Goal: Task Accomplishment & Management: Complete application form

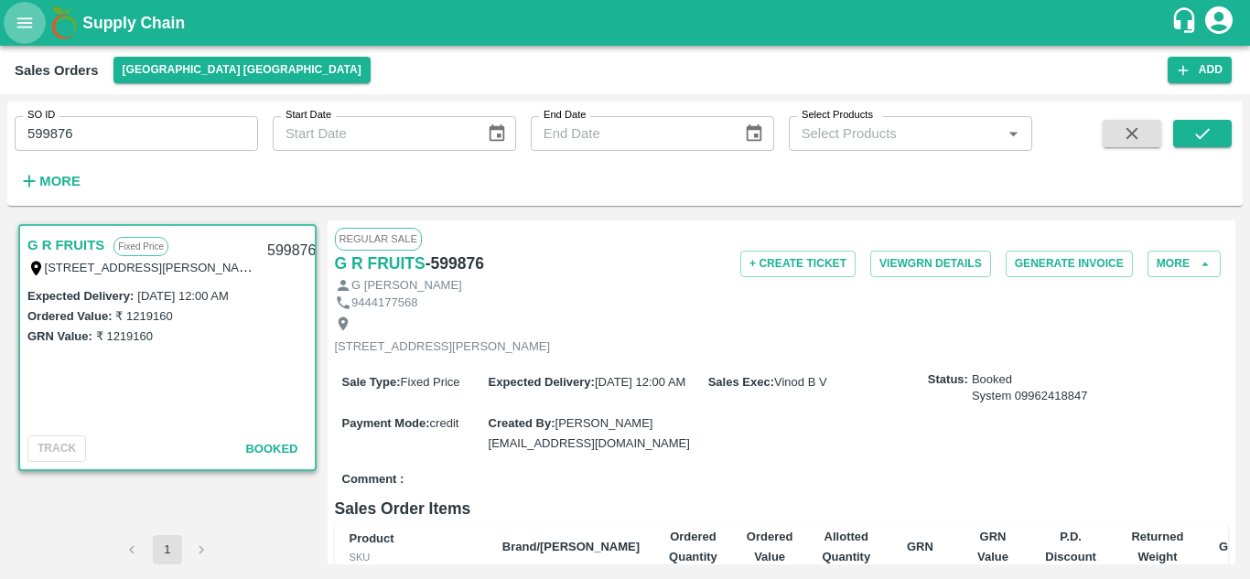
click at [26, 22] on icon "open drawer" at bounding box center [25, 23] width 20 height 20
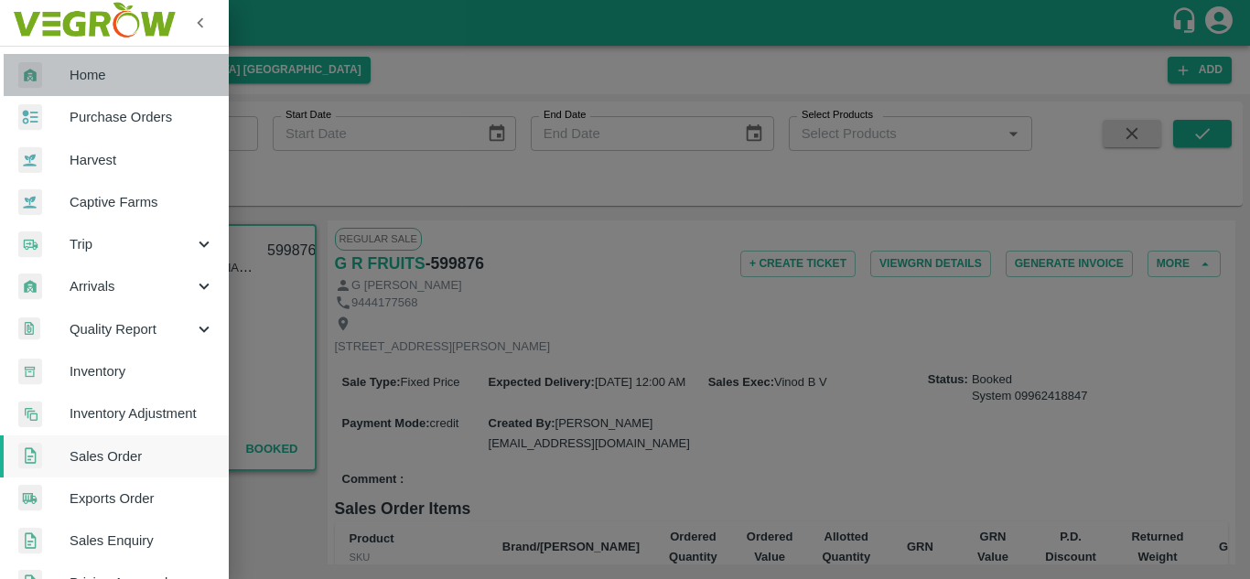
click at [138, 71] on span "Home" at bounding box center [142, 75] width 145 height 20
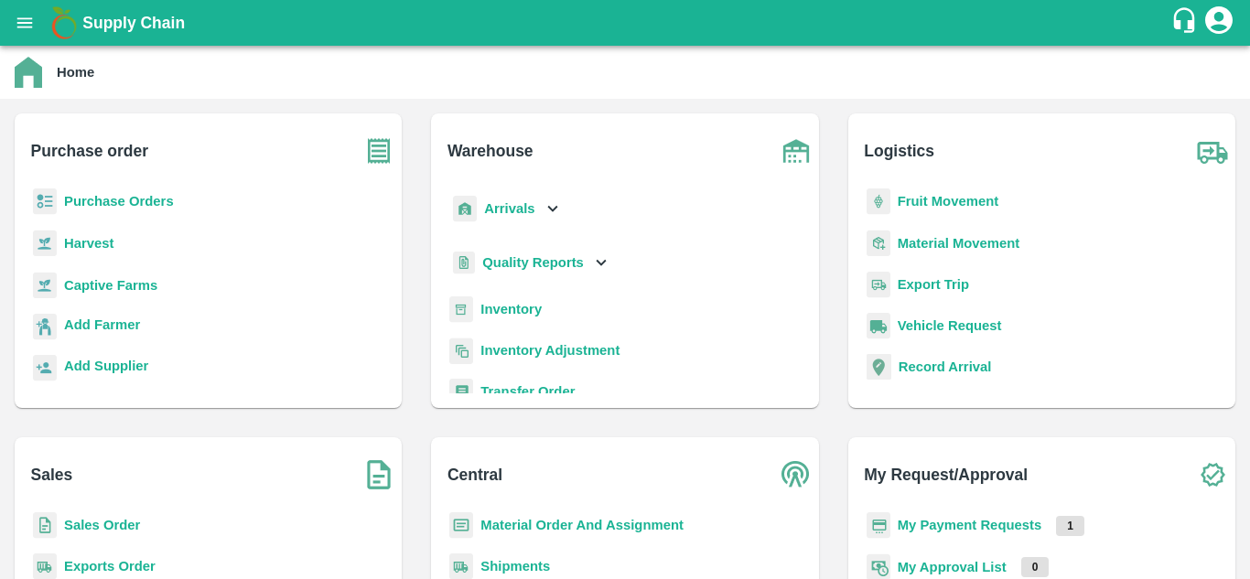
click at [153, 197] on b "Purchase Orders" at bounding box center [119, 201] width 110 height 15
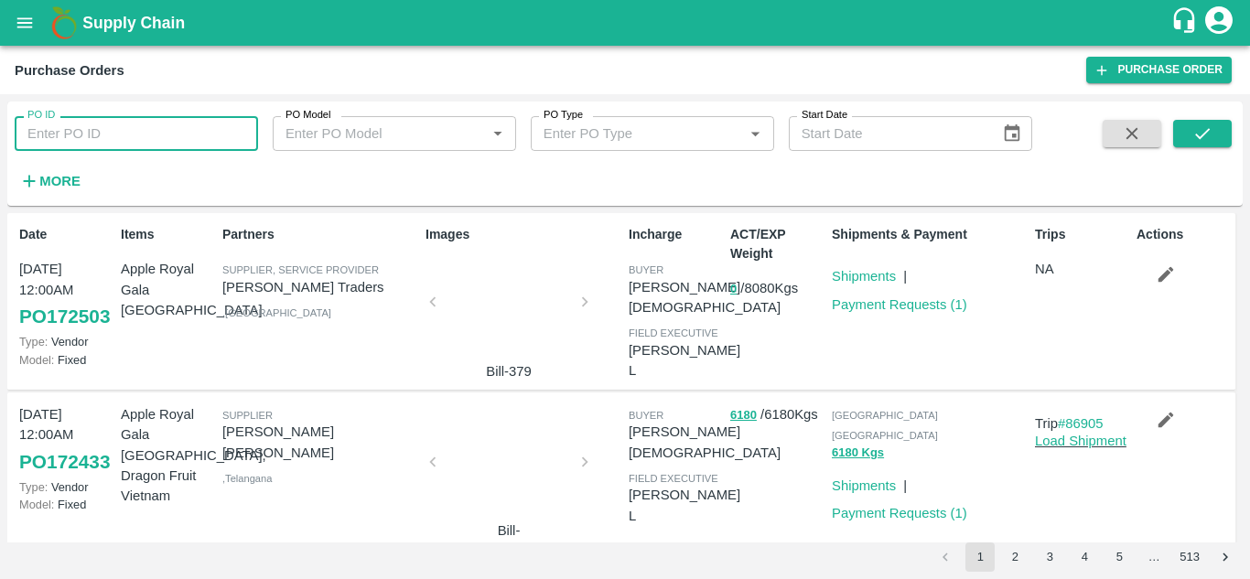
click at [223, 141] on input "PO ID" at bounding box center [136, 133] width 243 height 35
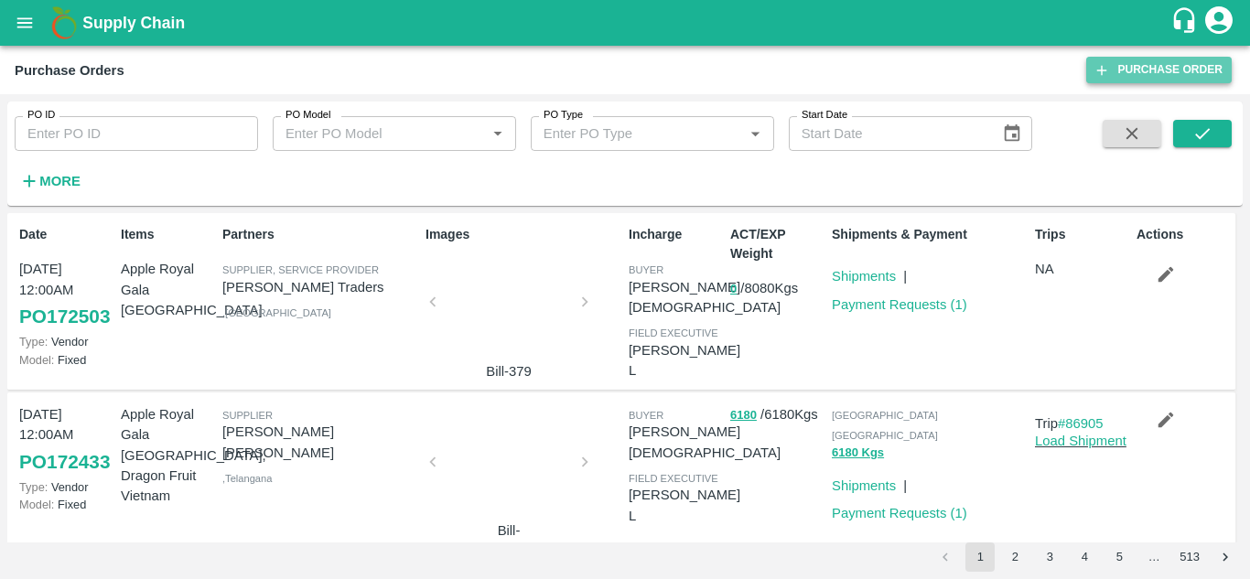
click at [1162, 65] on link "Purchase Order" at bounding box center [1159, 70] width 146 height 27
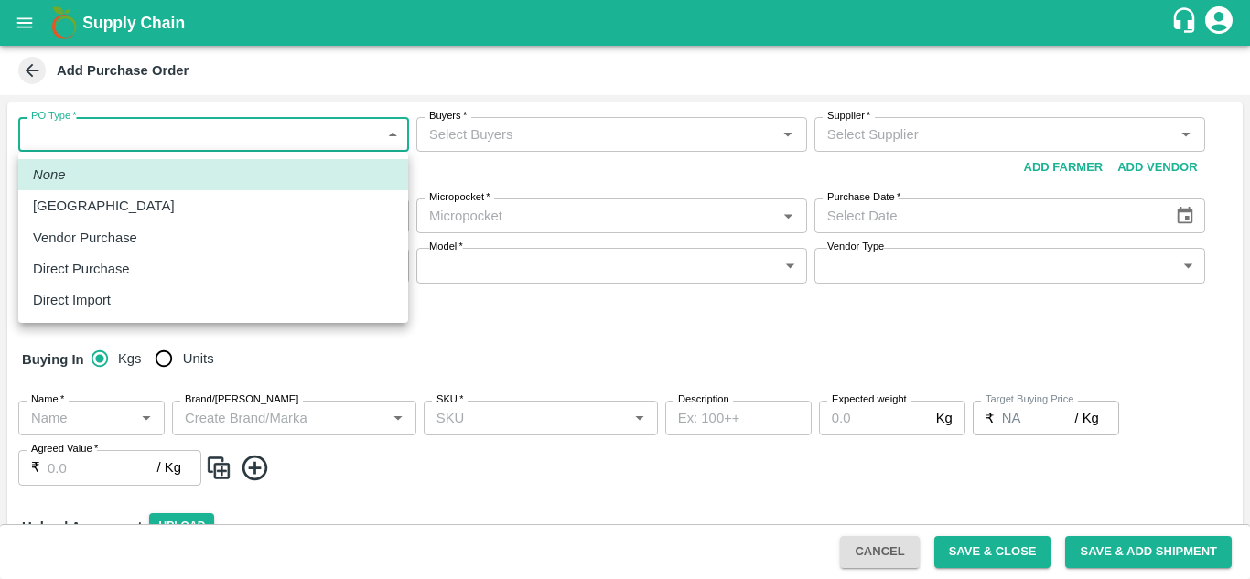
click at [391, 132] on body "Supply Chain Add Purchase Order PO Type   * ​ PO Type Buyers   * Buyers   * Sup…" at bounding box center [625, 289] width 1250 height 579
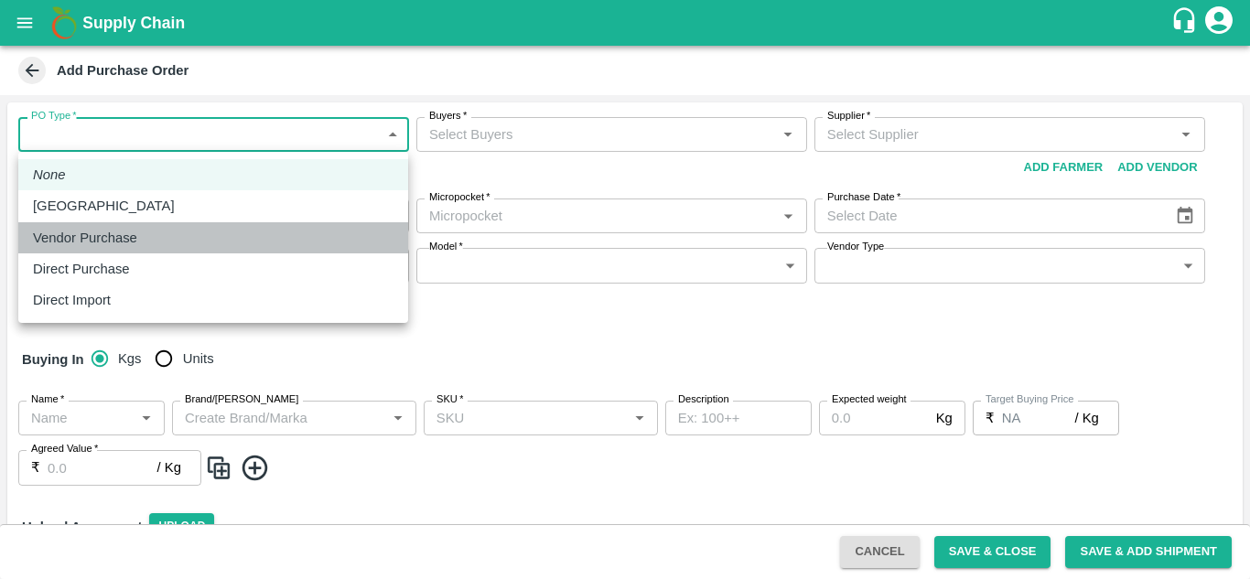
click at [103, 237] on p "Vendor Purchase" at bounding box center [85, 238] width 104 height 20
type input "2"
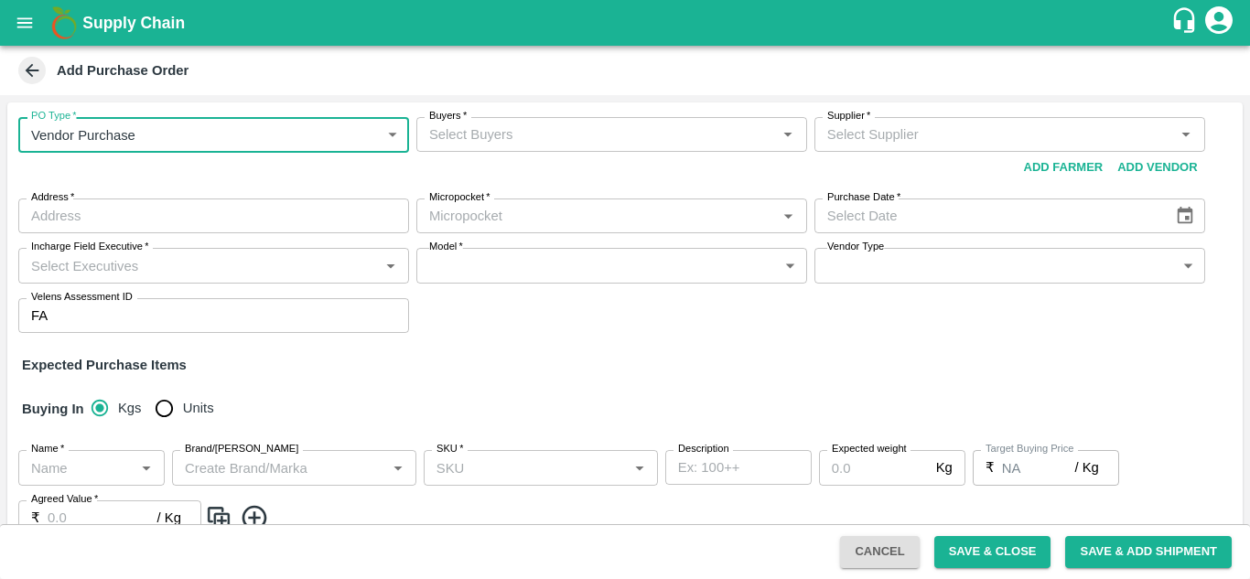
click at [520, 132] on input "Buyers   *" at bounding box center [597, 135] width 350 height 24
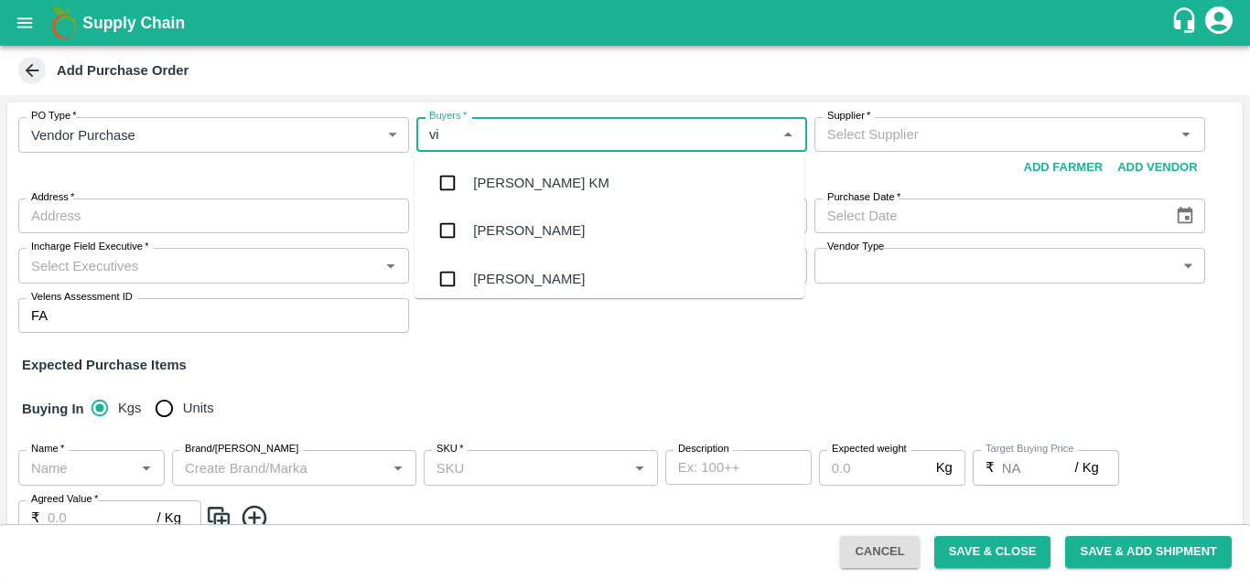
type input "v"
type input "nee"
click at [524, 277] on div "Neeti Jain" at bounding box center [605, 279] width 264 height 20
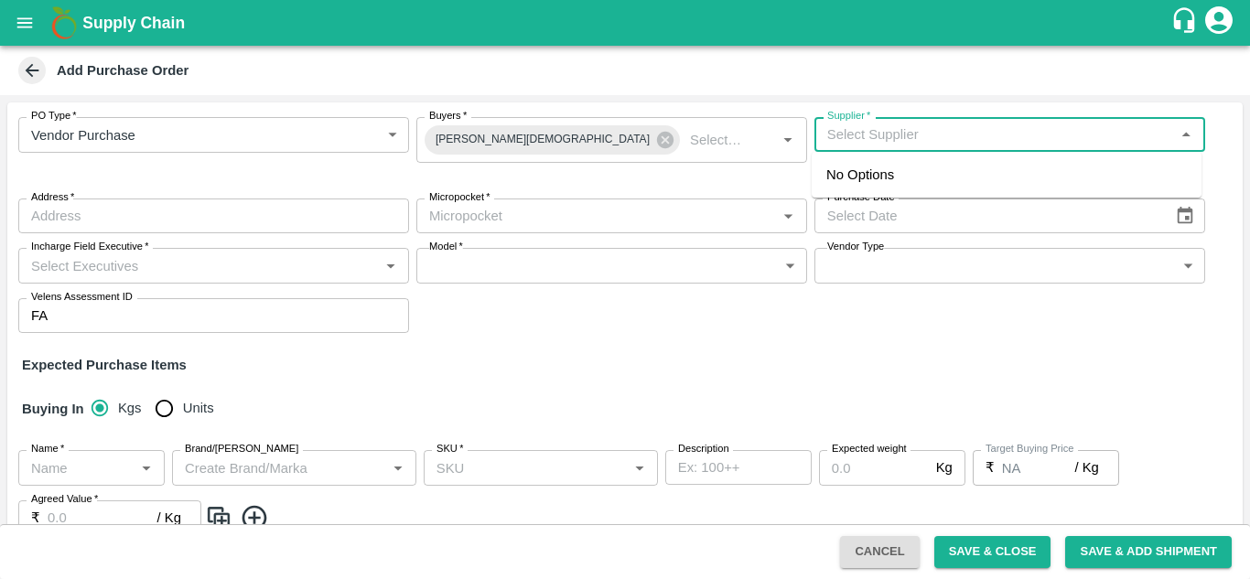
click at [868, 133] on input "Supplier   *" at bounding box center [995, 135] width 350 height 24
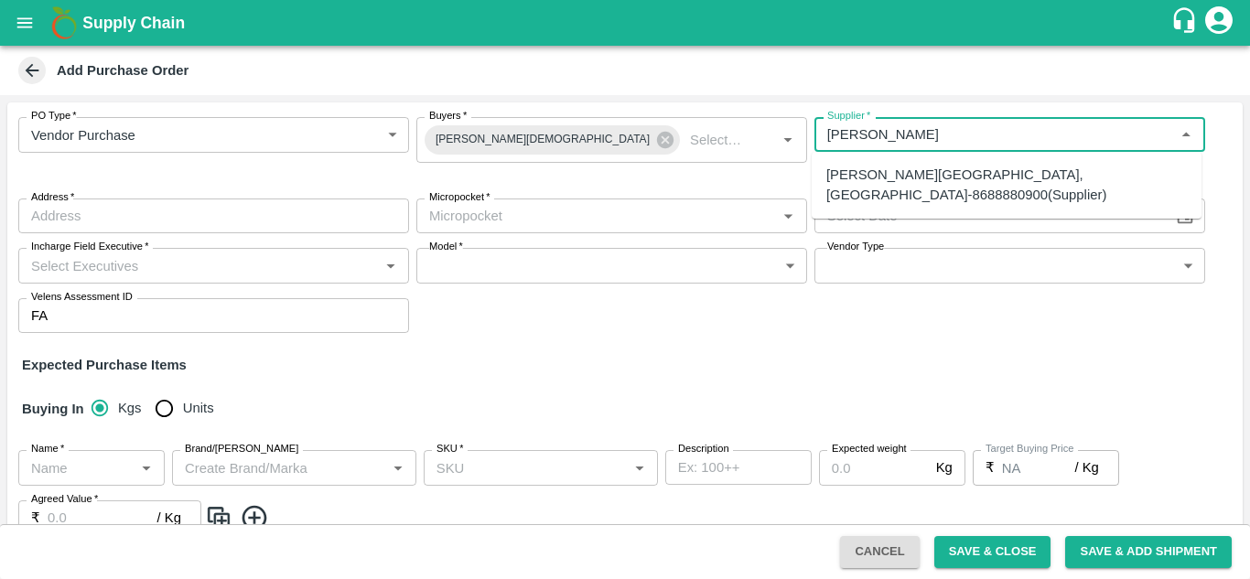
click at [930, 169] on div "IRFAN ALI-Kalratabad, Hyderabad-8688880900(Supplier)" at bounding box center [1006, 185] width 361 height 41
type input "IRFAN ALI-Kalratabad, Hyderabad-8688880900(Supplier)"
type input "Kalratabad, Hyderabad, , Telangana"
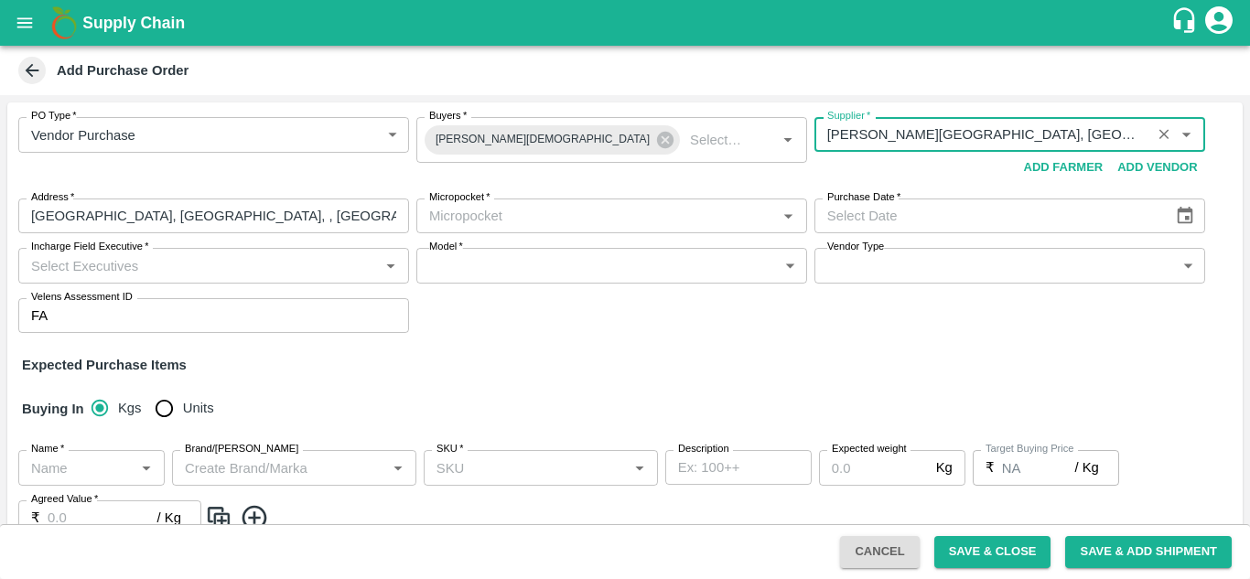
type input "IRFAN ALI-Kalratabad, Hyderabad-8688880900(Supplier)"
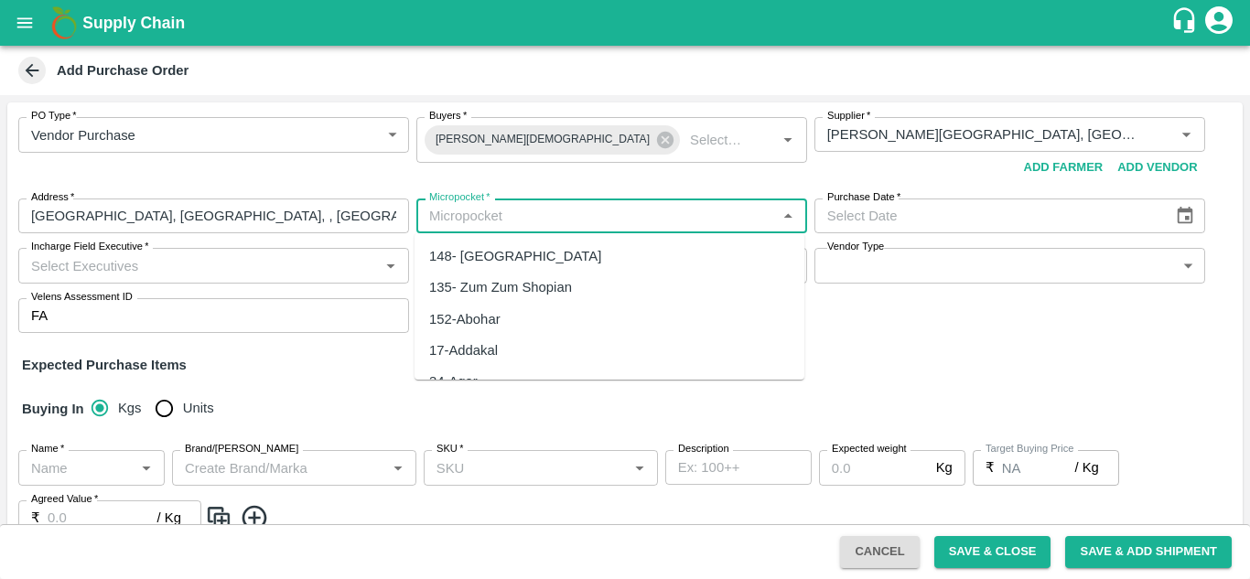
click at [510, 223] on input "Micropocket   *" at bounding box center [597, 216] width 350 height 24
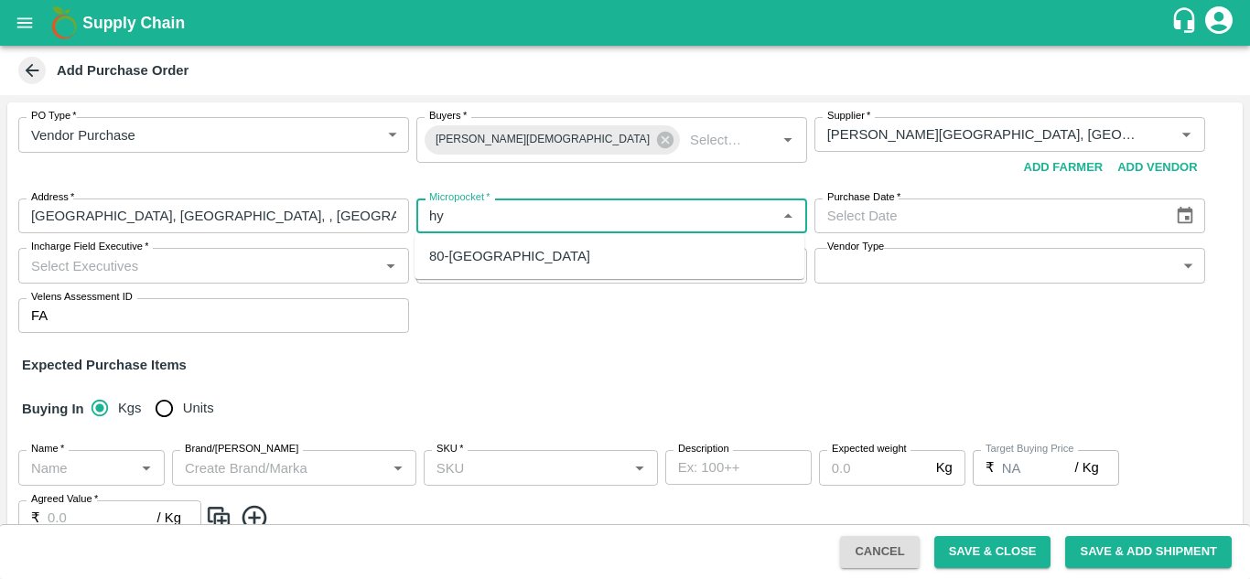
click at [499, 255] on div "80-Hyderabad" at bounding box center [509, 256] width 161 height 20
type input "80-Hyderabad"
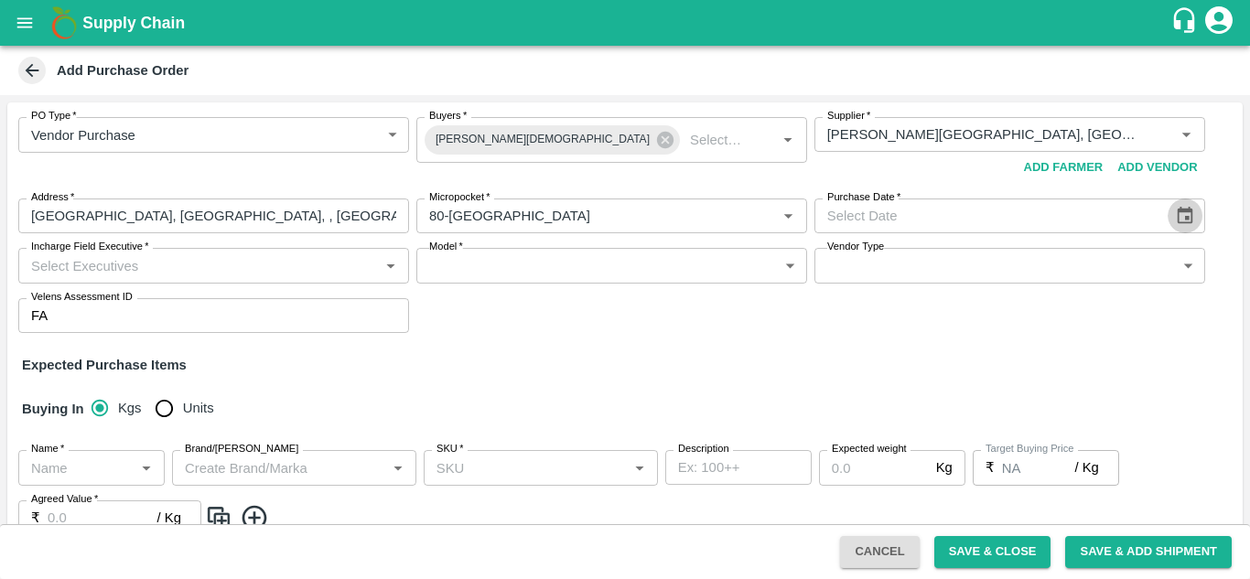
click at [1184, 216] on icon "Choose date" at bounding box center [1185, 216] width 20 height 20
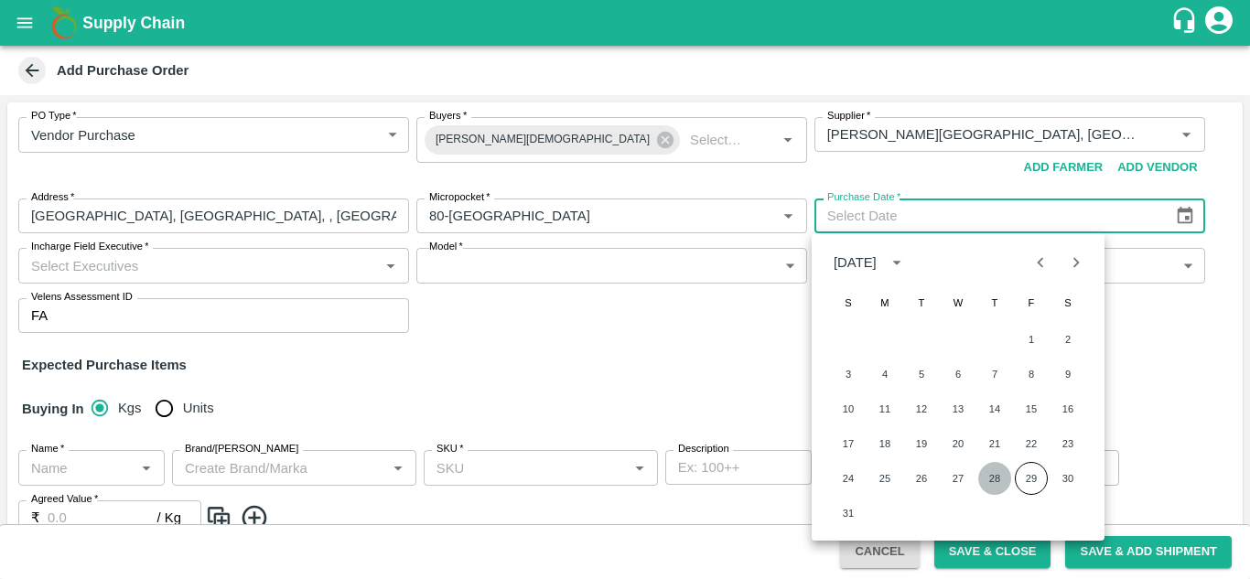
click at [999, 482] on button "28" at bounding box center [994, 478] width 33 height 33
type input "28/08/2025"
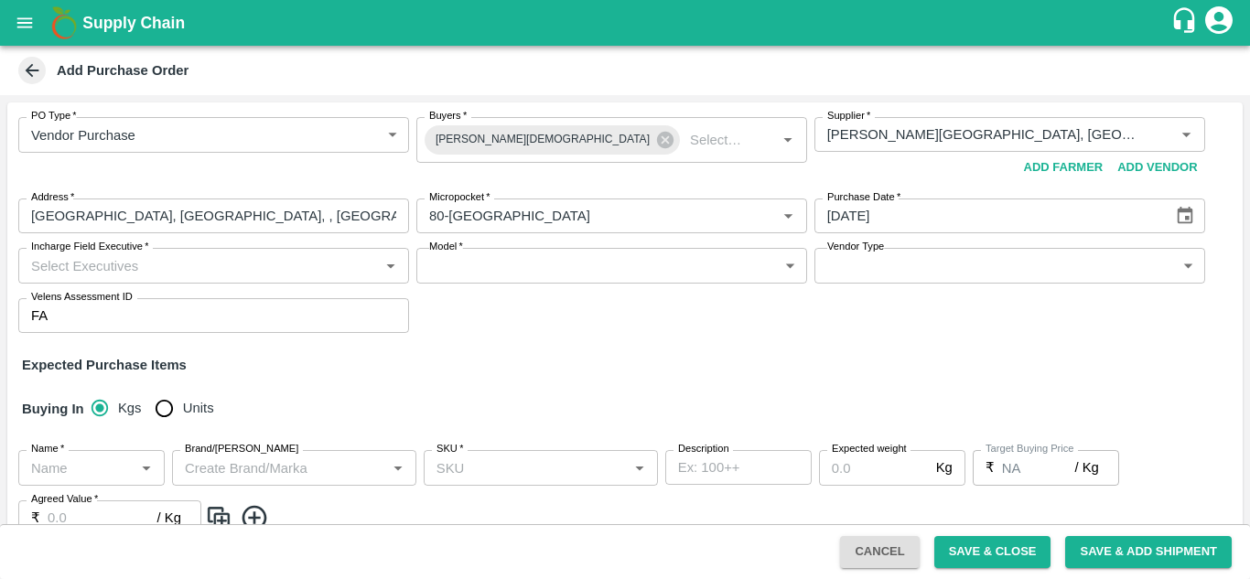
click at [364, 268] on input "Incharge Field Executive   *" at bounding box center [199, 266] width 350 height 24
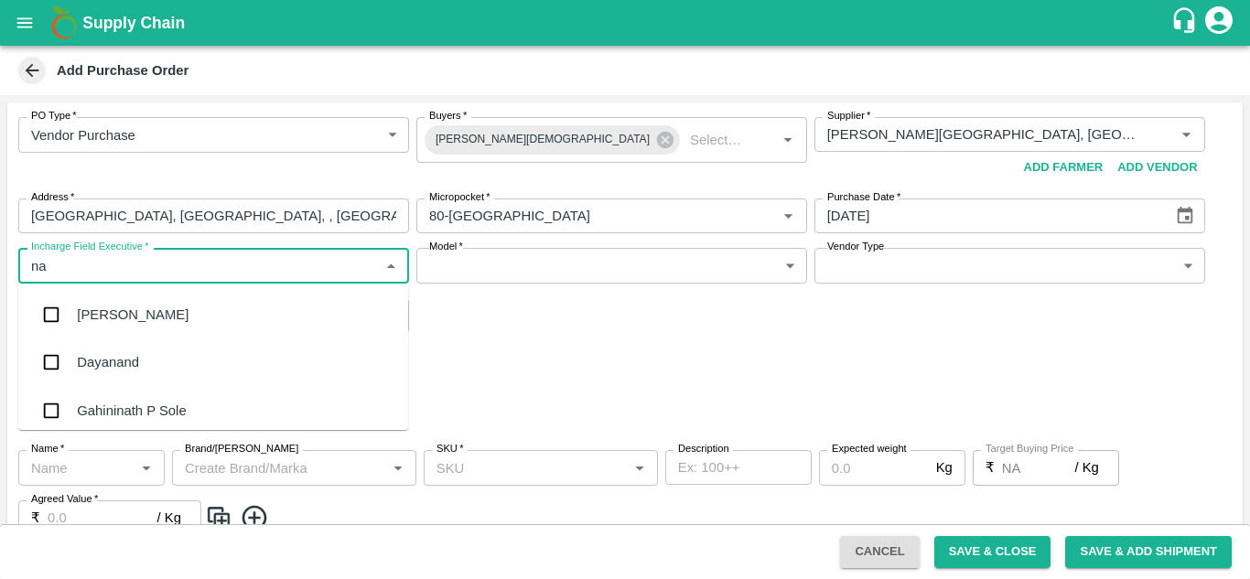
type input "nan"
click at [145, 363] on div "Nanda Kumar L" at bounding box center [138, 362] width 123 height 20
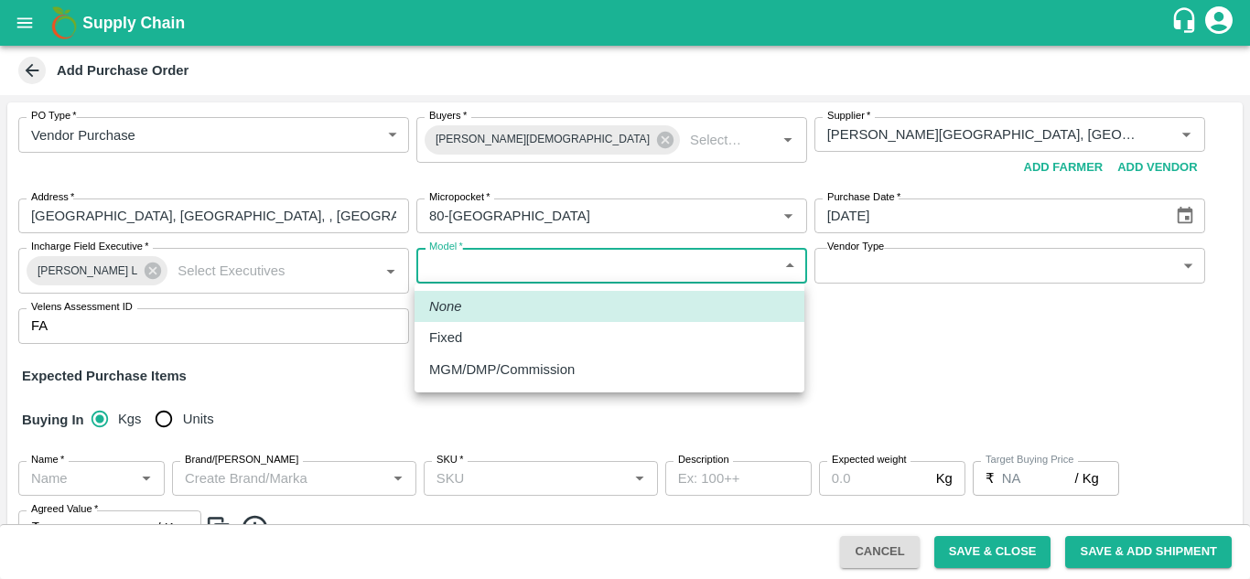
click at [577, 268] on body "Supply Chain Add Purchase Order PO Type   * Vendor Purchase 2 PO Type Buyers   …" at bounding box center [625, 289] width 1250 height 579
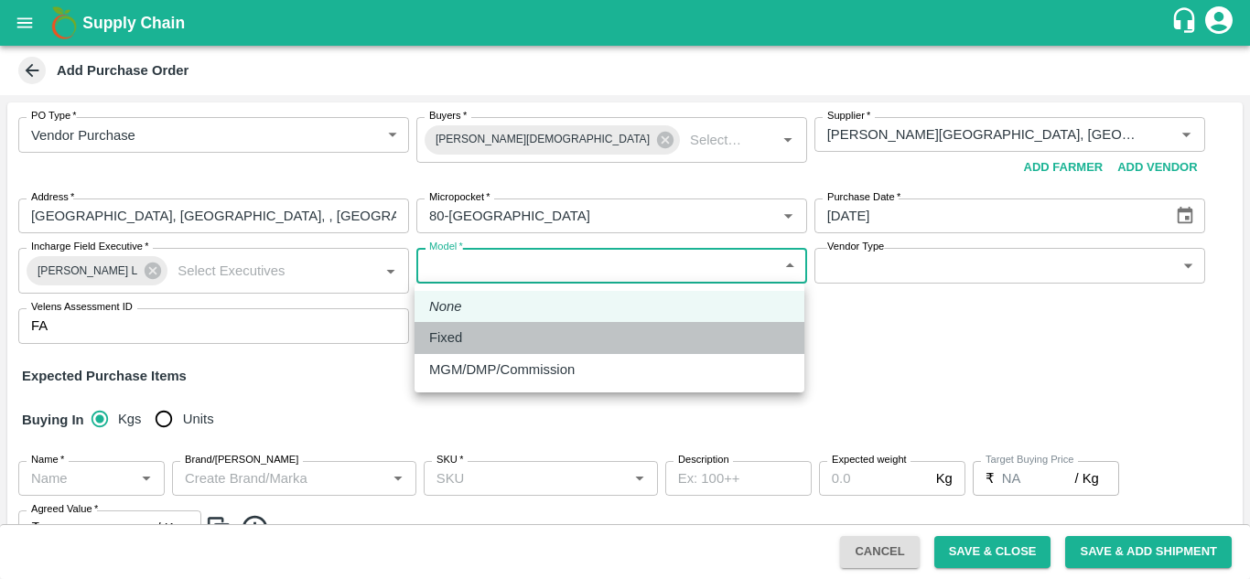
click at [462, 336] on p "Fixed" at bounding box center [445, 338] width 33 height 20
type input "Fixed"
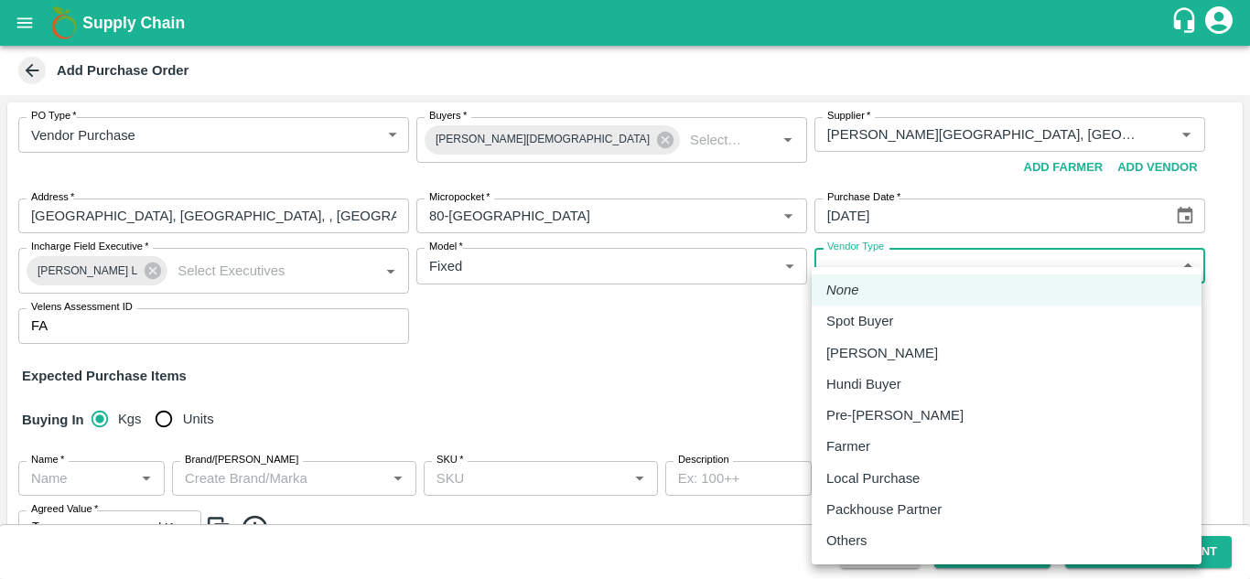
click at [901, 263] on body "Supply Chain Add Purchase Order PO Type   * Vendor Purchase 2 PO Type Buyers   …" at bounding box center [625, 289] width 1250 height 579
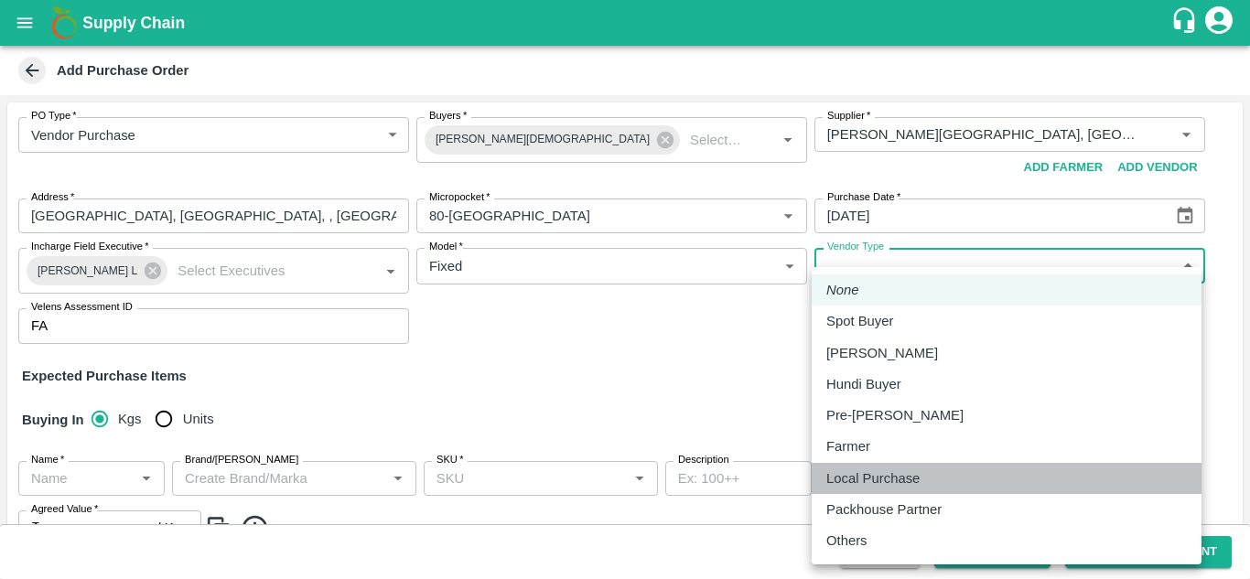
click at [881, 477] on p "Local Purchase" at bounding box center [872, 479] width 93 height 20
type input "LOCAL_PURCHASE"
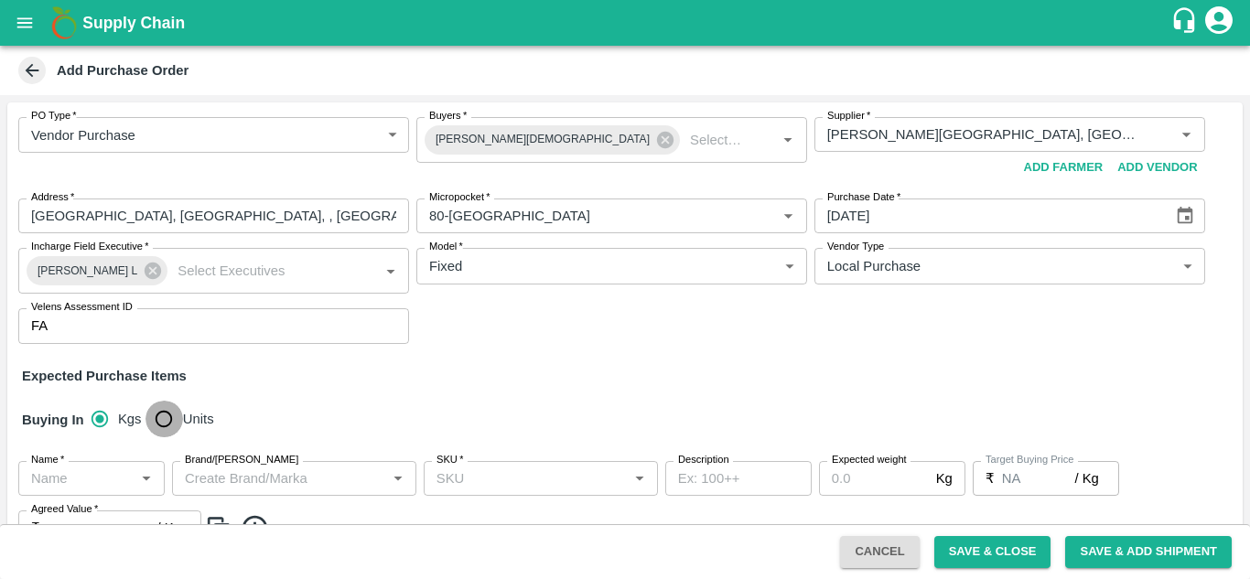
click at [167, 424] on input "Units" at bounding box center [164, 419] width 37 height 37
radio input "true"
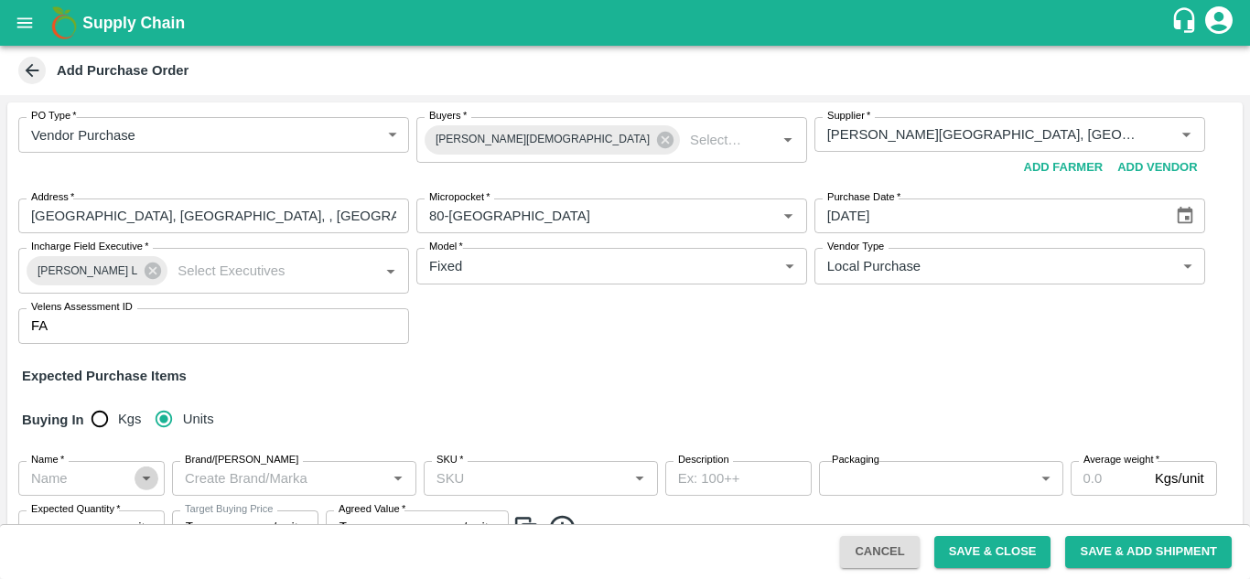
click at [136, 483] on icon "Open" at bounding box center [146, 479] width 20 height 20
click at [456, 388] on div "PO Type   * Vendor Purchase 2 PO Type Buyers   * Neeti Jain Buyers   * Supplier…" at bounding box center [625, 401] width 1236 height 597
click at [142, 480] on icon "Open" at bounding box center [146, 479] width 20 height 20
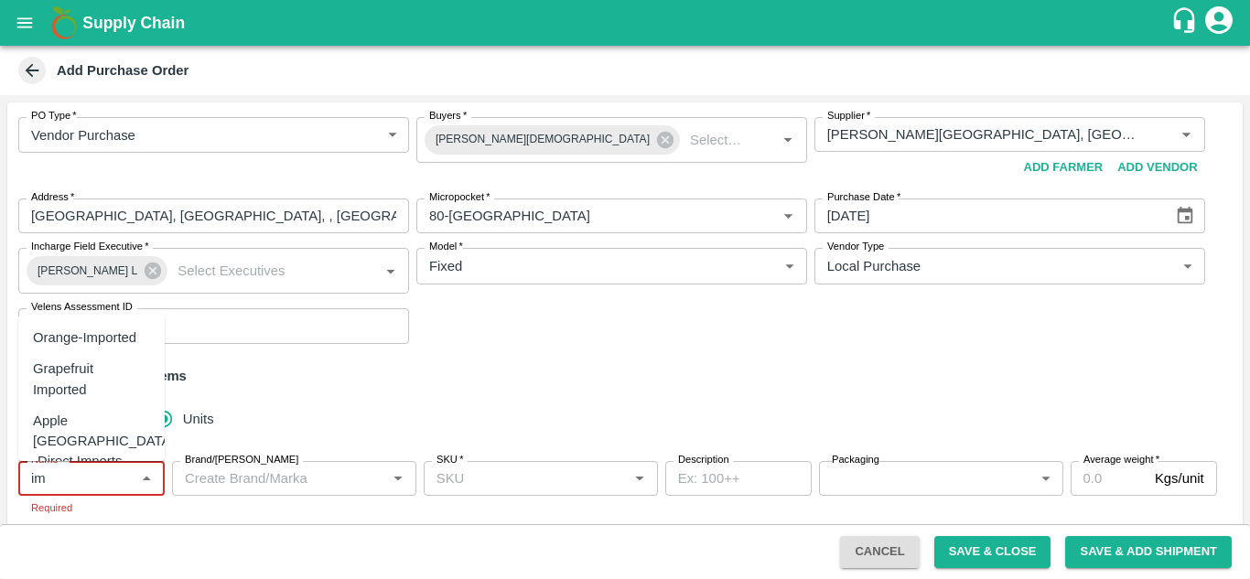
type input "i"
click at [88, 339] on div "Plum South African" at bounding box center [90, 338] width 115 height 20
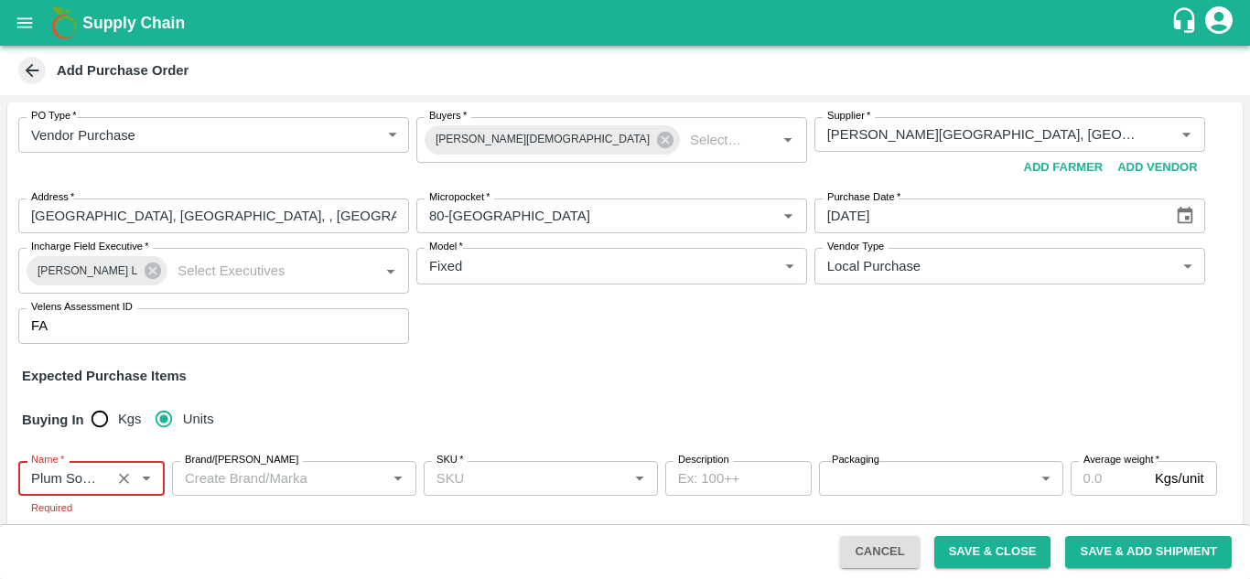
type input "Plum South African"
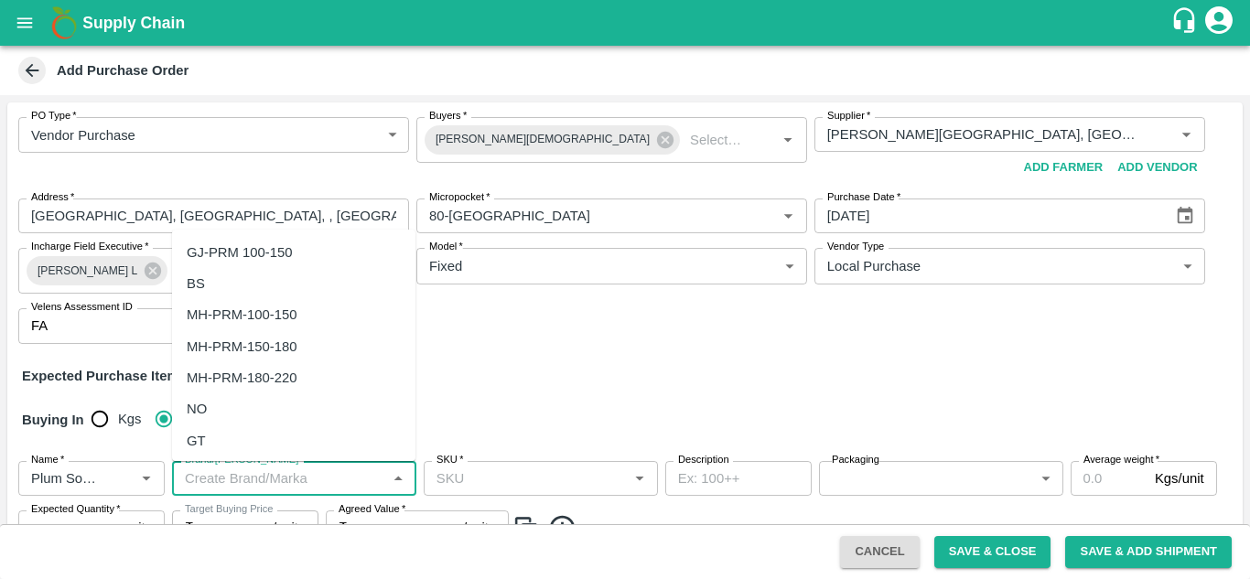
click at [288, 480] on input "Brand/Marka" at bounding box center [279, 479] width 203 height 24
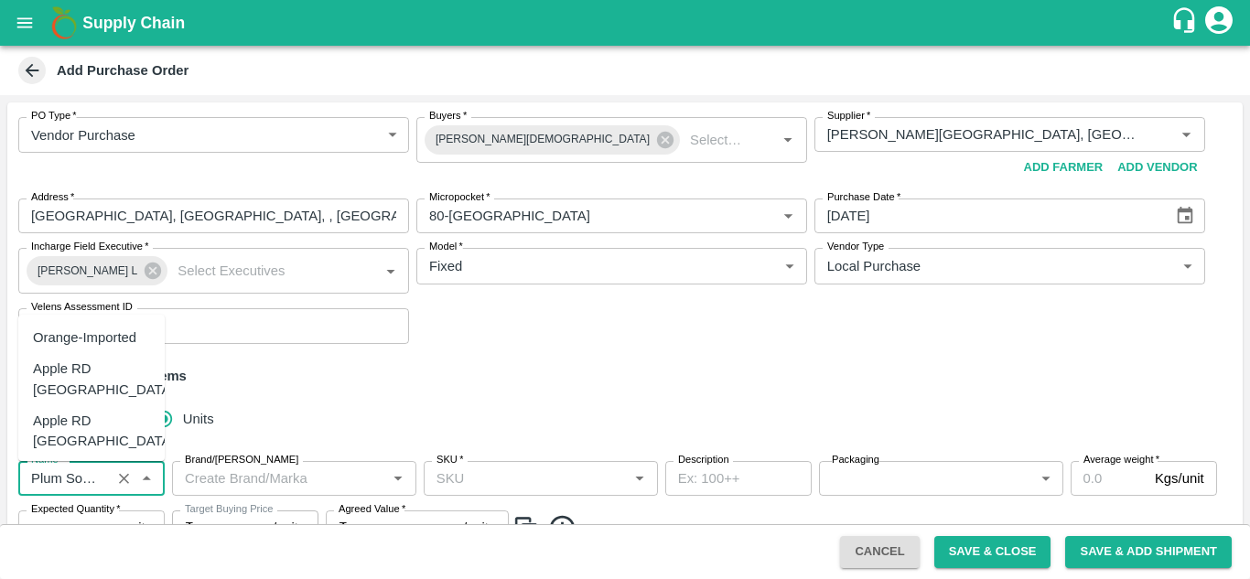
click at [93, 478] on input "Name   *" at bounding box center [64, 479] width 81 height 24
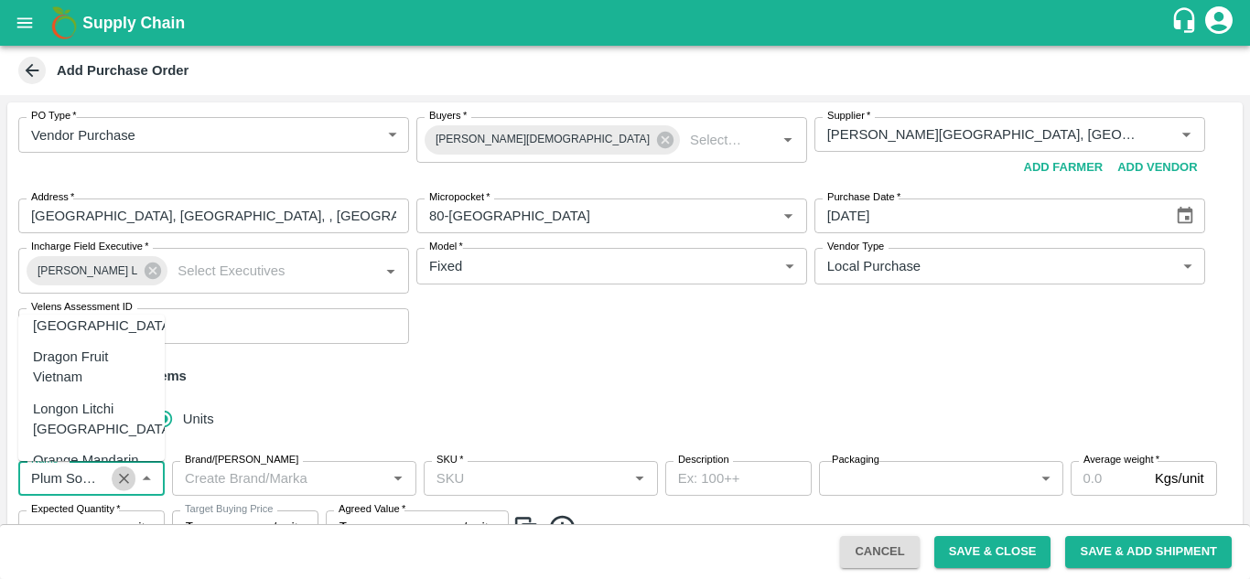
click at [124, 479] on icon "Clear" at bounding box center [124, 479] width 10 height 10
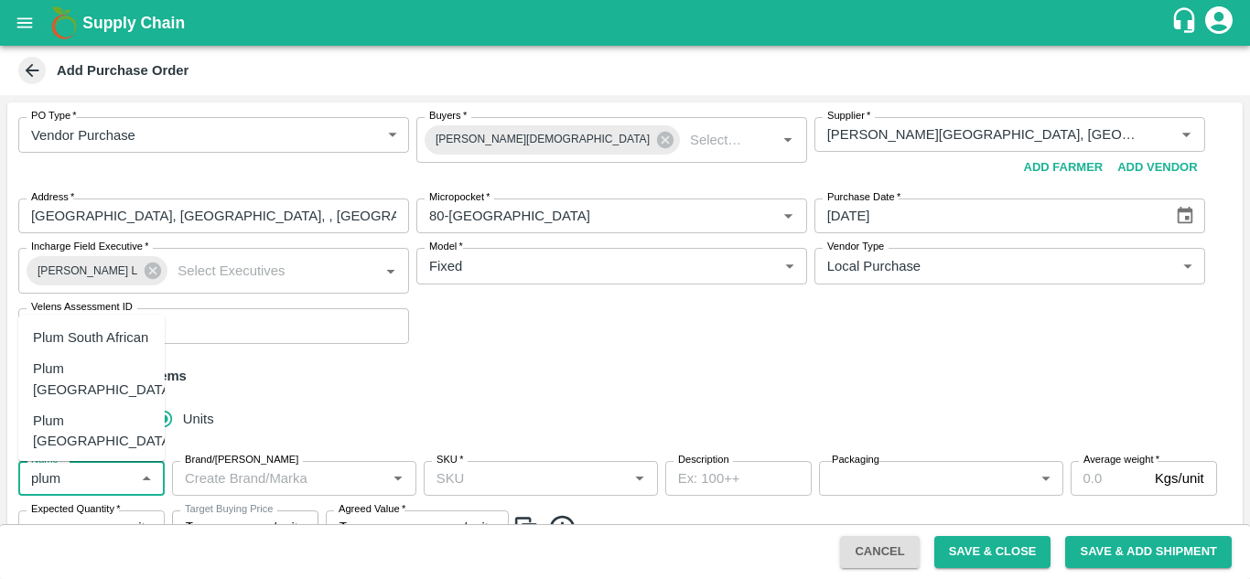
click at [84, 462] on div "Plum China" at bounding box center [104, 482] width 142 height 41
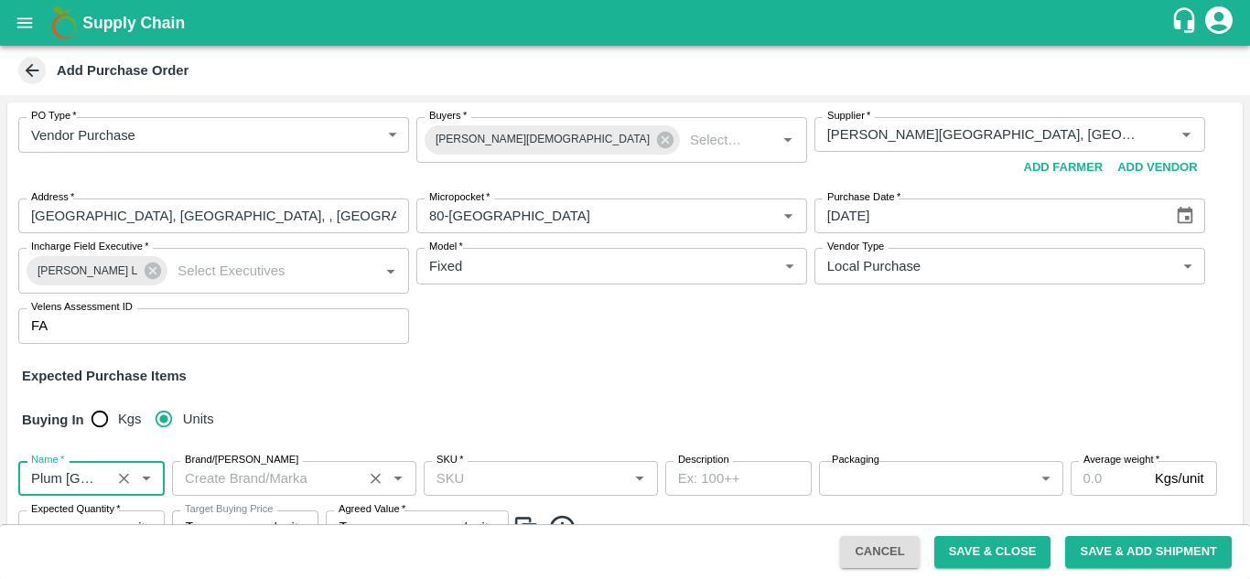
type input "Plum China"
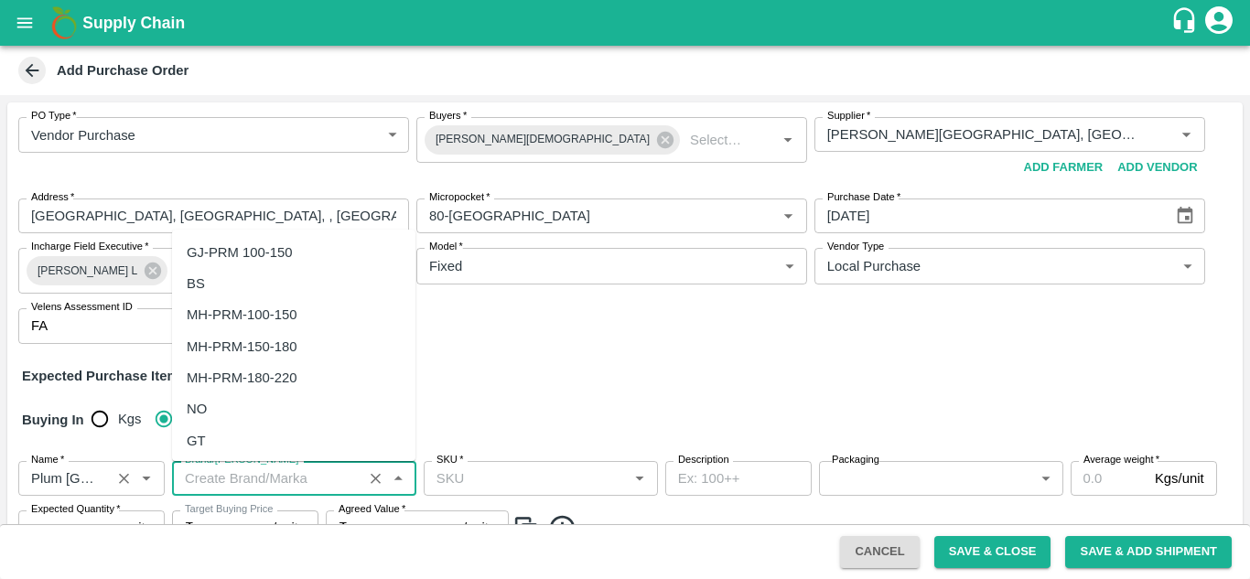
click at [286, 480] on input "Brand/Marka" at bounding box center [267, 479] width 179 height 24
click at [205, 408] on div "NO" at bounding box center [197, 409] width 20 height 20
type input "NO"
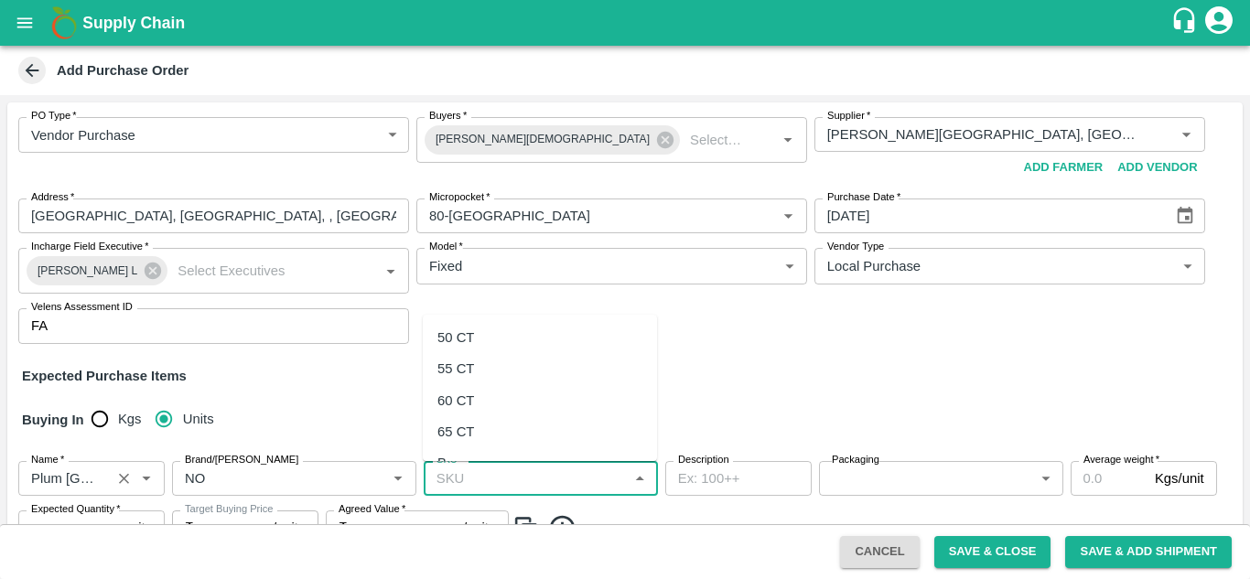
click at [517, 481] on input "SKU   *" at bounding box center [525, 479] width 193 height 24
click at [468, 328] on div "50 CT" at bounding box center [455, 338] width 37 height 20
type input "50 CT"
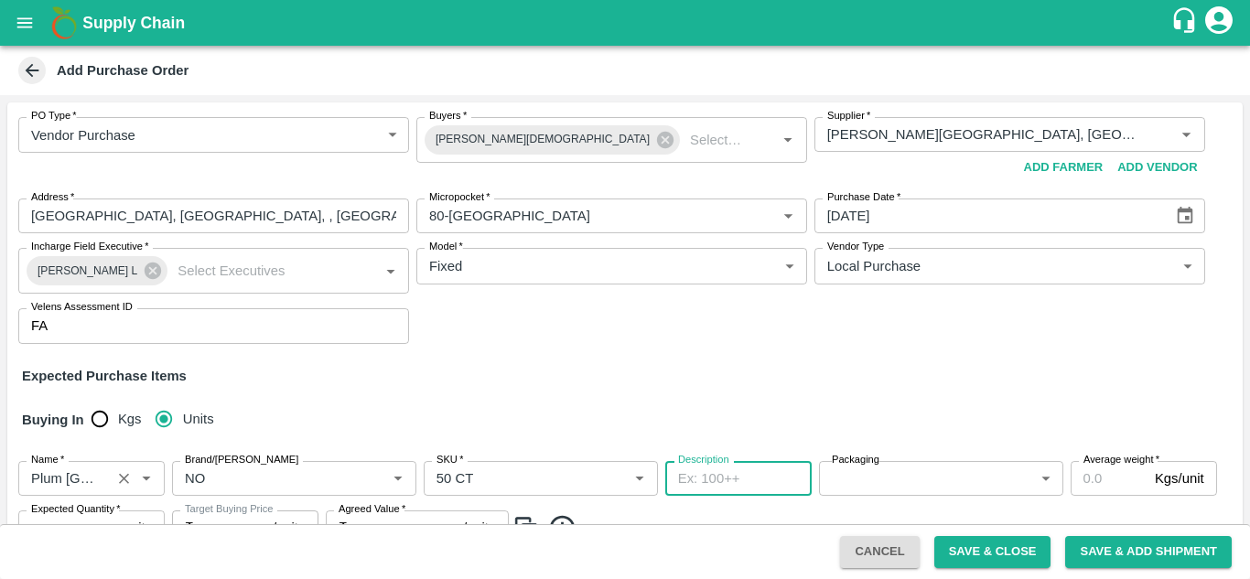
click at [741, 480] on textarea "Description" at bounding box center [738, 479] width 121 height 19
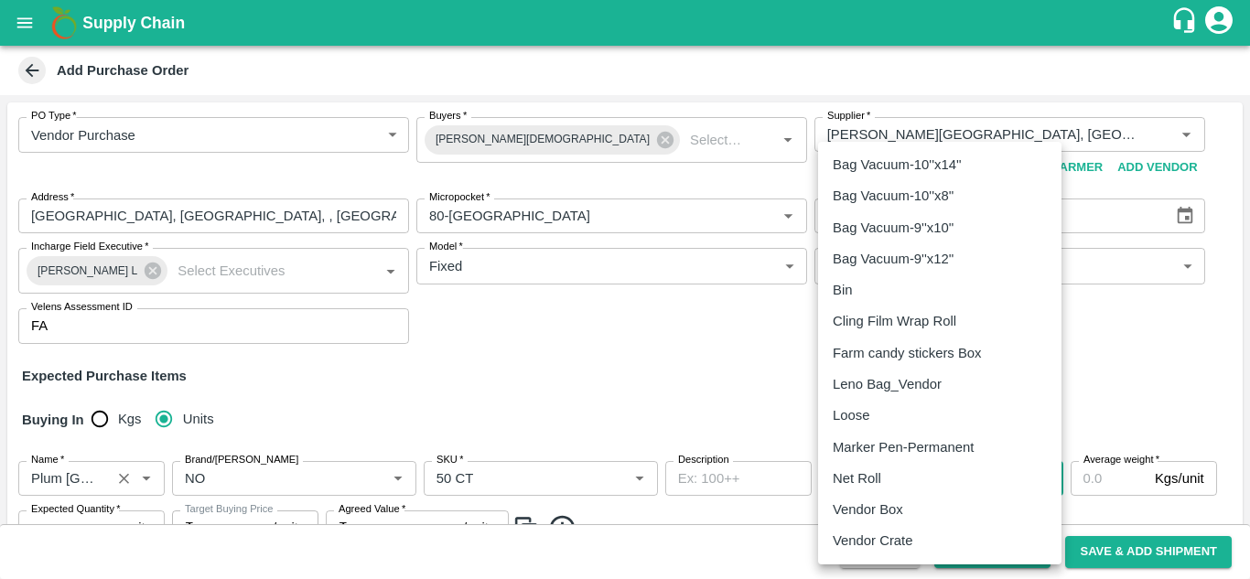
click at [858, 476] on body "Supply Chain Add Purchase Order PO Type   * Vendor Purchase 2 PO Type Buyers   …" at bounding box center [625, 289] width 1250 height 579
click at [885, 502] on p "Vendor Box" at bounding box center [868, 510] width 70 height 20
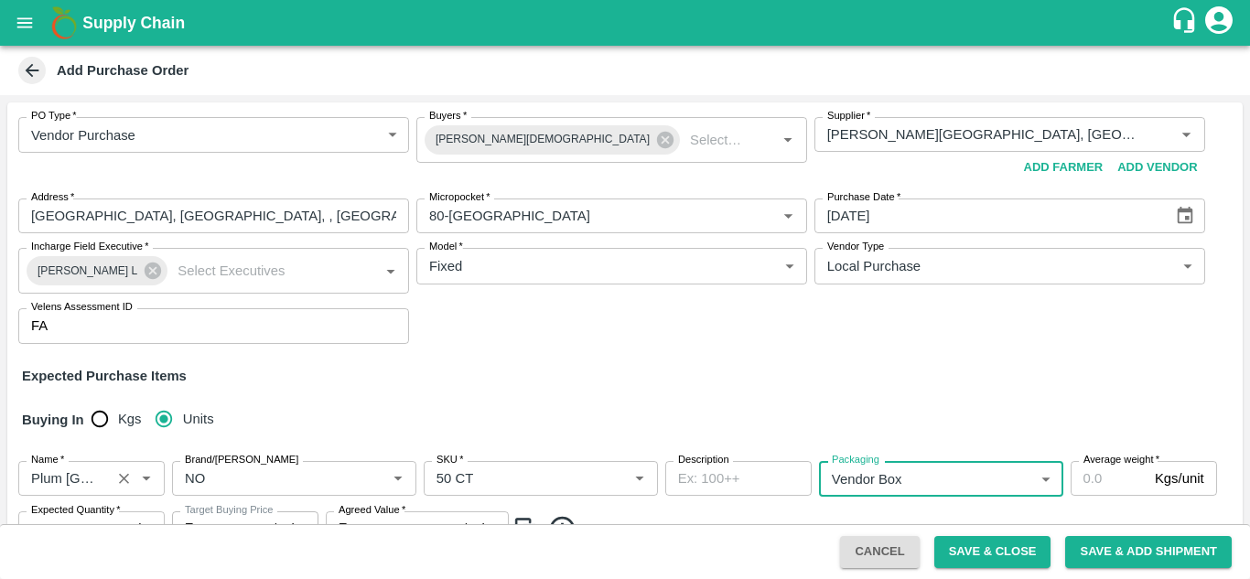
type input "276"
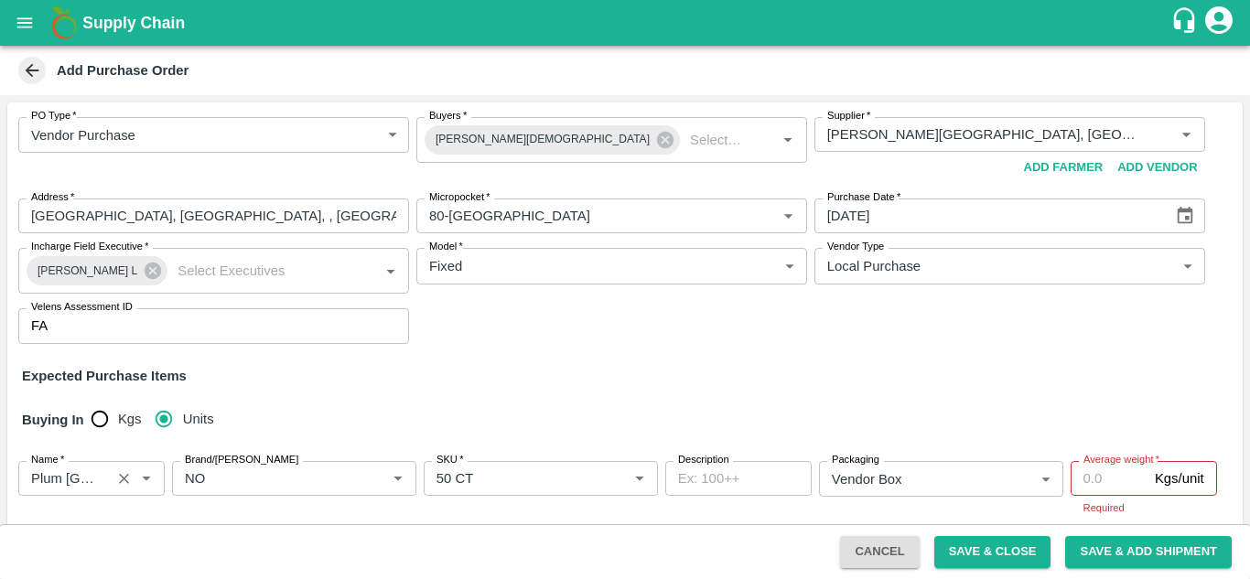
scroll to position [182, 0]
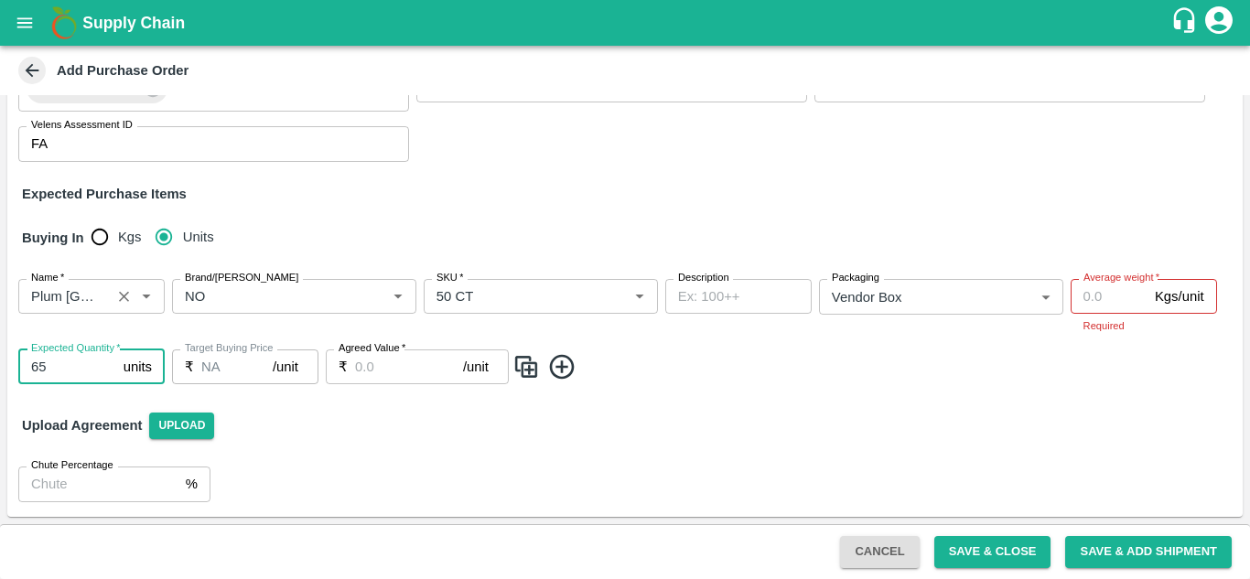
type input "65"
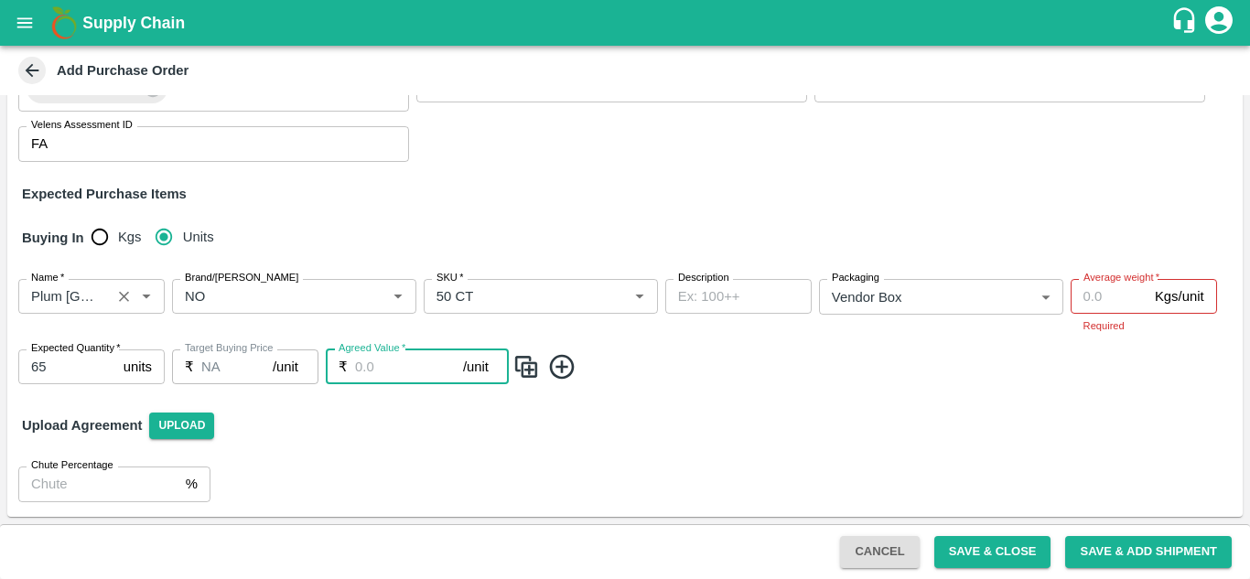
click at [388, 362] on input "Agreed Value   *" at bounding box center [409, 367] width 108 height 35
type input "1200"
click at [234, 448] on div "Upload Agreement Upload" at bounding box center [625, 425] width 1236 height 53
click at [566, 363] on icon at bounding box center [562, 367] width 30 height 30
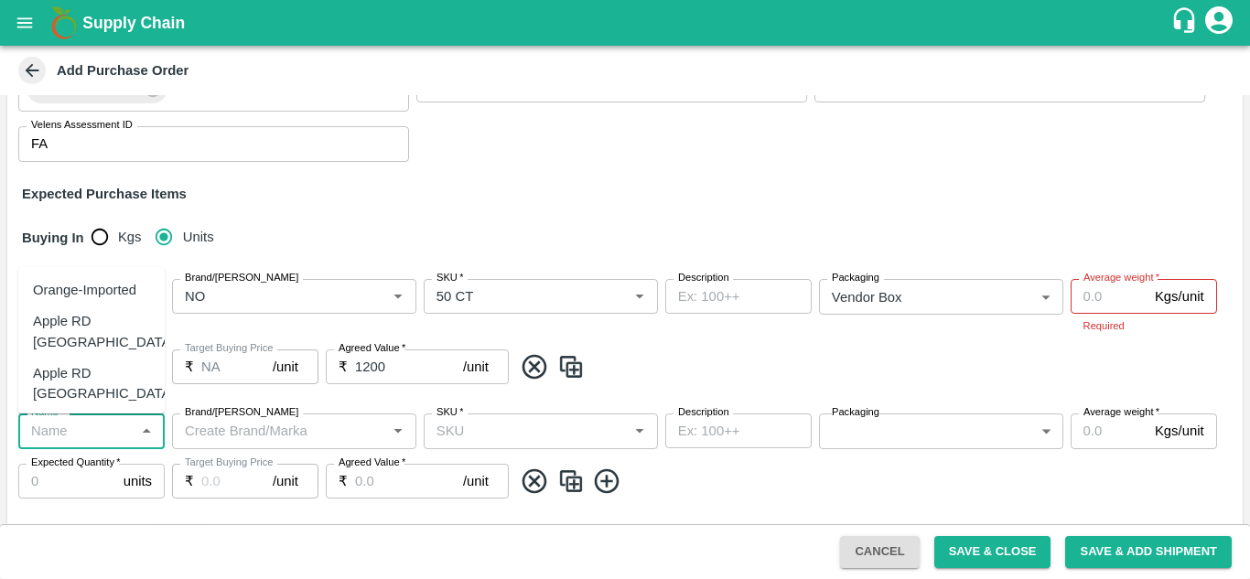
click at [128, 434] on input "Name   *" at bounding box center [76, 431] width 105 height 24
click at [138, 397] on div "Pear Belgium" at bounding box center [91, 415] width 146 height 52
type input "Pear Belgium"
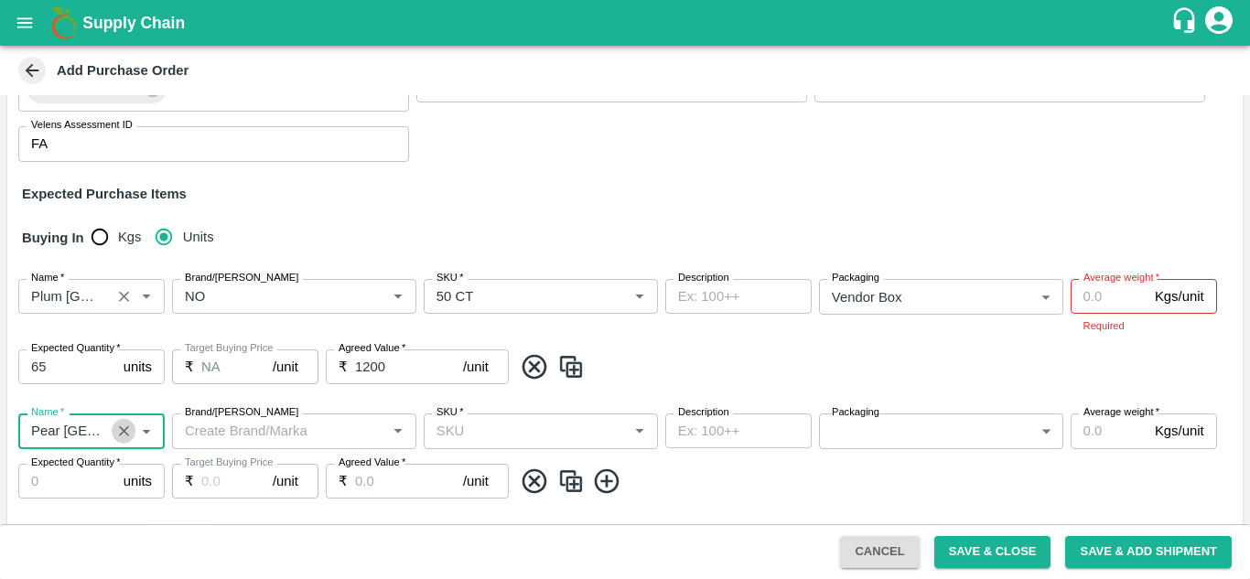
click at [113, 434] on button "Clear" at bounding box center [124, 431] width 25 height 25
click at [92, 320] on div "Pear Beauty SA" at bounding box center [81, 321] width 97 height 20
click at [92, 320] on div "Name   * Name   *" at bounding box center [91, 307] width 146 height 56
type input "Pear Beauty SA"
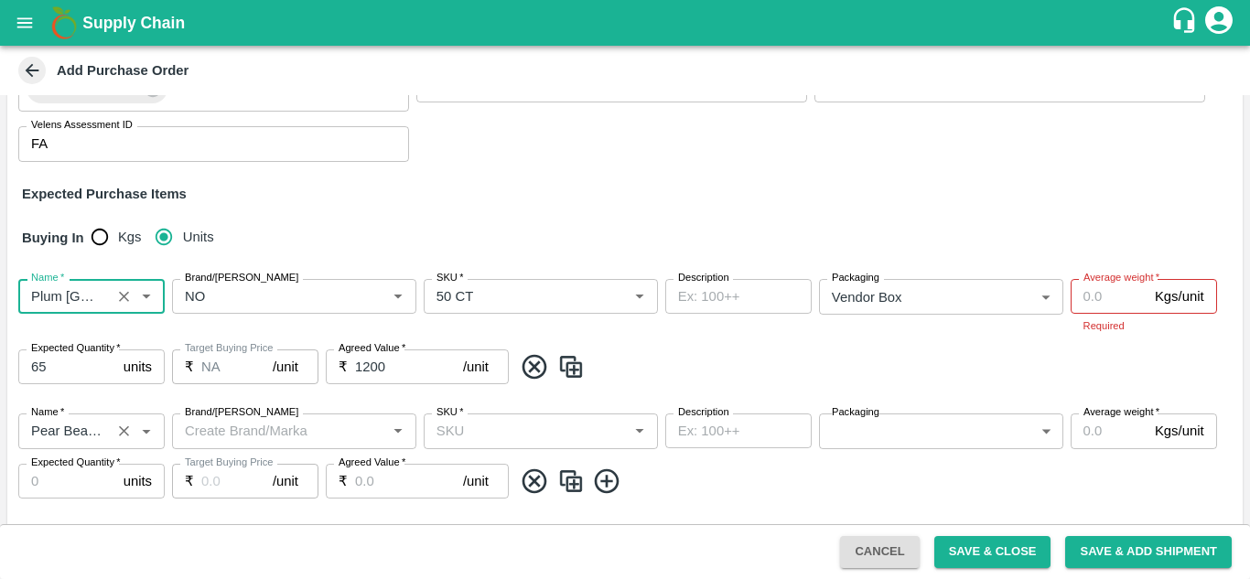
click at [306, 438] on input "Brand/Marka" at bounding box center [279, 431] width 203 height 24
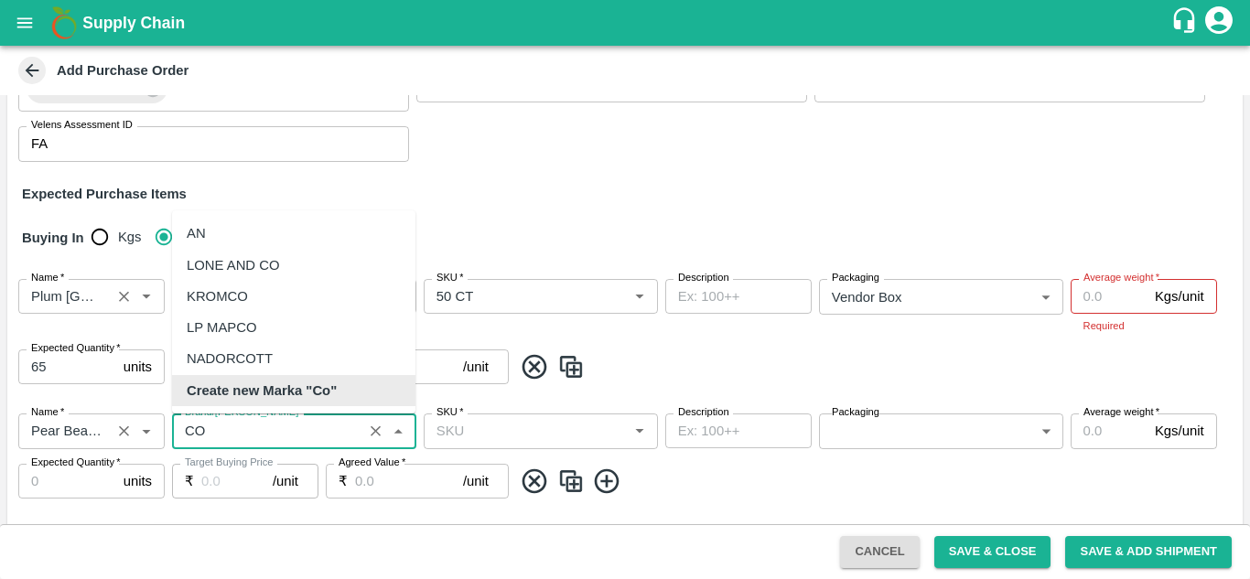
scroll to position [0, 0]
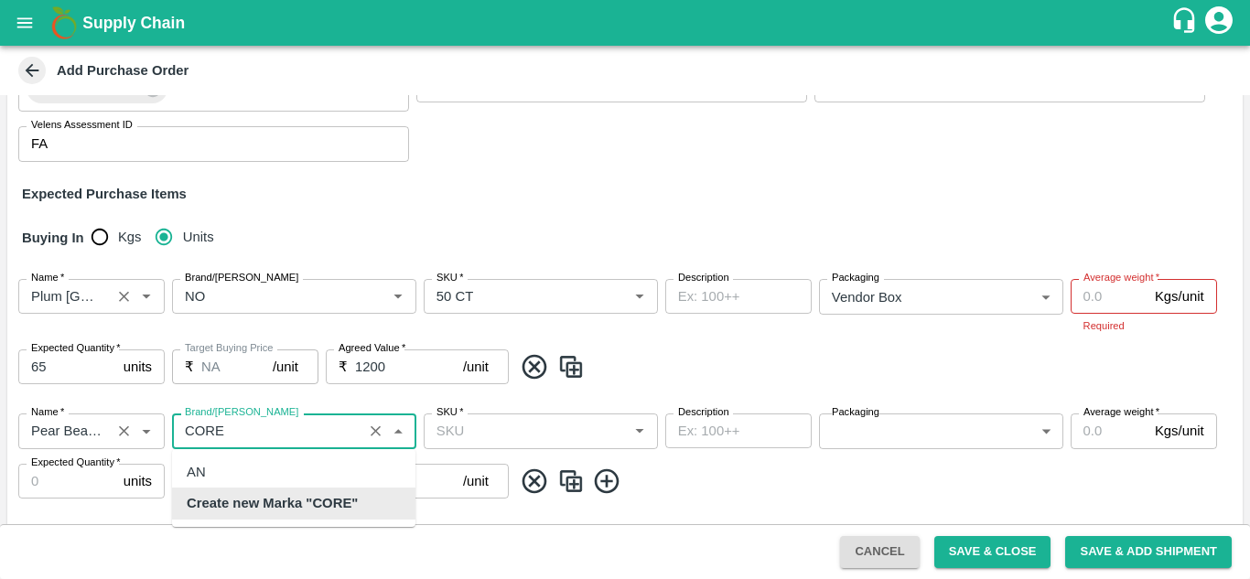
type input "CORE"
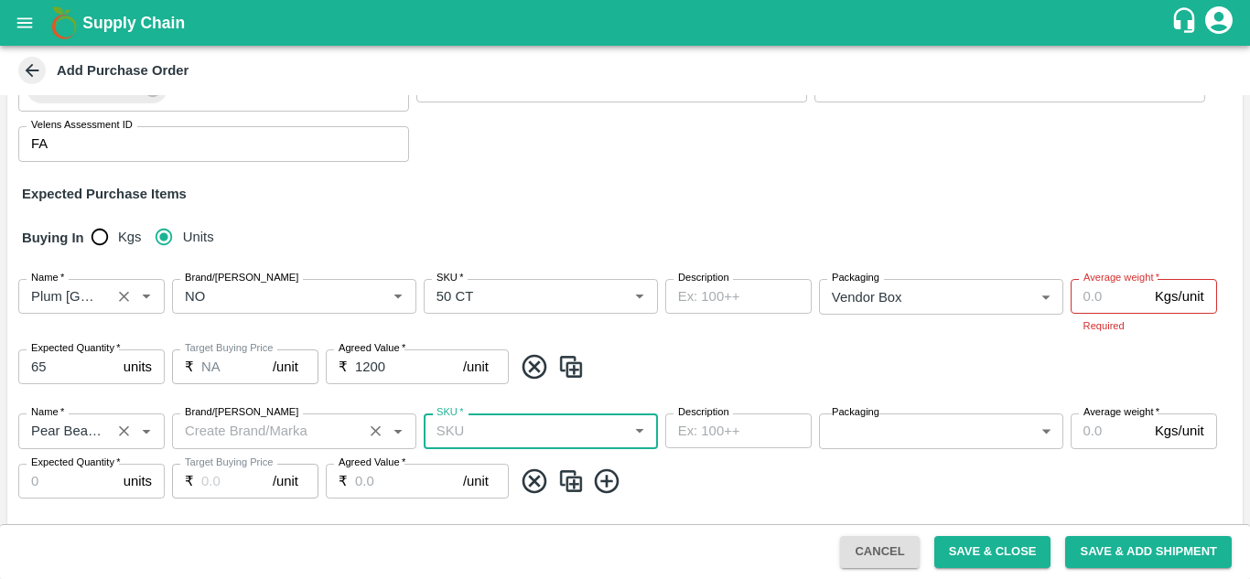
click at [306, 438] on input "Brand/Marka" at bounding box center [267, 431] width 179 height 24
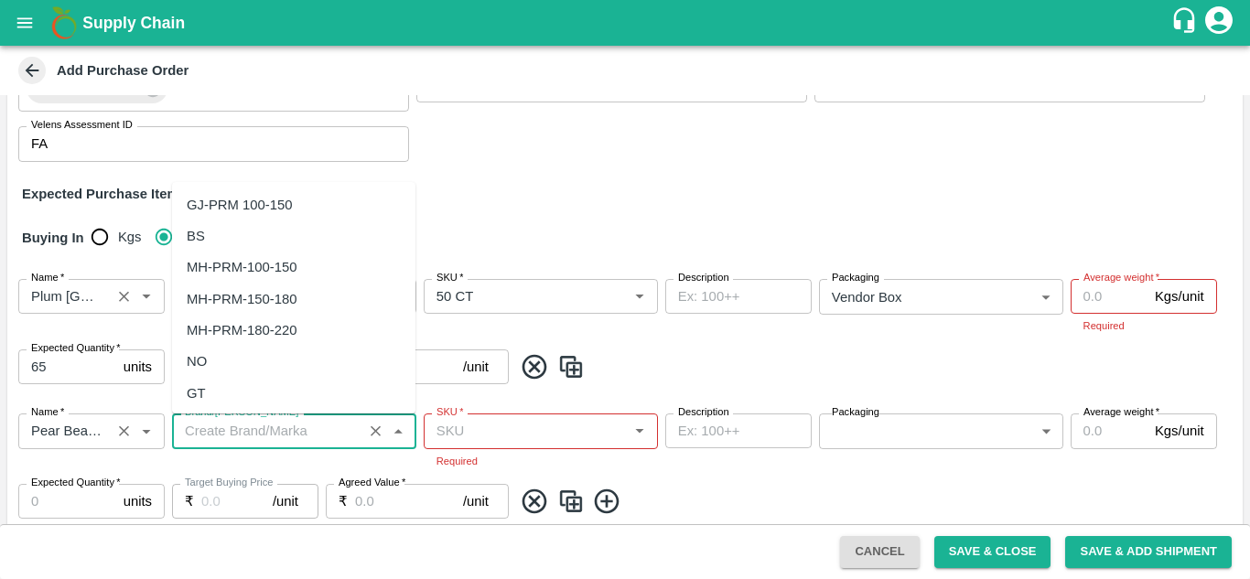
click at [488, 447] on div "SKU   *" at bounding box center [541, 431] width 234 height 35
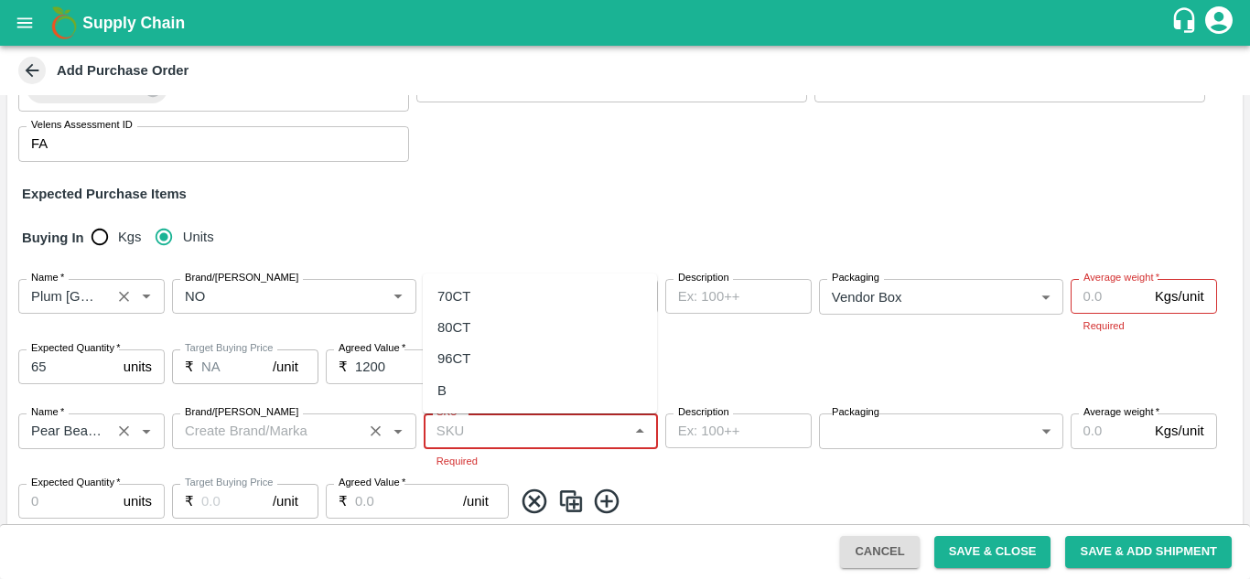
click at [291, 427] on input "Brand/Marka" at bounding box center [267, 431] width 179 height 24
click at [476, 473] on div "80CT" at bounding box center [540, 472] width 234 height 31
type input "80CT"
type input "NA"
type input "80CT"
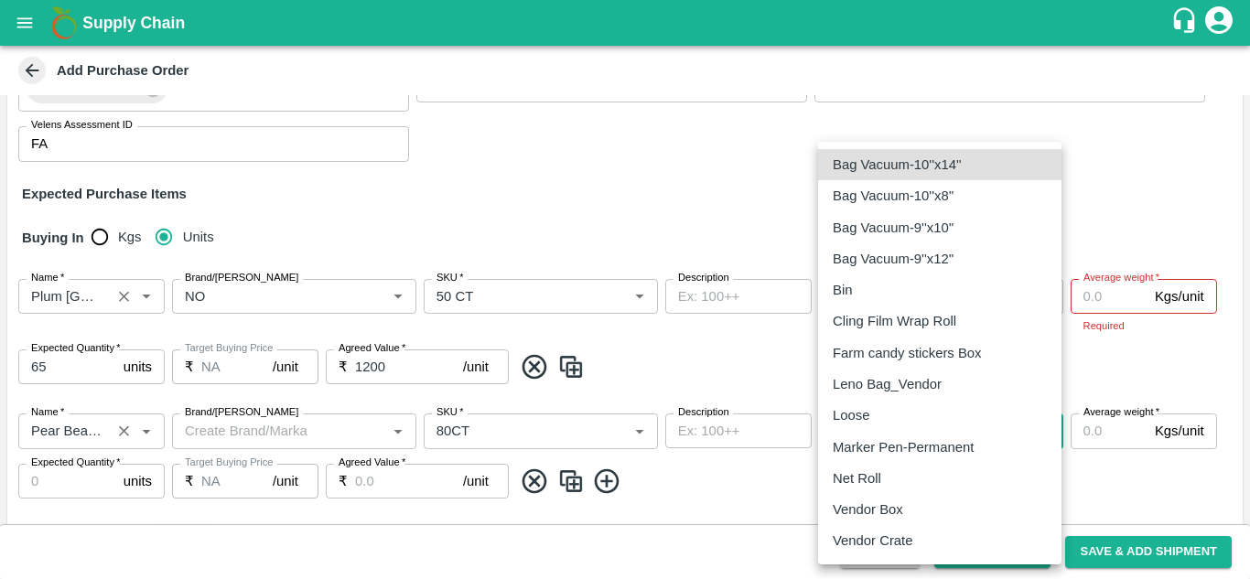
click at [940, 419] on body "Supply Chain Add Purchase Order PO Type   * Vendor Purchase 2 PO Type Buyers   …" at bounding box center [625, 289] width 1250 height 579
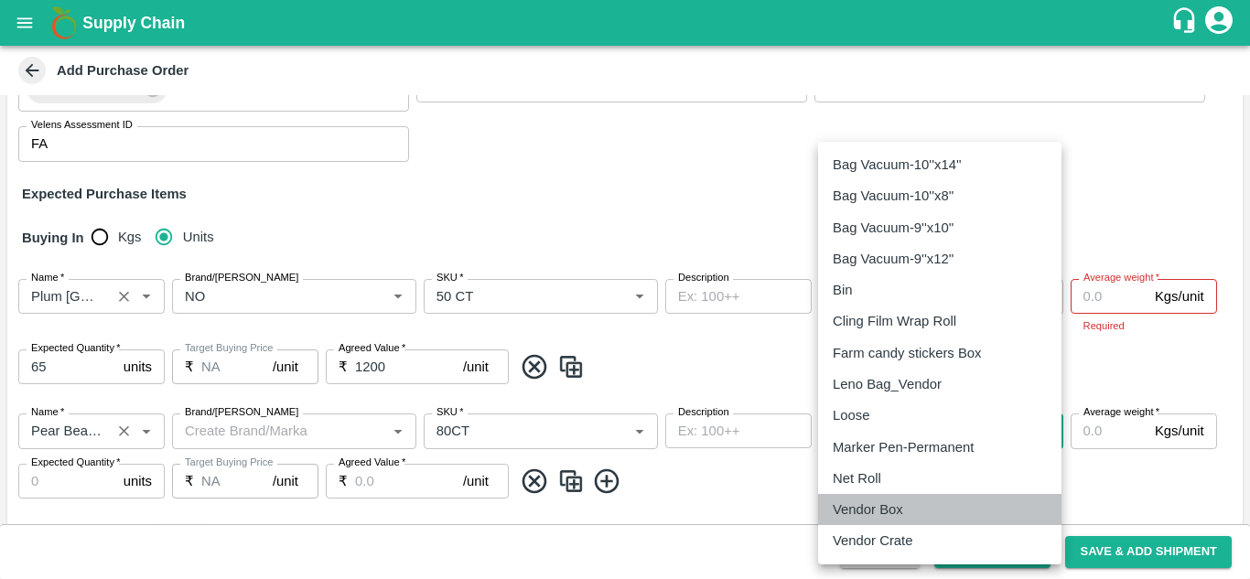
click at [886, 513] on p "Vendor Box" at bounding box center [868, 510] width 70 height 20
type input "276"
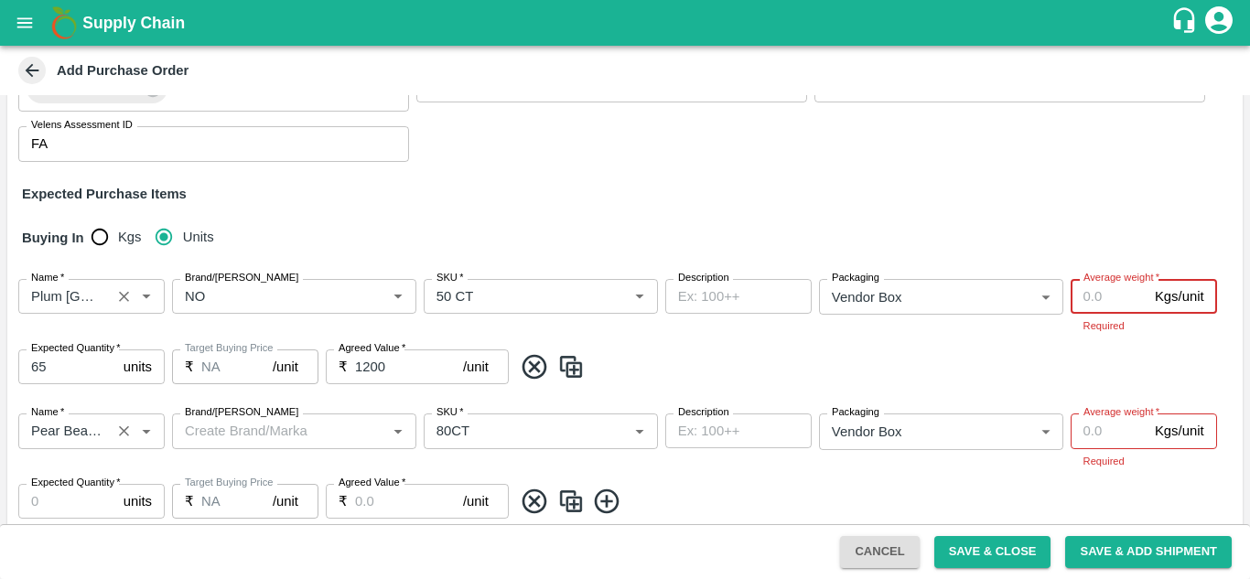
click at [1121, 297] on input "Average weight   *" at bounding box center [1109, 296] width 77 height 35
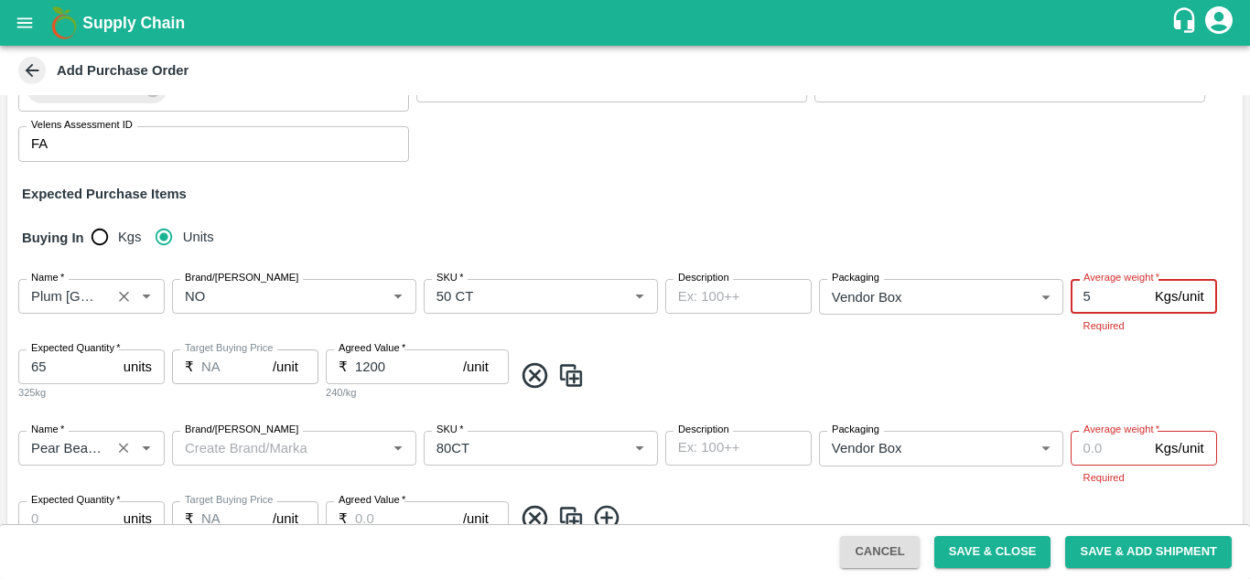
type input "5"
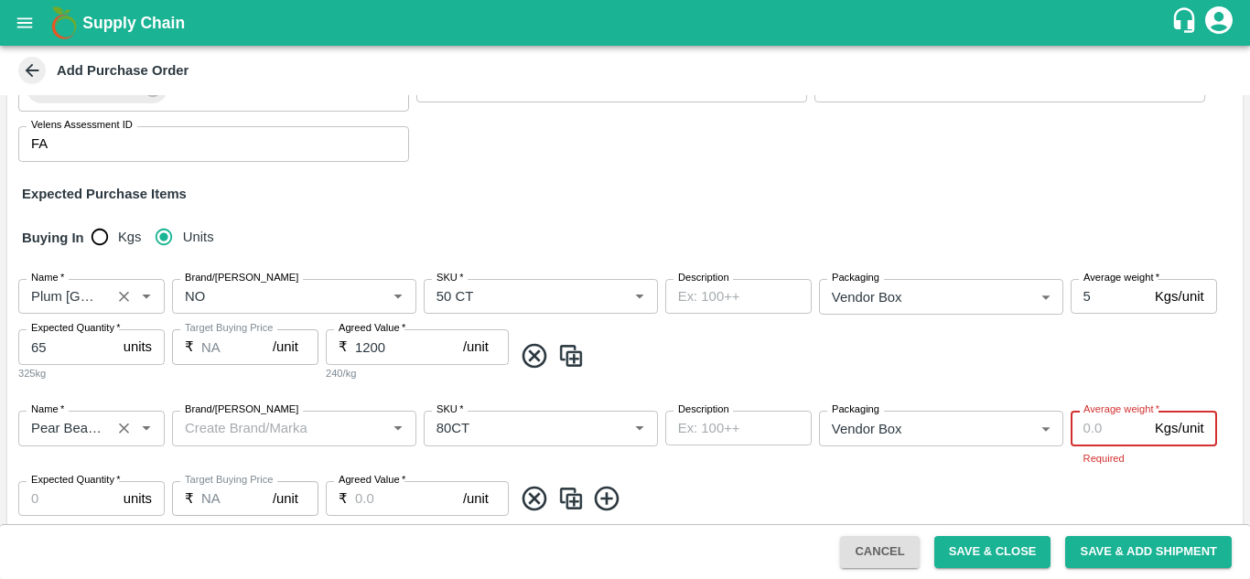
click at [1117, 453] on div "Average weight   * Kgs/unit Average weight Required" at bounding box center [1144, 439] width 146 height 56
type input "12.5"
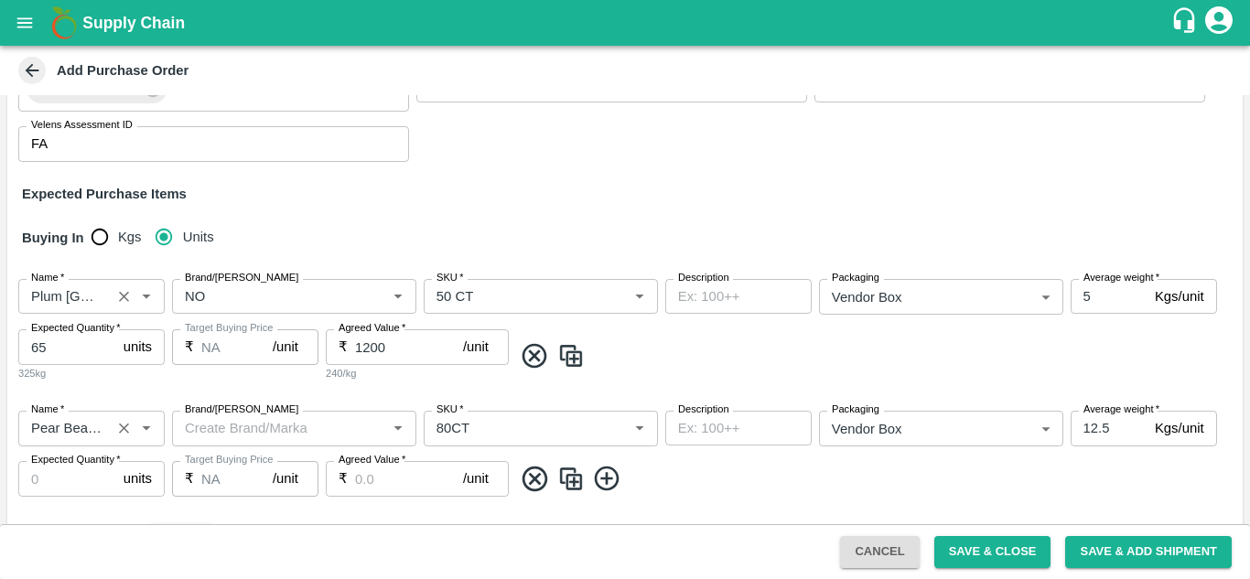
click at [974, 477] on div "Name   * Name   * Brand/Marka Brand/Marka SKU   * SKU   * Description x Descrip…" at bounding box center [625, 453] width 1236 height 115
click at [107, 490] on input "Expected Quantity   *" at bounding box center [67, 478] width 98 height 35
type input "180"
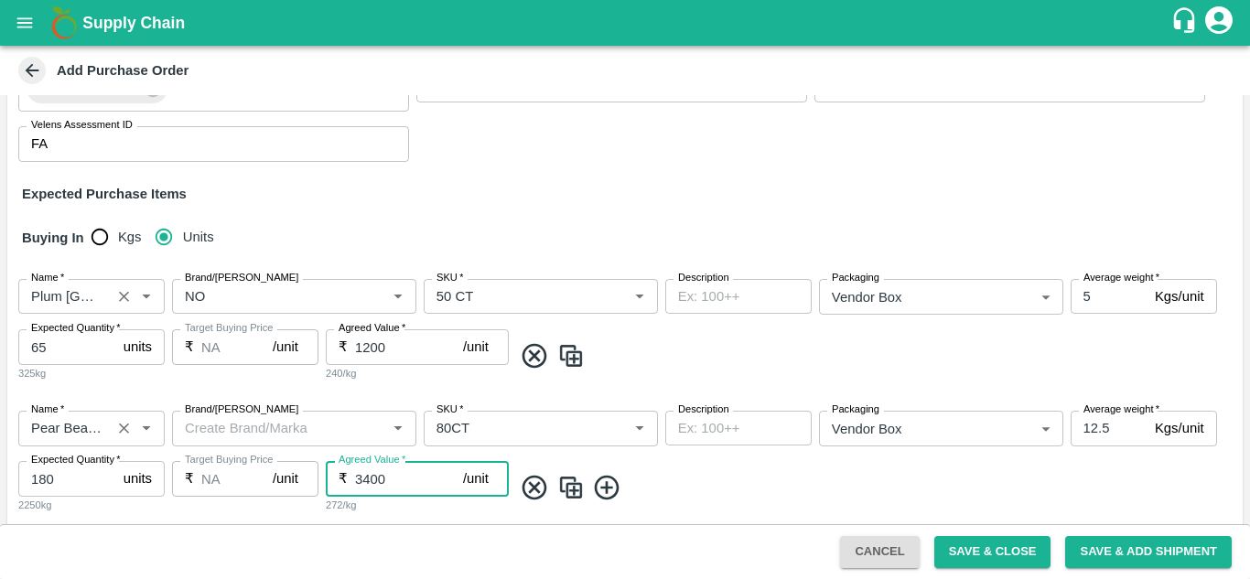
type input "3400"
click at [607, 487] on icon at bounding box center [606, 487] width 25 height 25
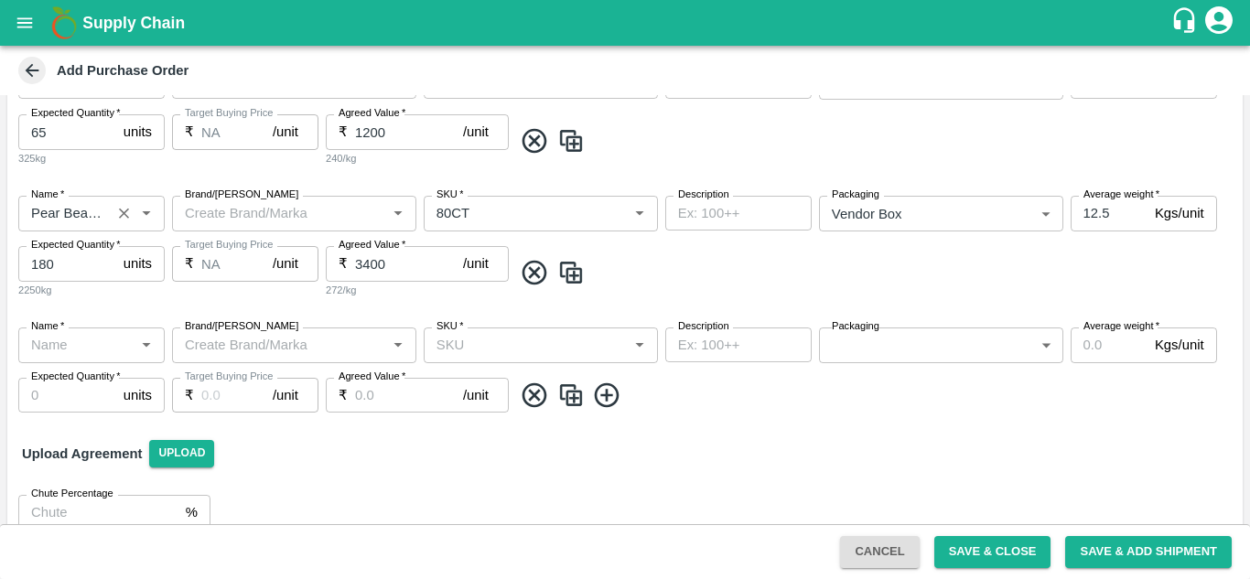
scroll to position [402, 0]
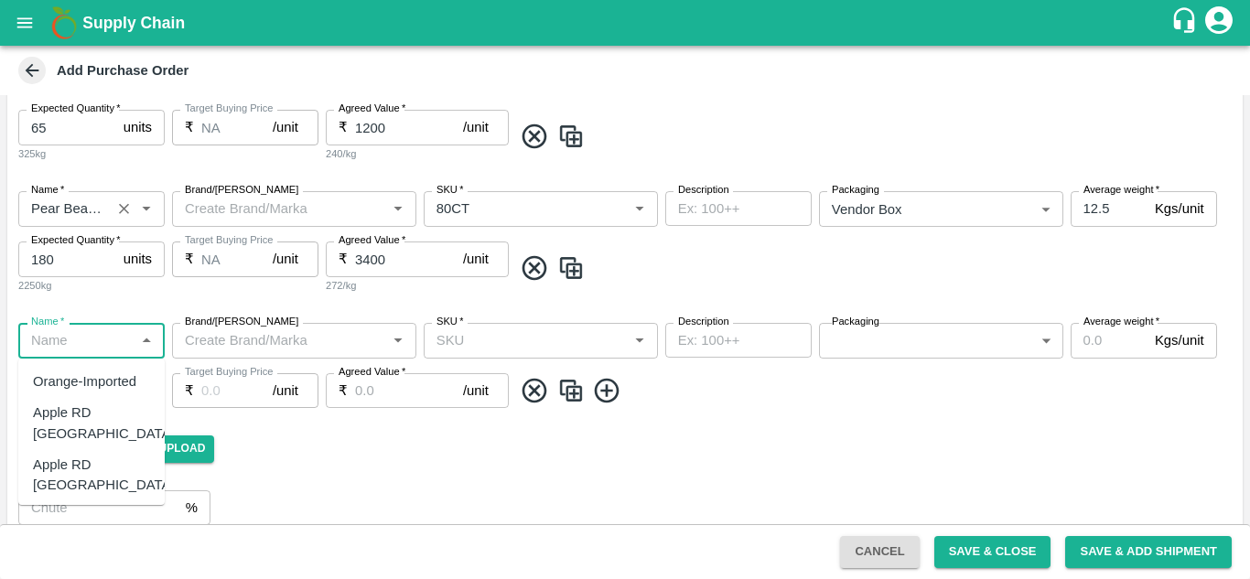
click at [126, 340] on input "Name   *" at bounding box center [76, 341] width 105 height 24
click at [65, 461] on div "Mandrine SA" at bounding box center [72, 465] width 79 height 20
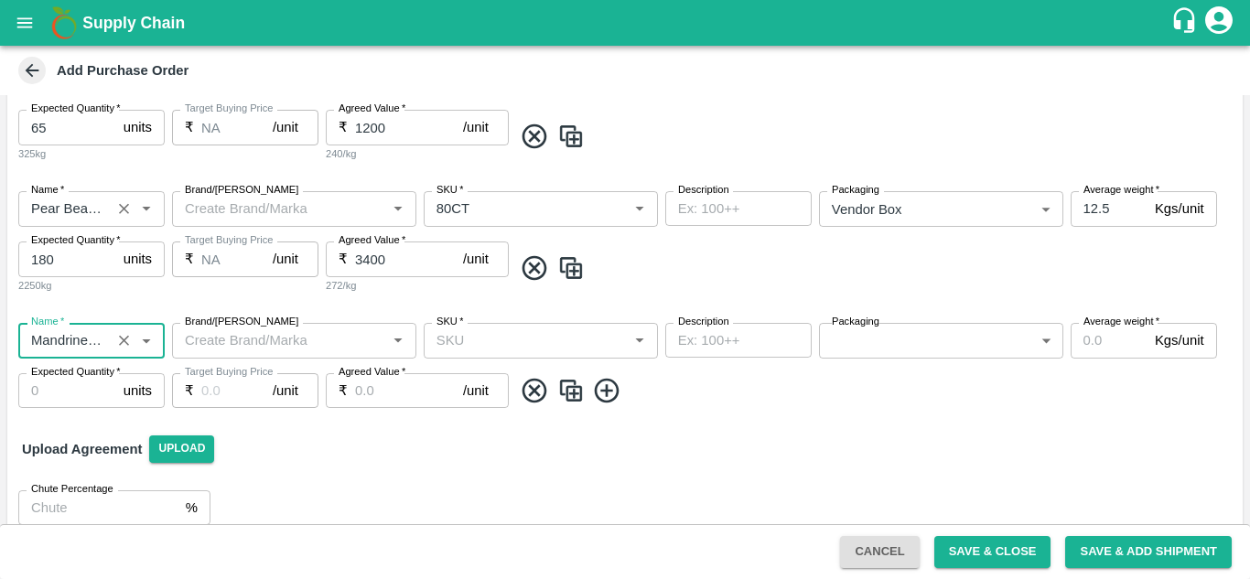
type input "Mandrine SA"
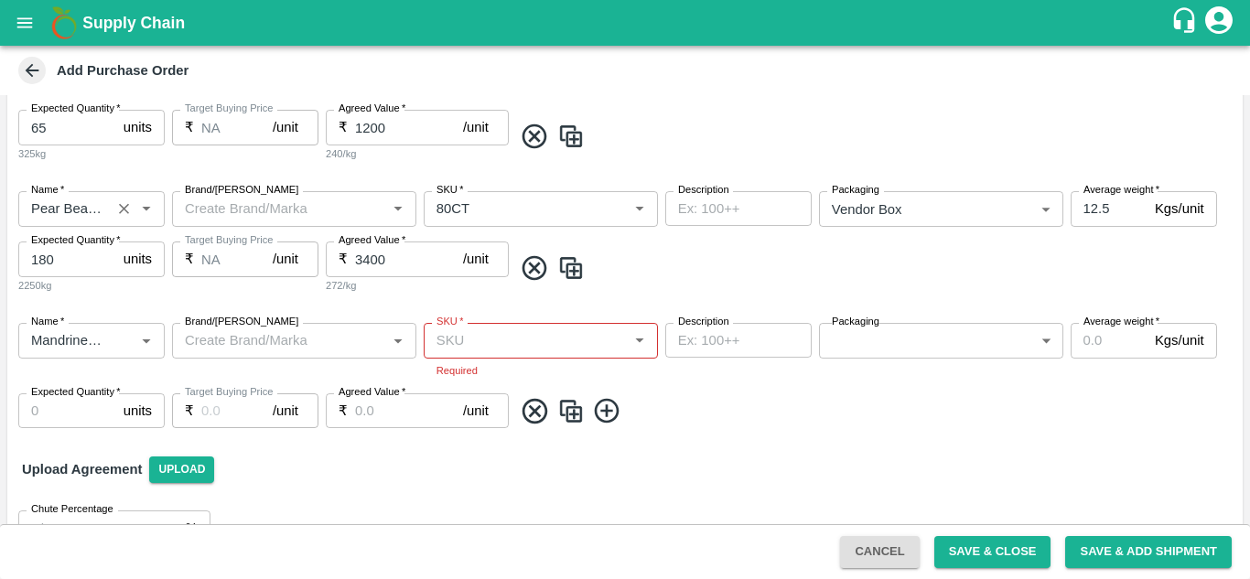
click at [49, 485] on div "PO Type   * Vendor Purchase 2 PO Type Buyers   * Neeti Jain Buyers   * Supplier…" at bounding box center [625, 131] width 1236 height 860
click at [471, 351] on input "SKU   *" at bounding box center [525, 341] width 193 height 24
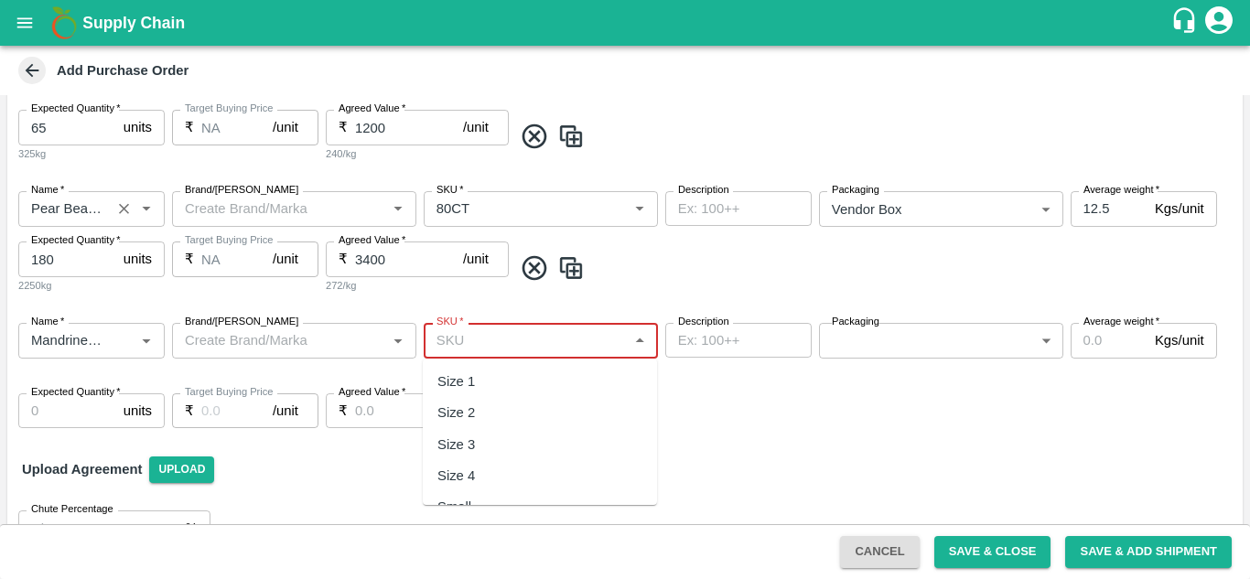
click at [465, 445] on div "Size 3" at bounding box center [456, 445] width 38 height 20
type input "Size 3"
type input "NA"
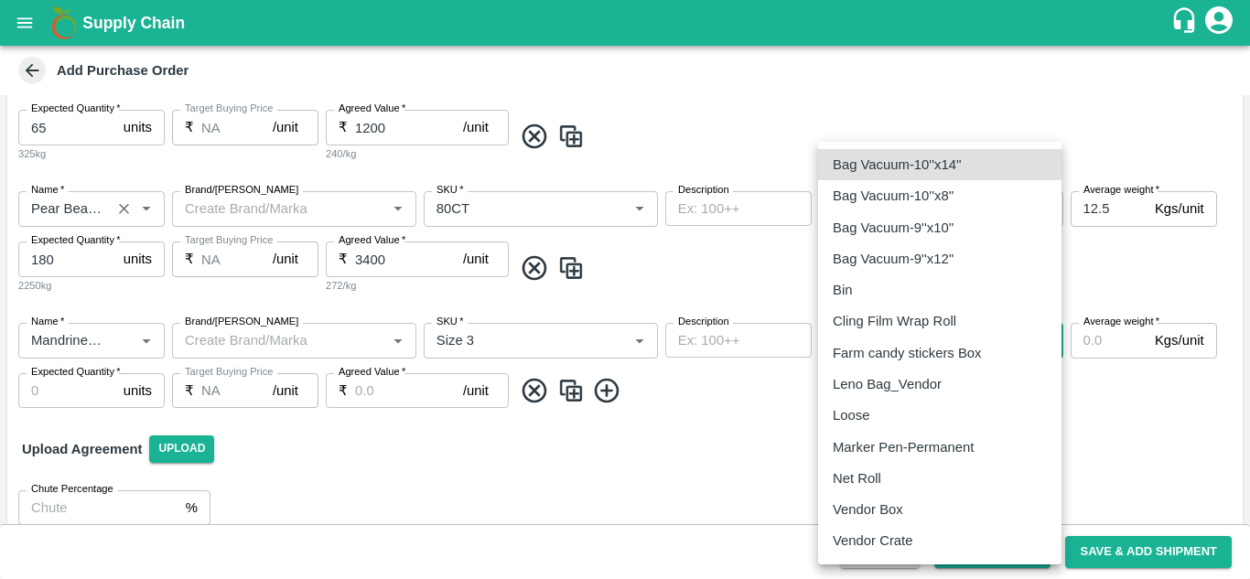
click at [919, 333] on body "Supply Chain Add Purchase Order PO Type   * Vendor Purchase 2 PO Type Buyers   …" at bounding box center [625, 289] width 1250 height 579
click at [880, 502] on p "Vendor Box" at bounding box center [868, 510] width 70 height 20
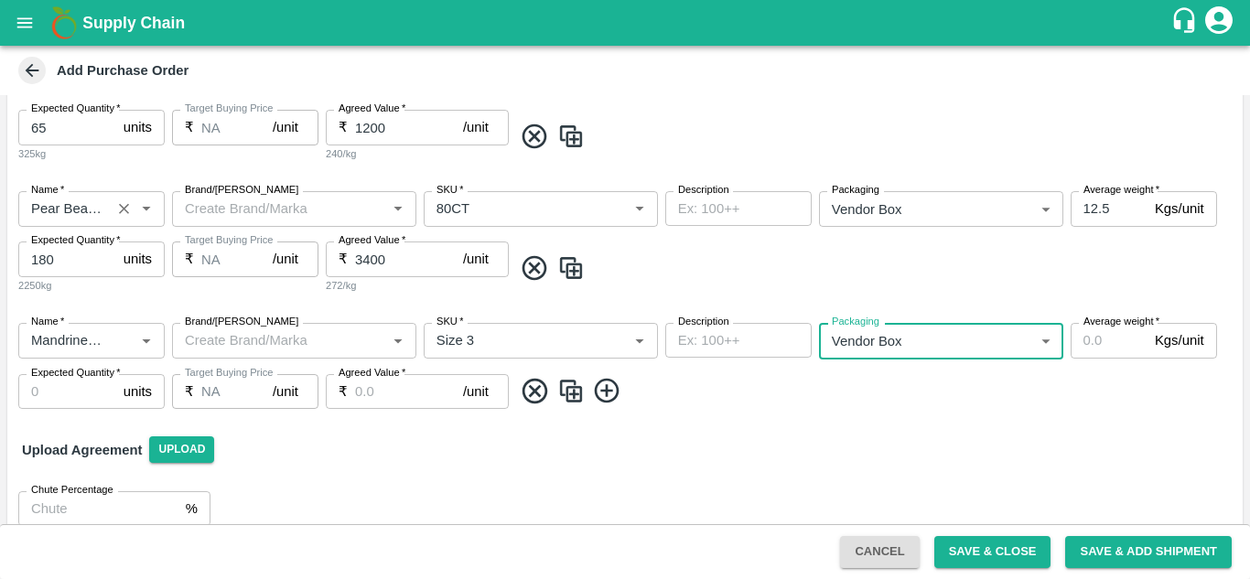
type input "276"
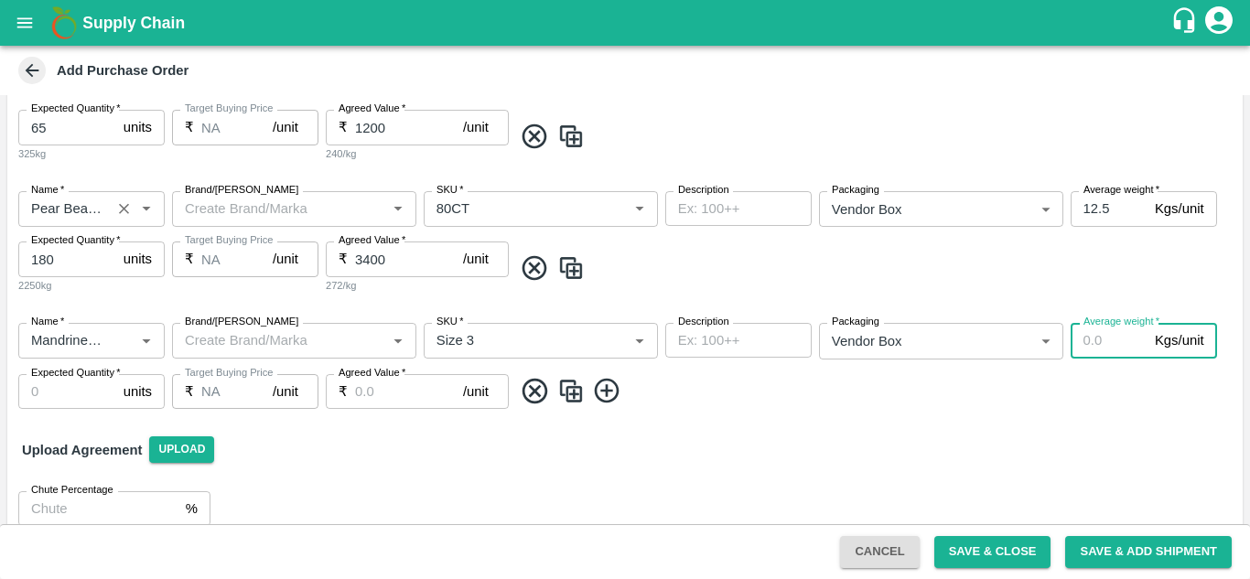
click at [1117, 350] on input "Average weight   *" at bounding box center [1109, 340] width 77 height 35
type input "10"
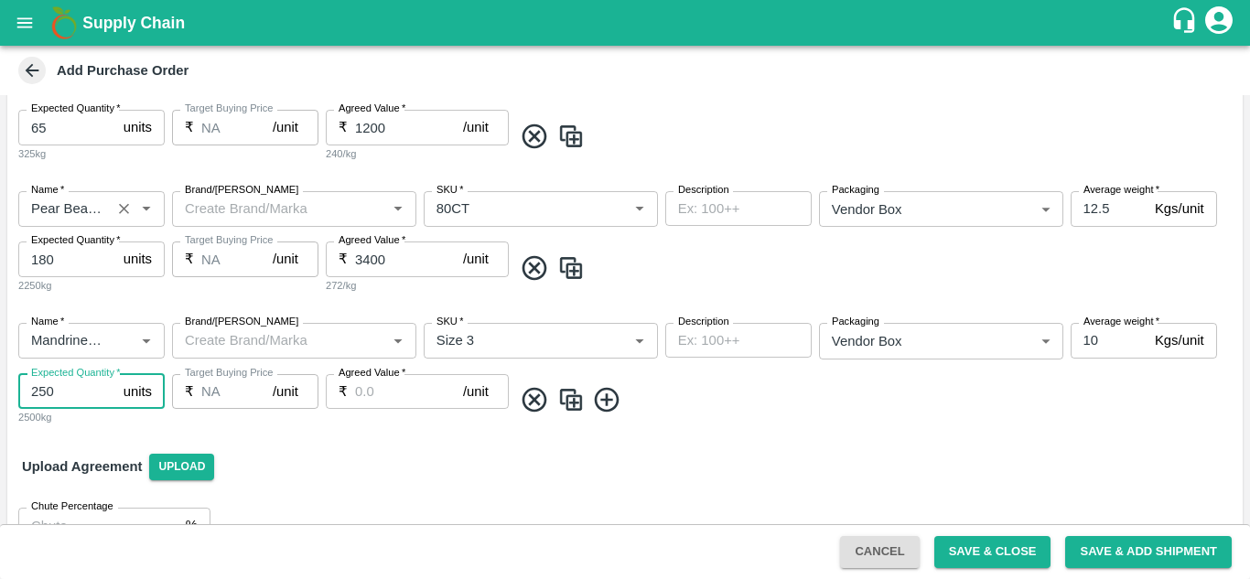
type input "250"
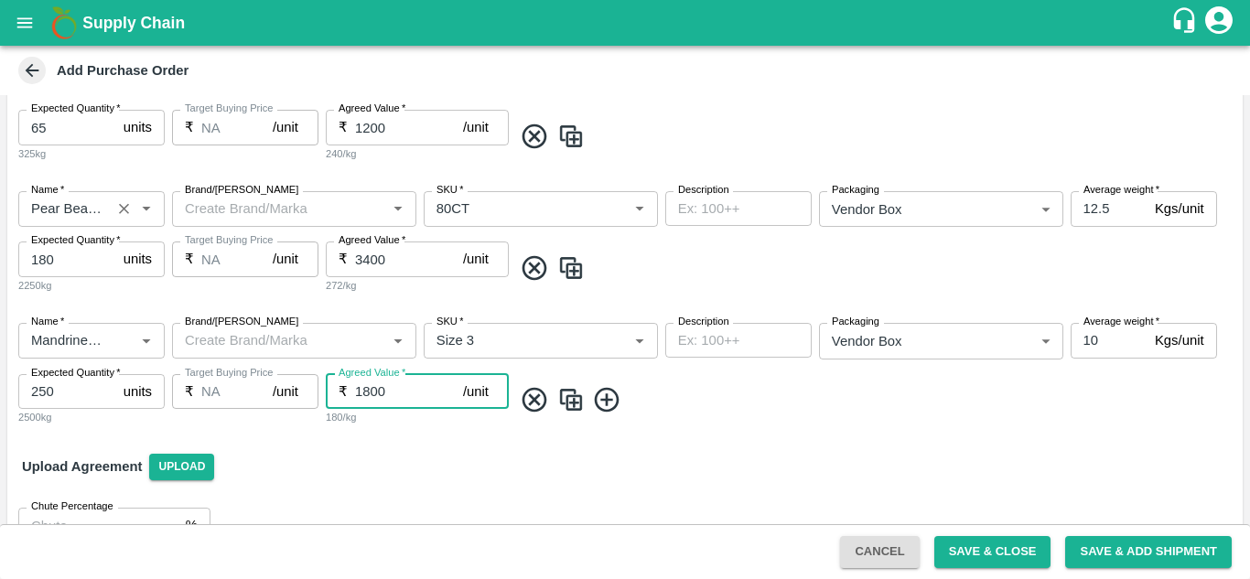
type input "1800"
click at [322, 474] on div "Upload Agreement Upload" at bounding box center [625, 466] width 1236 height 53
click at [608, 403] on icon at bounding box center [606, 399] width 25 height 25
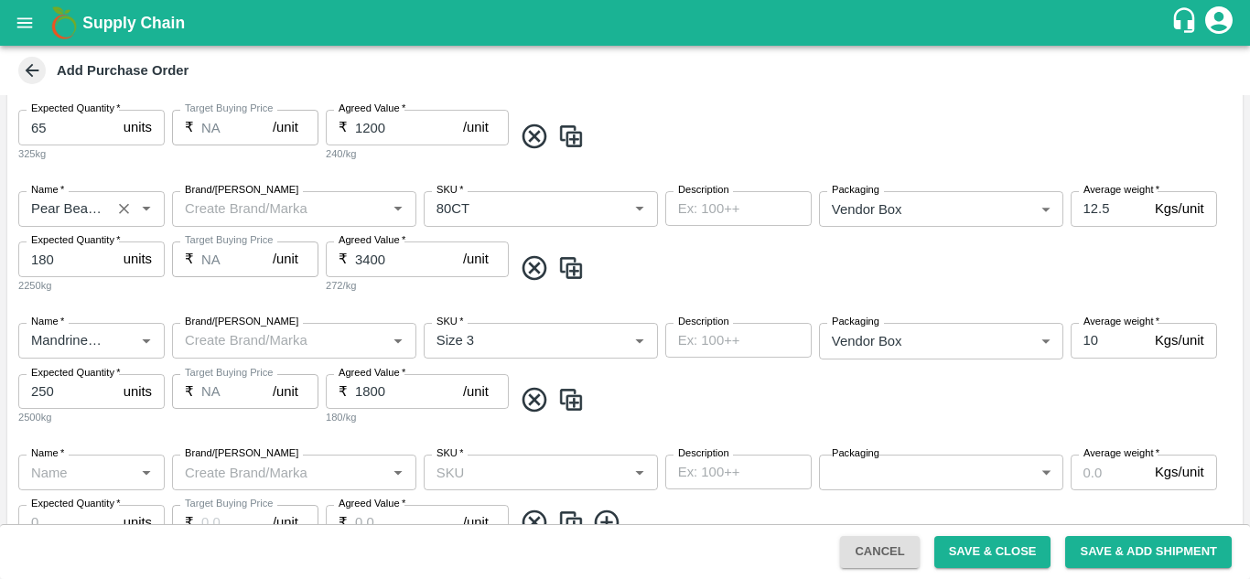
click at [66, 476] on input "Name   *" at bounding box center [76, 472] width 105 height 24
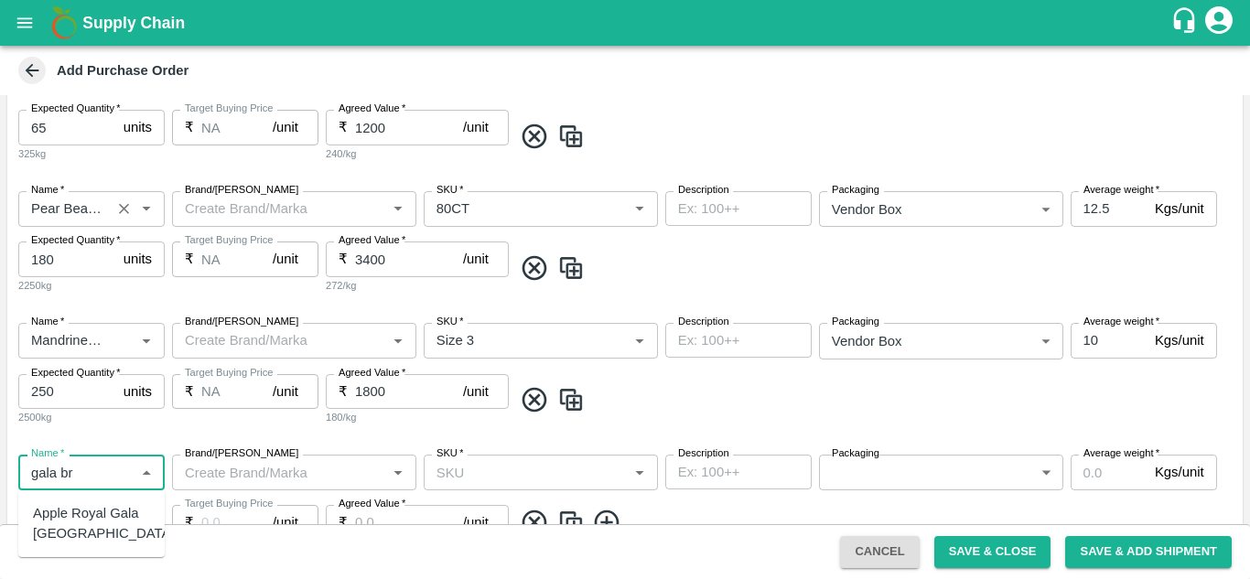
click at [70, 533] on div "Apple Royal Gala Brazil" at bounding box center [104, 523] width 142 height 41
type input "Apple Royal Gala Brazil"
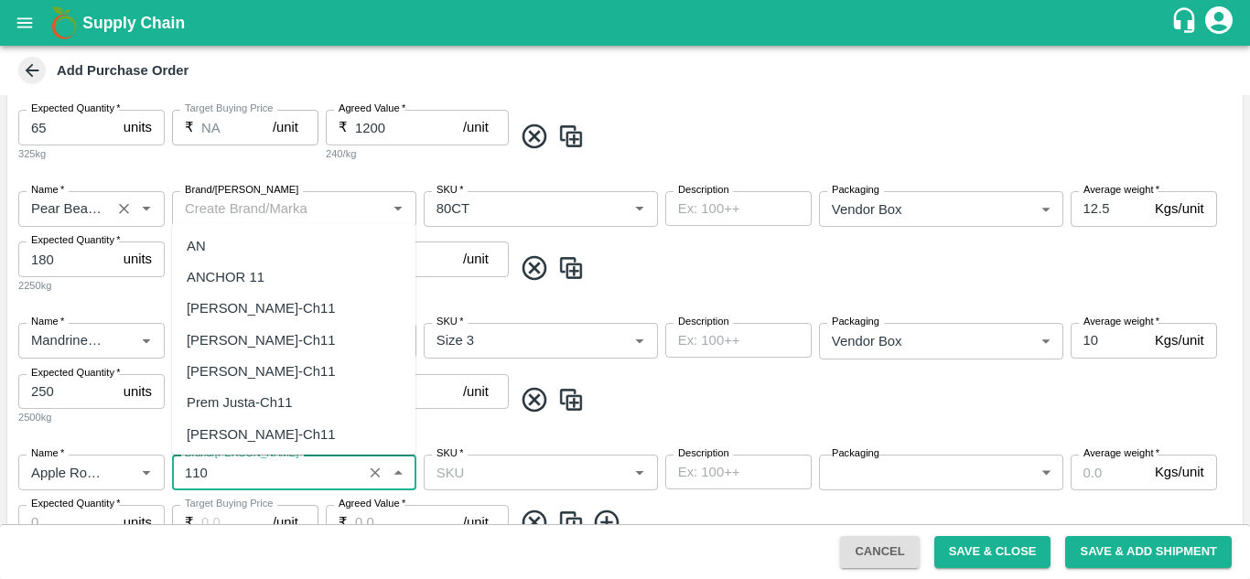
scroll to position [0, 0]
type input "1"
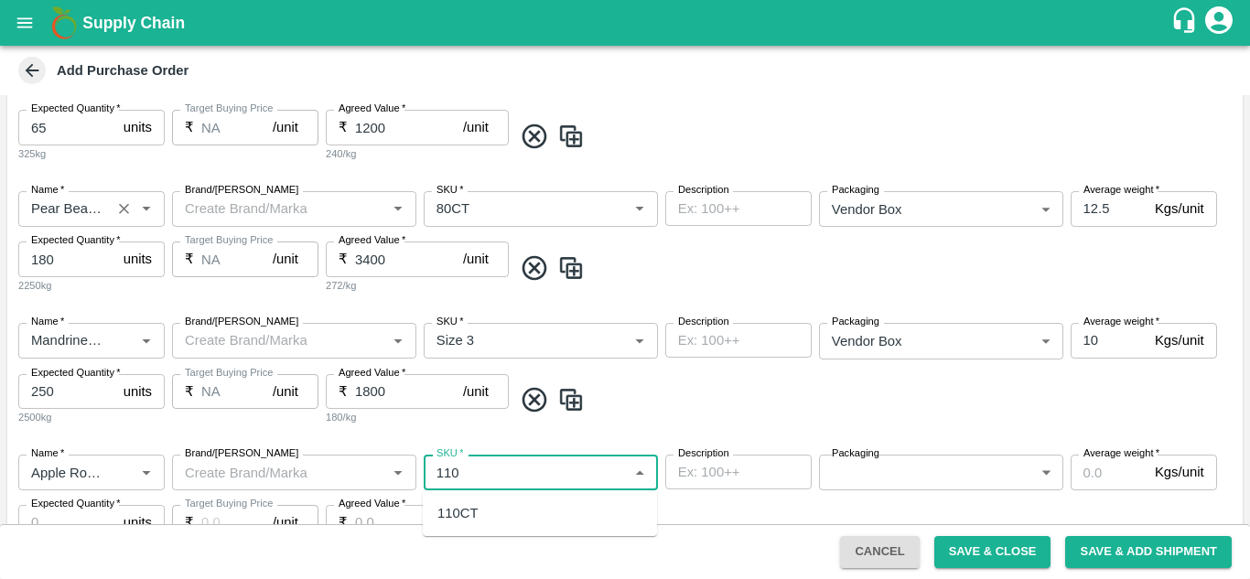
click at [513, 515] on div "110CT" at bounding box center [540, 513] width 234 height 31
type input "110CT"
type input "NA"
type input "110CT"
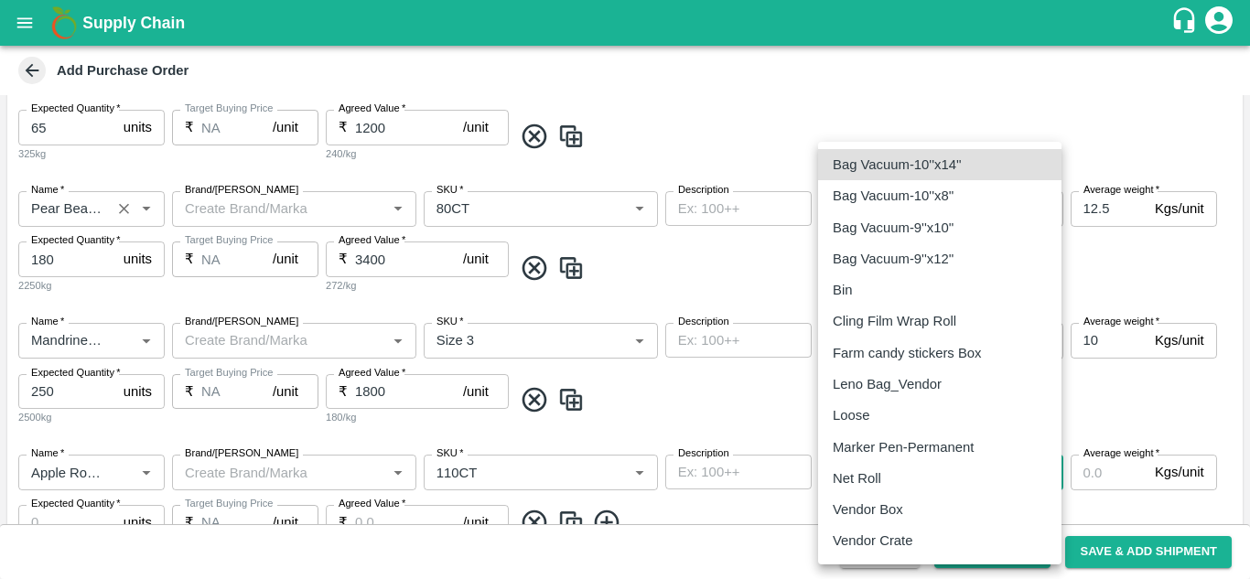
click at [956, 459] on body "Supply Chain Add Purchase Order PO Type   * Vendor Purchase 2 PO Type Buyers   …" at bounding box center [625, 289] width 1250 height 579
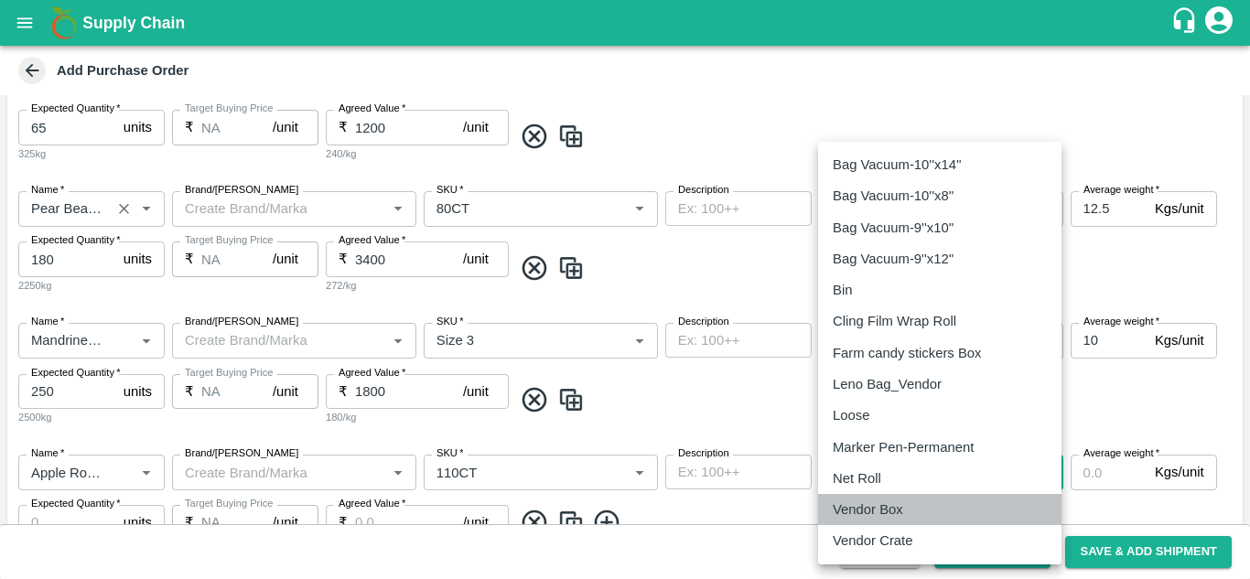
click at [897, 505] on p "Vendor Box" at bounding box center [868, 510] width 70 height 20
type input "276"
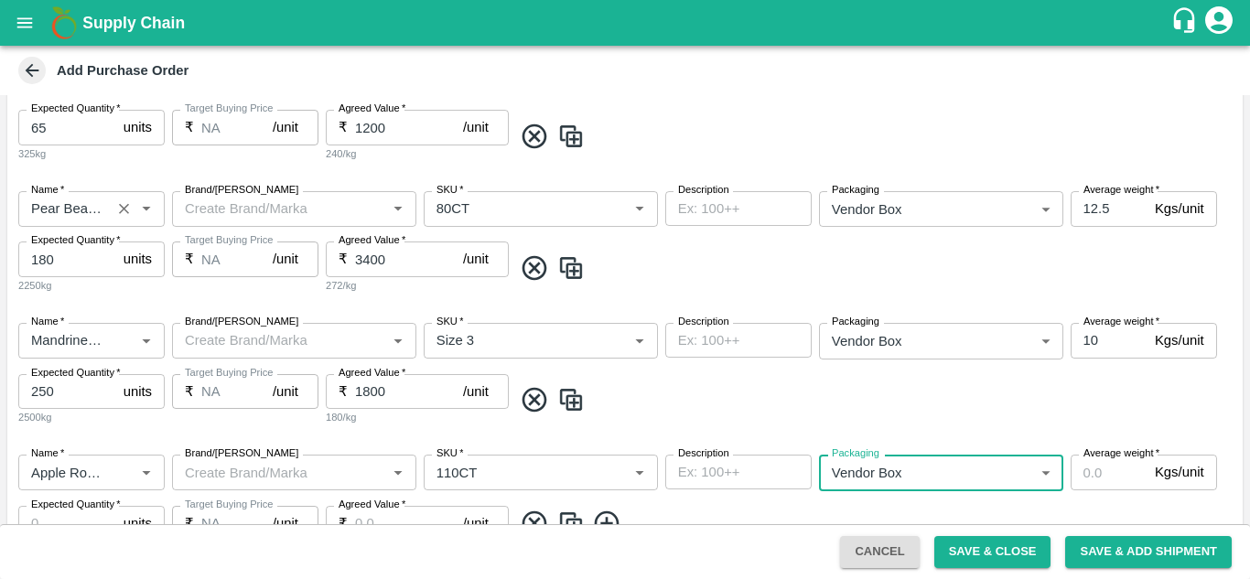
click at [1111, 480] on input "Average weight   *" at bounding box center [1109, 472] width 77 height 35
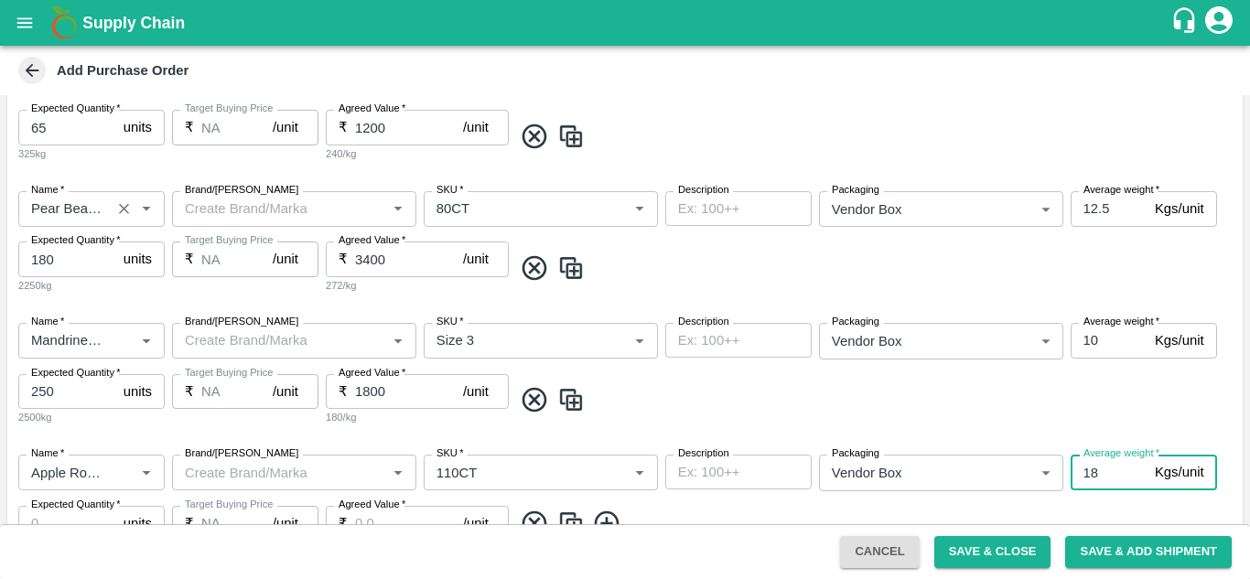
type input "18"
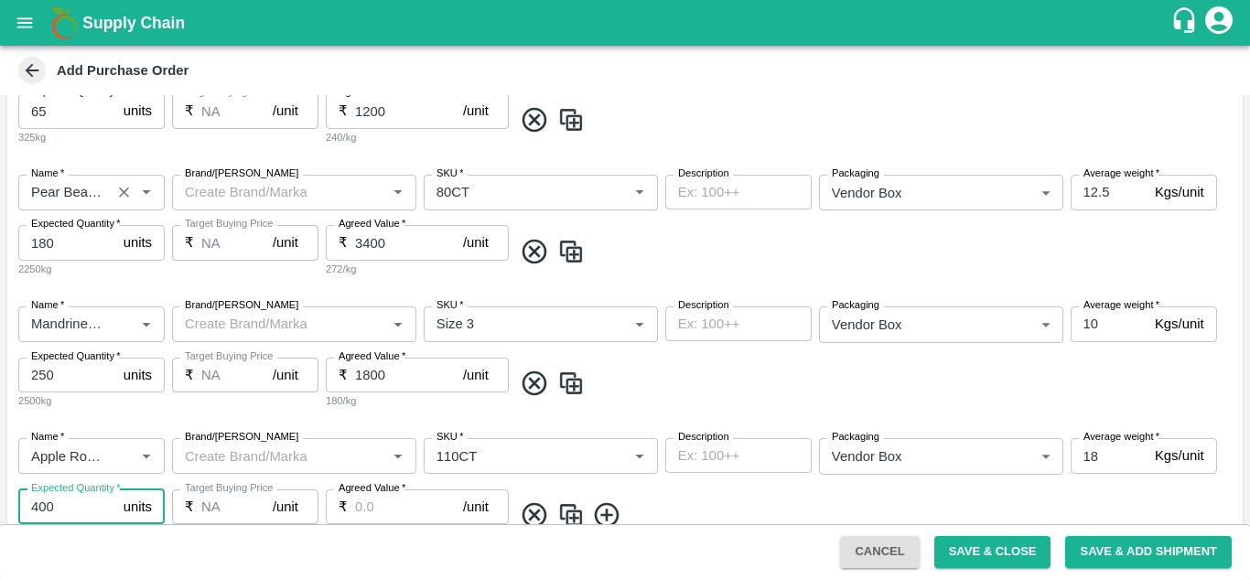
type input "400"
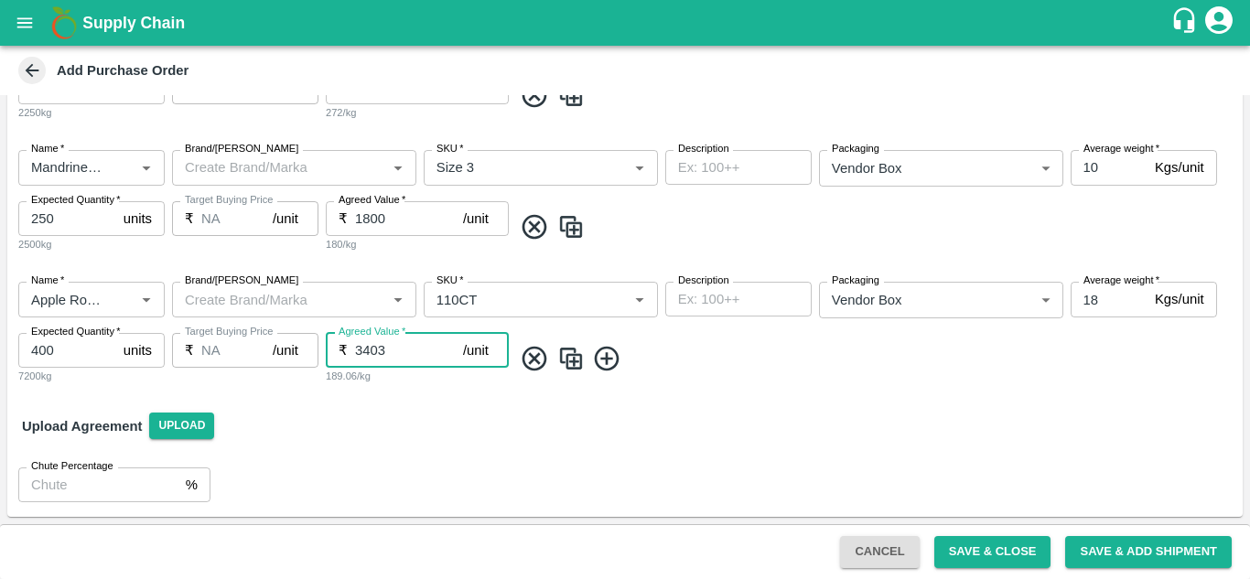
scroll to position [200, 0]
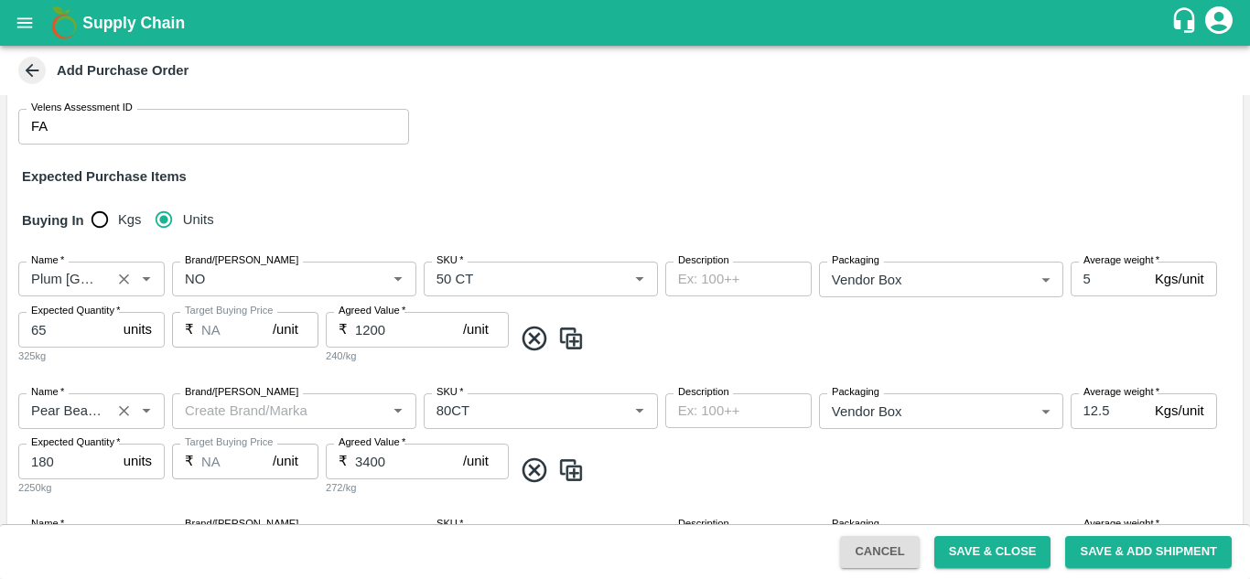
type input "3398"
click at [744, 465] on span at bounding box center [874, 471] width 723 height 30
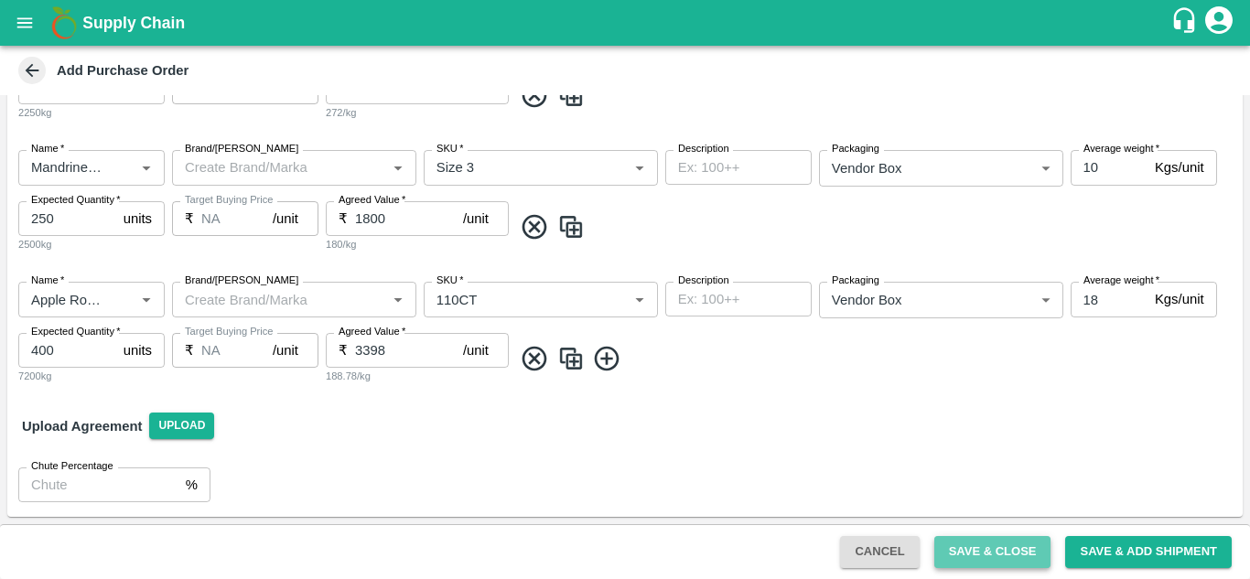
click at [1035, 556] on button "Save & Close" at bounding box center [992, 552] width 117 height 32
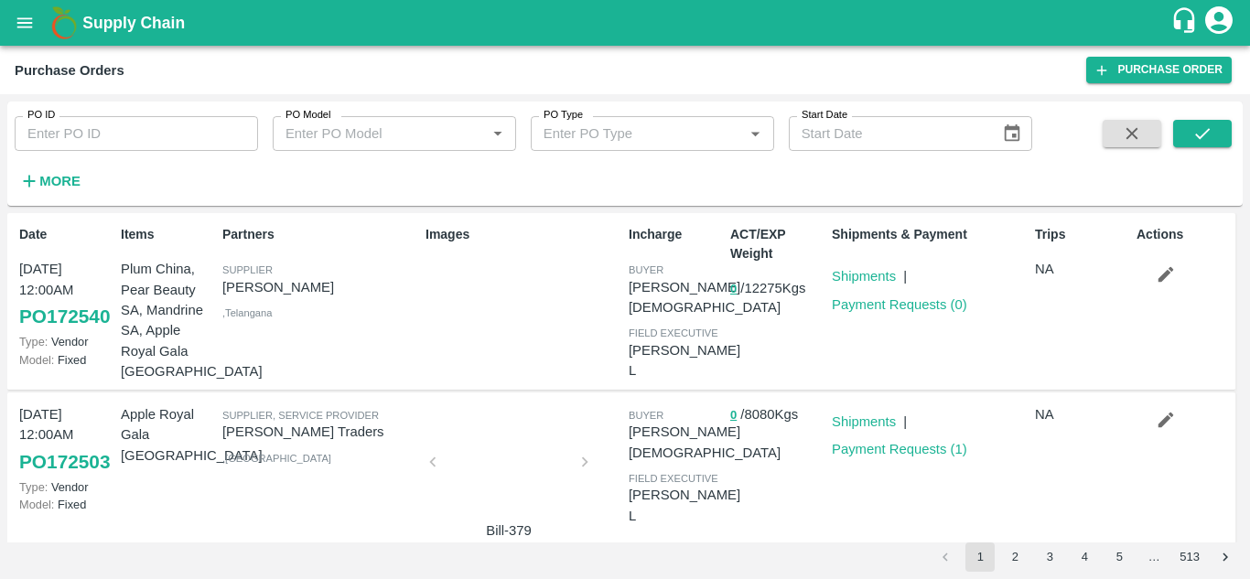
click at [311, 316] on div "Partners Supplier IRFAN ALI , Telangana" at bounding box center [316, 301] width 203 height 167
click at [898, 303] on link "Payment Requests ( 0 )" at bounding box center [899, 304] width 135 height 15
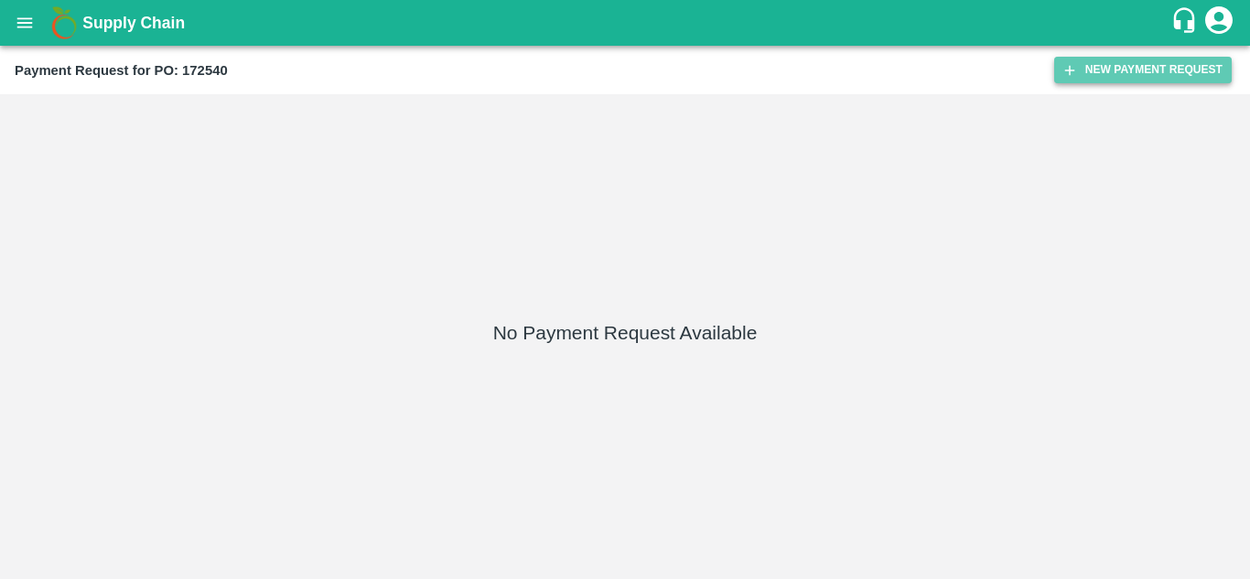
click at [1120, 69] on button "New Payment Request" at bounding box center [1143, 70] width 178 height 27
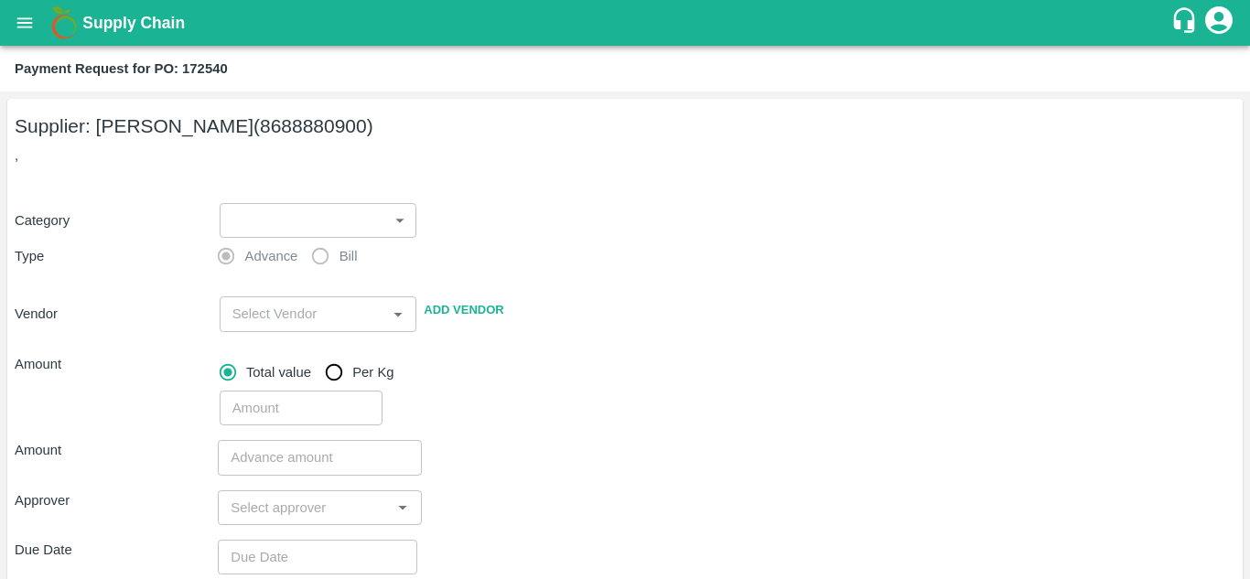
click at [319, 259] on label "Bill" at bounding box center [329, 256] width 55 height 37
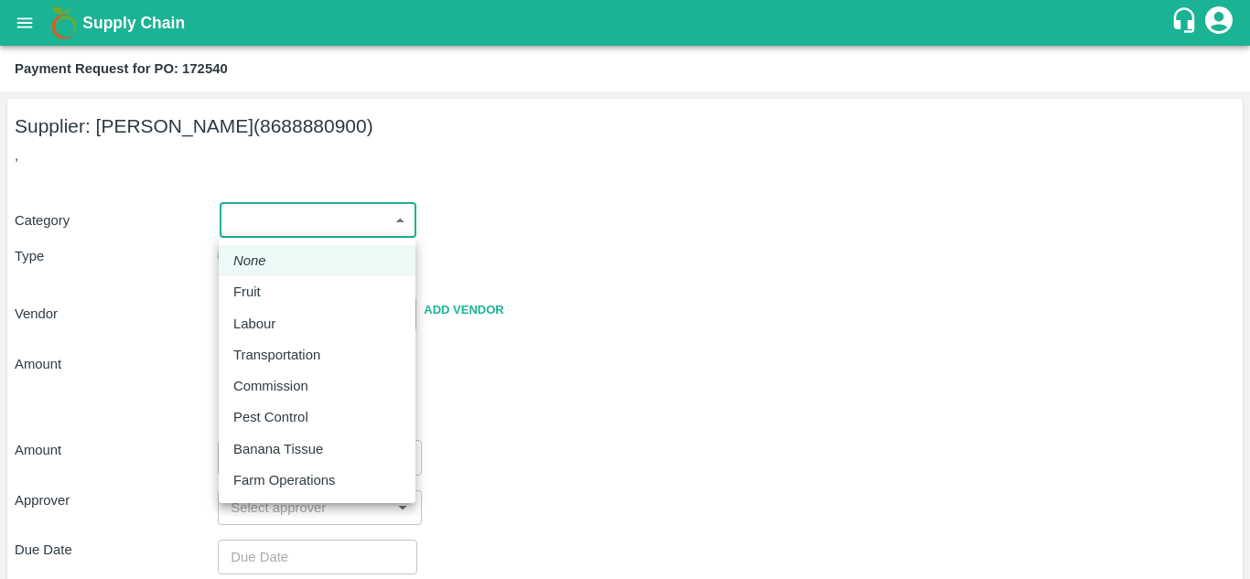
click at [342, 221] on body "Supply Chain Payment Request for PO: 172540 Supplier: IRFAN ALI (8688880900) , …" at bounding box center [625, 289] width 1250 height 579
click at [485, 219] on div at bounding box center [625, 289] width 1250 height 579
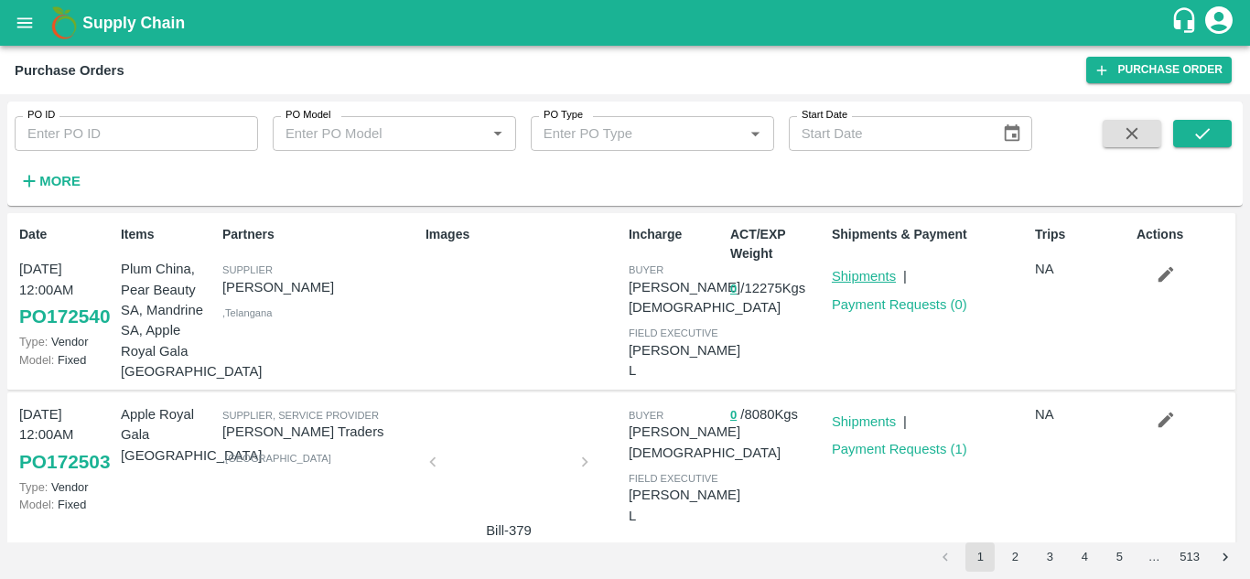
click at [864, 276] on link "Shipments" at bounding box center [864, 276] width 64 height 15
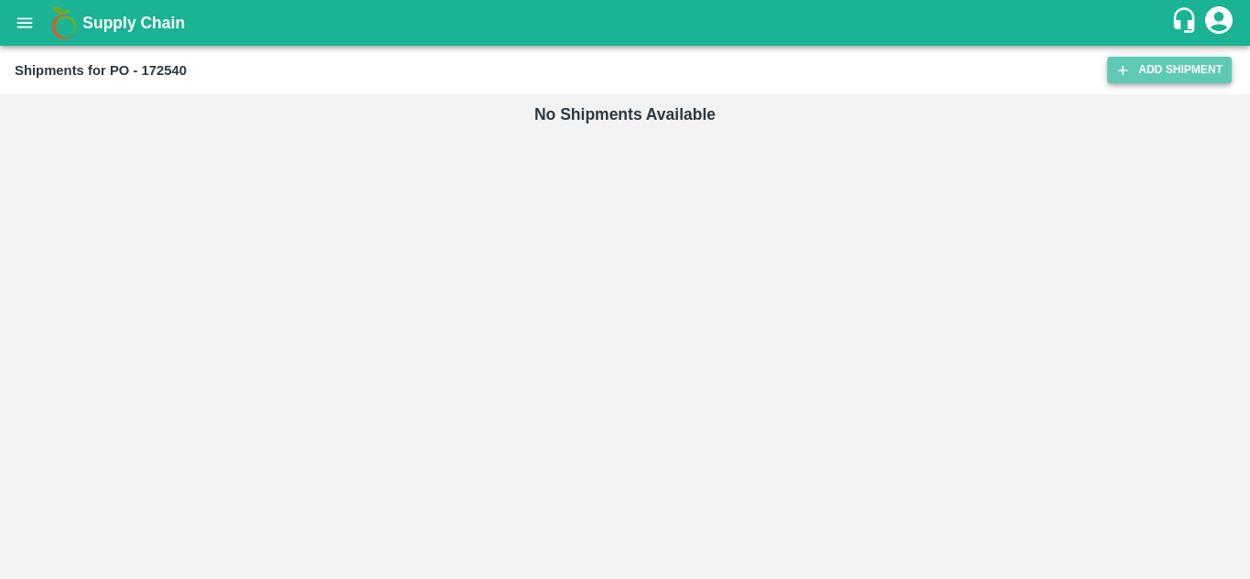
click at [1182, 66] on link "Add Shipment" at bounding box center [1169, 70] width 124 height 27
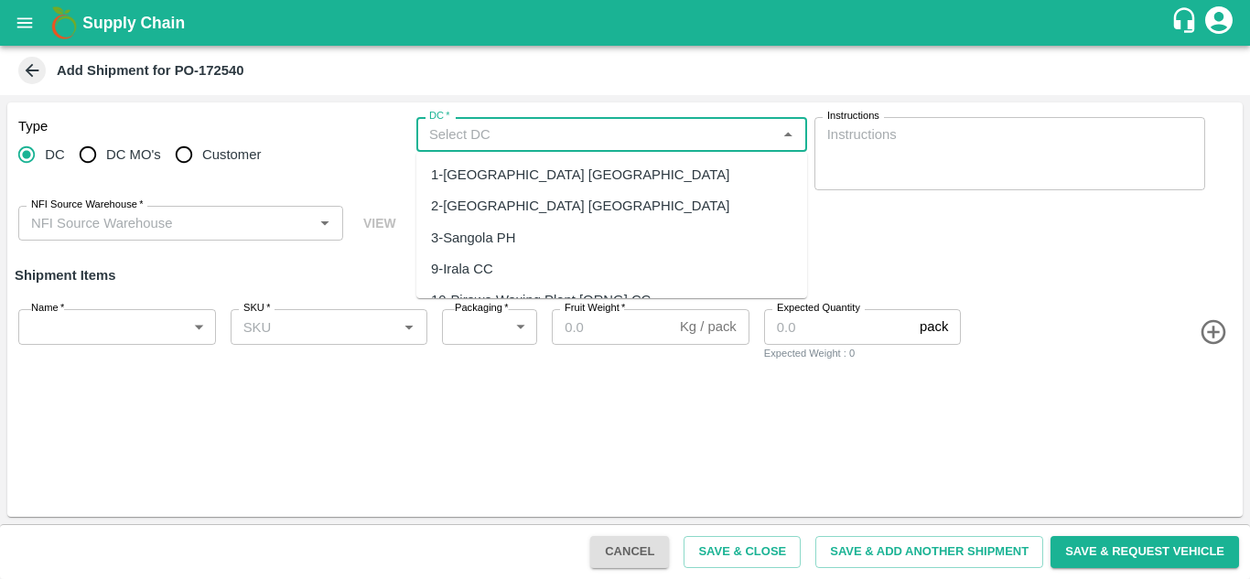
click at [558, 139] on input "DC   *" at bounding box center [597, 135] width 350 height 24
click at [521, 178] on div "1-[GEOGRAPHIC_DATA] [GEOGRAPHIC_DATA]" at bounding box center [580, 175] width 298 height 20
type input "1-[GEOGRAPHIC_DATA] [GEOGRAPHIC_DATA]"
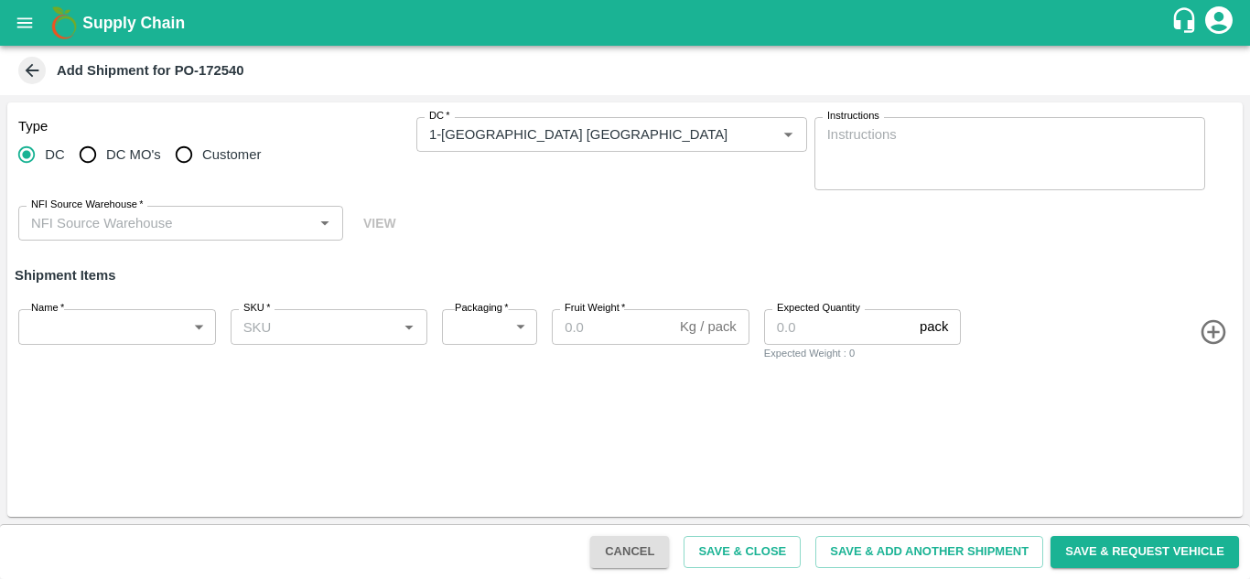
click at [27, 23] on icon "open drawer" at bounding box center [25, 22] width 16 height 10
click at [426, 578] on div at bounding box center [625, 579] width 1250 height 0
click at [31, 23] on icon "open drawer" at bounding box center [25, 22] width 16 height 10
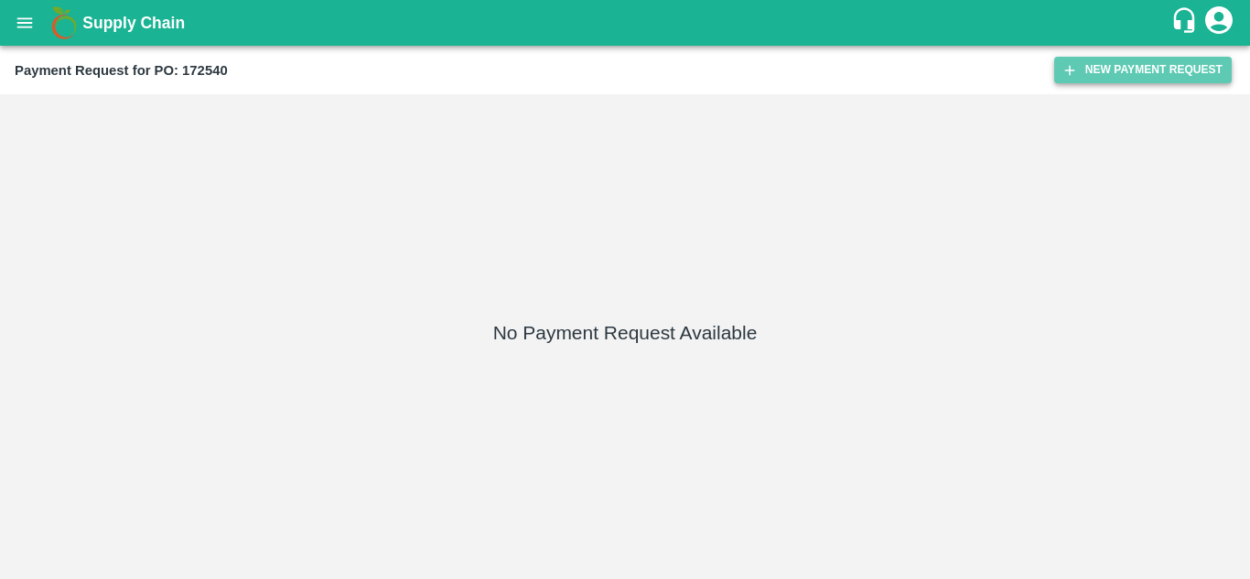
click at [1096, 75] on button "New Payment Request" at bounding box center [1143, 70] width 178 height 27
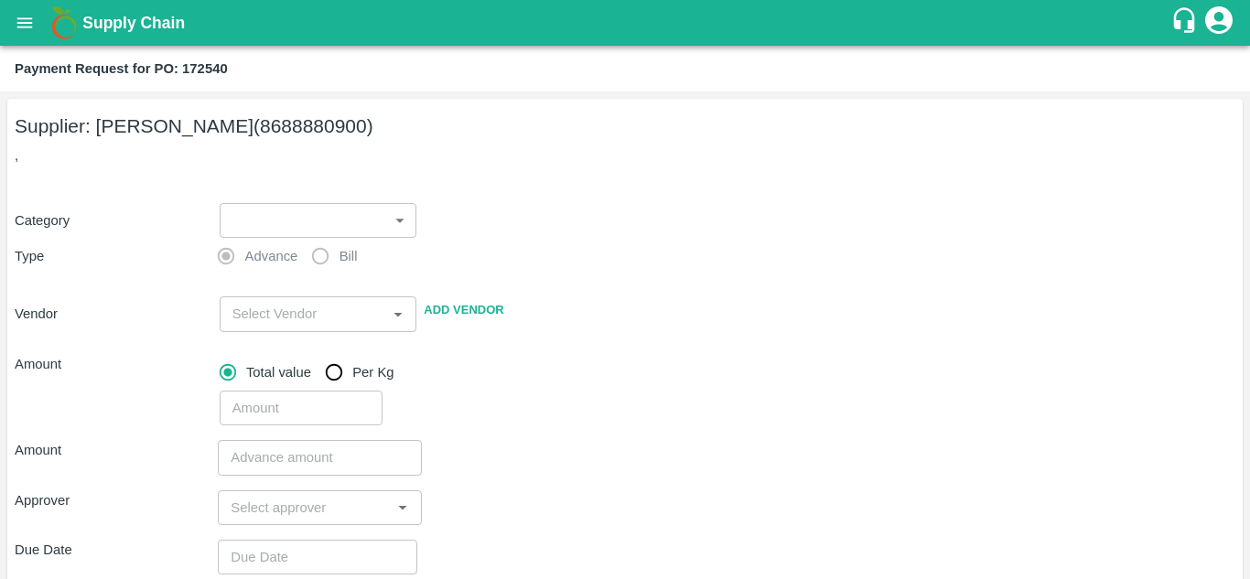
click at [405, 223] on body "Supply Chain Payment Request for PO: 172540 Supplier: IRFAN ALI (8688880900) , …" at bounding box center [625, 289] width 1250 height 579
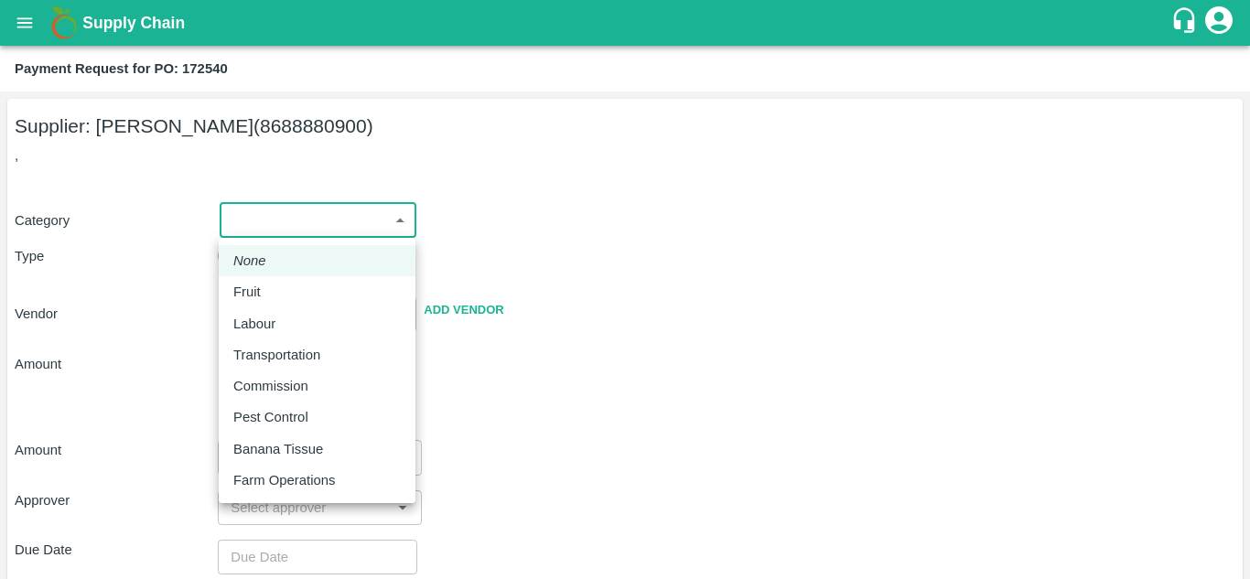
click at [734, 256] on div at bounding box center [625, 289] width 1250 height 579
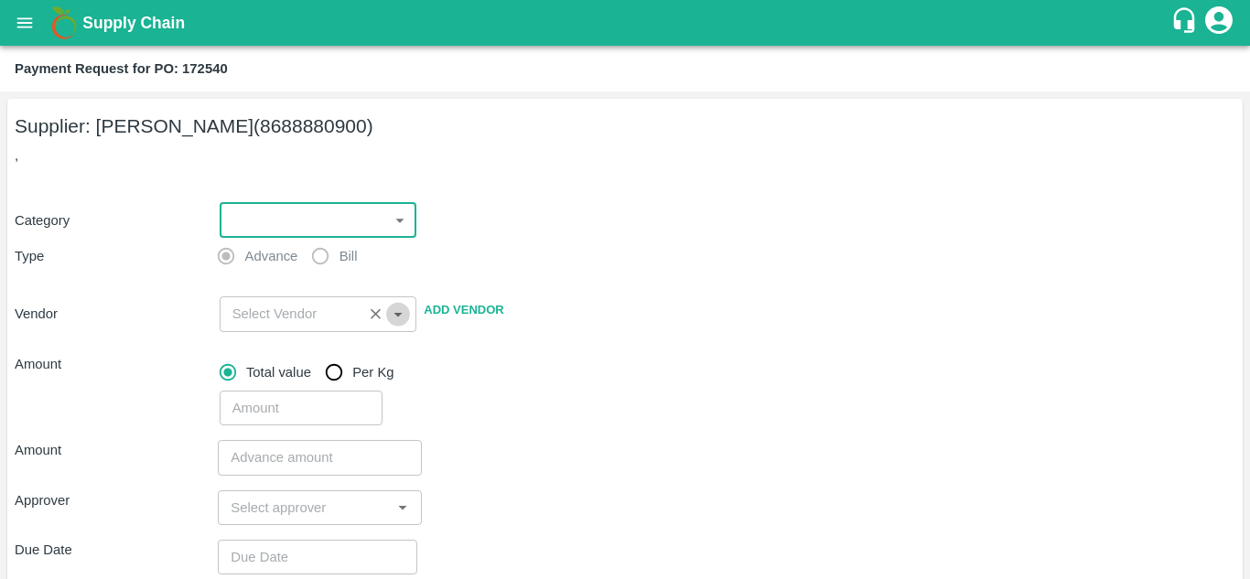
click at [400, 316] on icon "Open" at bounding box center [398, 314] width 20 height 20
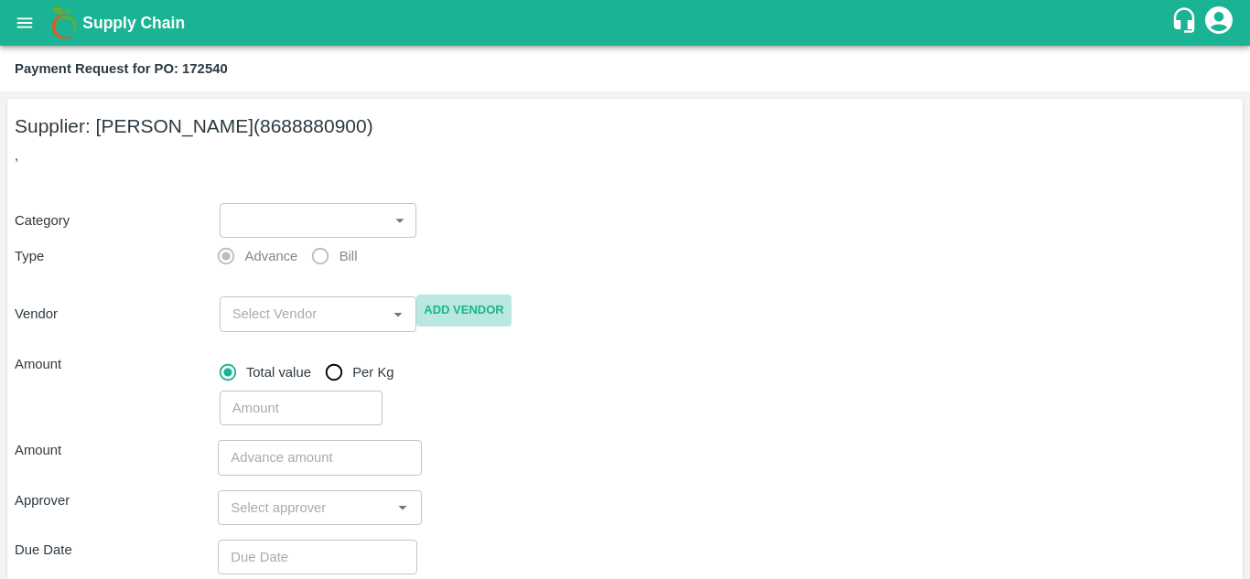
click at [506, 311] on button "Add Vendor" at bounding box center [463, 311] width 94 height 32
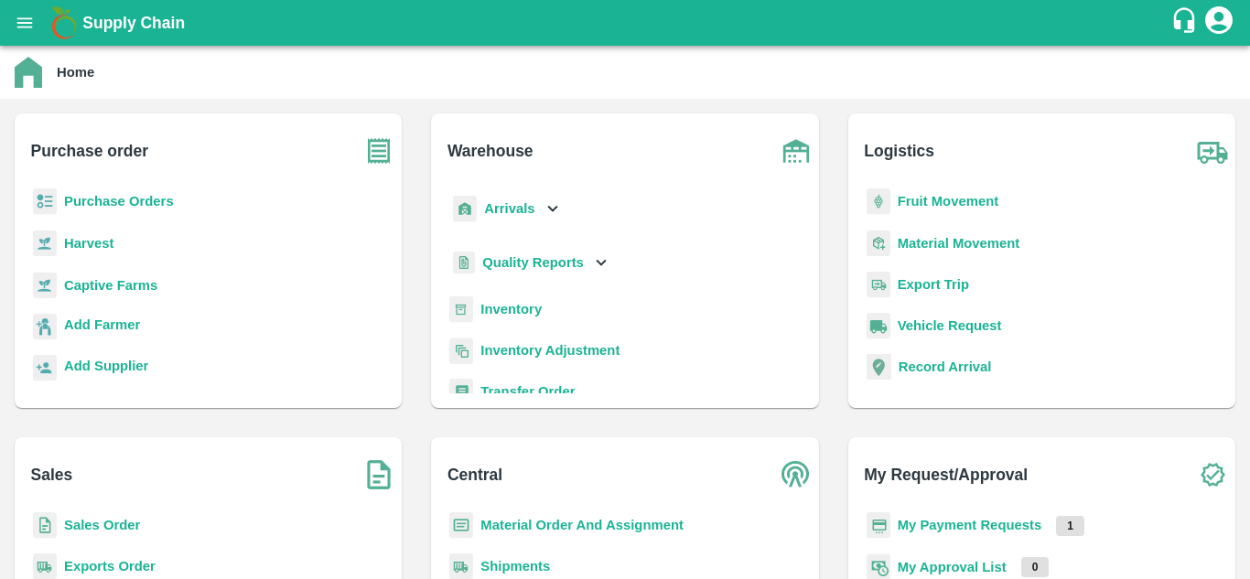
click at [133, 204] on b "Purchase Orders" at bounding box center [119, 201] width 110 height 15
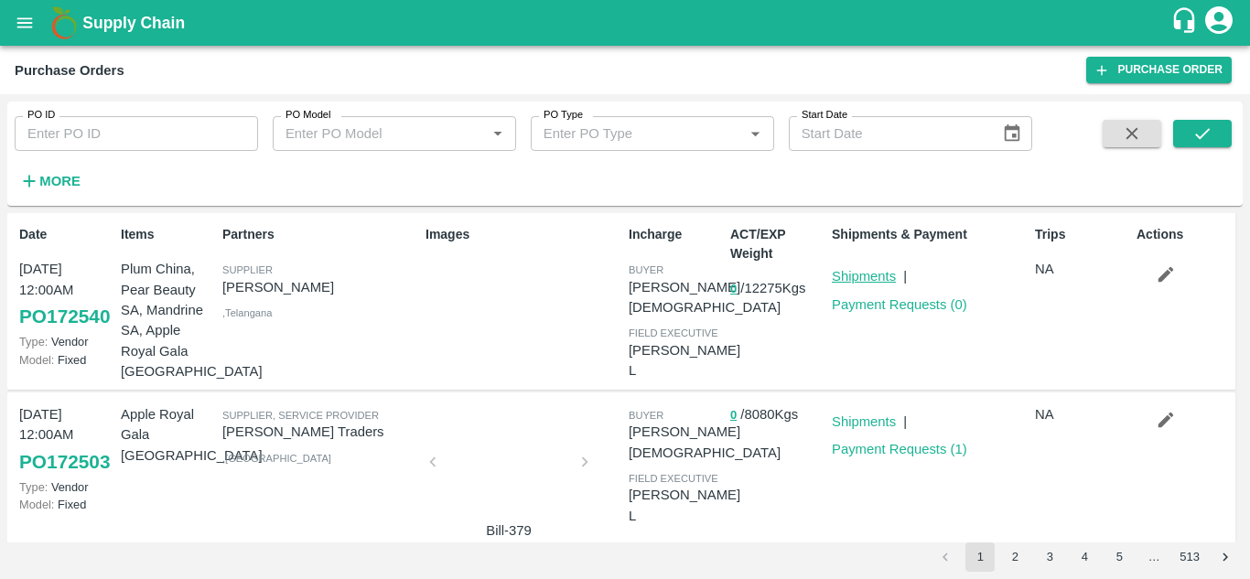
click at [860, 282] on link "Shipments" at bounding box center [864, 276] width 64 height 15
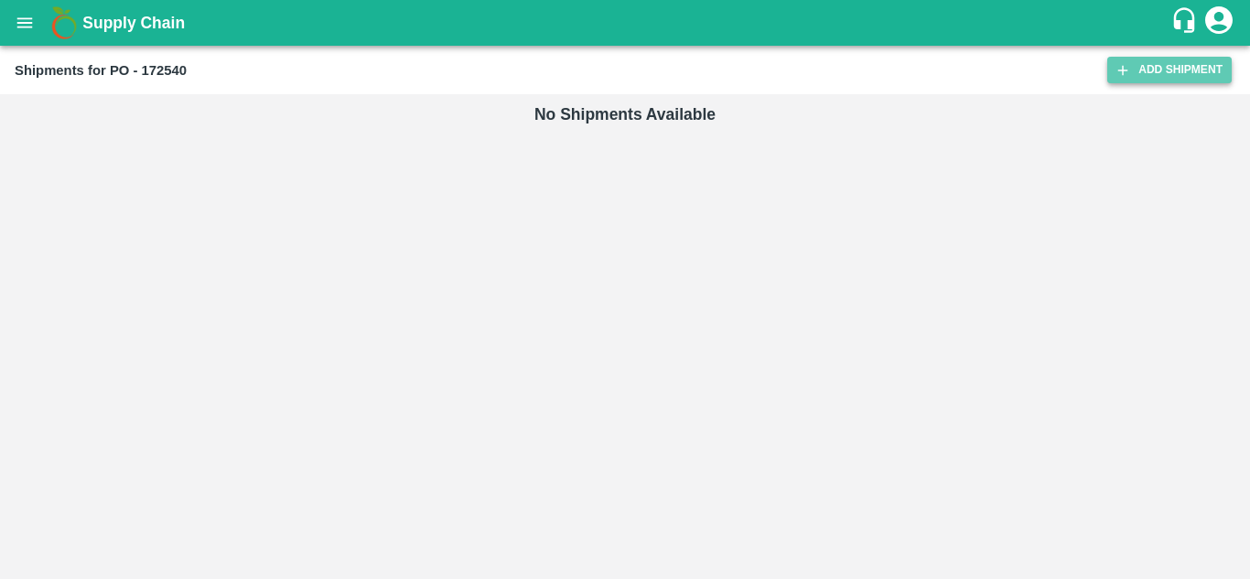
click at [1196, 72] on link "Add Shipment" at bounding box center [1169, 70] width 124 height 27
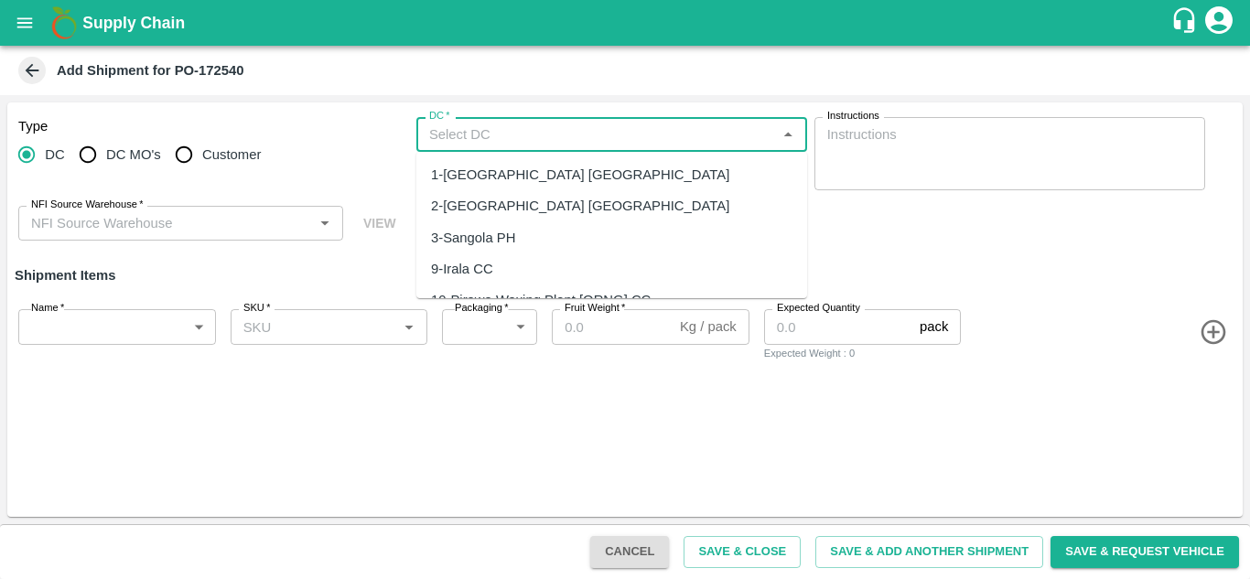
click at [475, 137] on input "DC   *" at bounding box center [597, 135] width 350 height 24
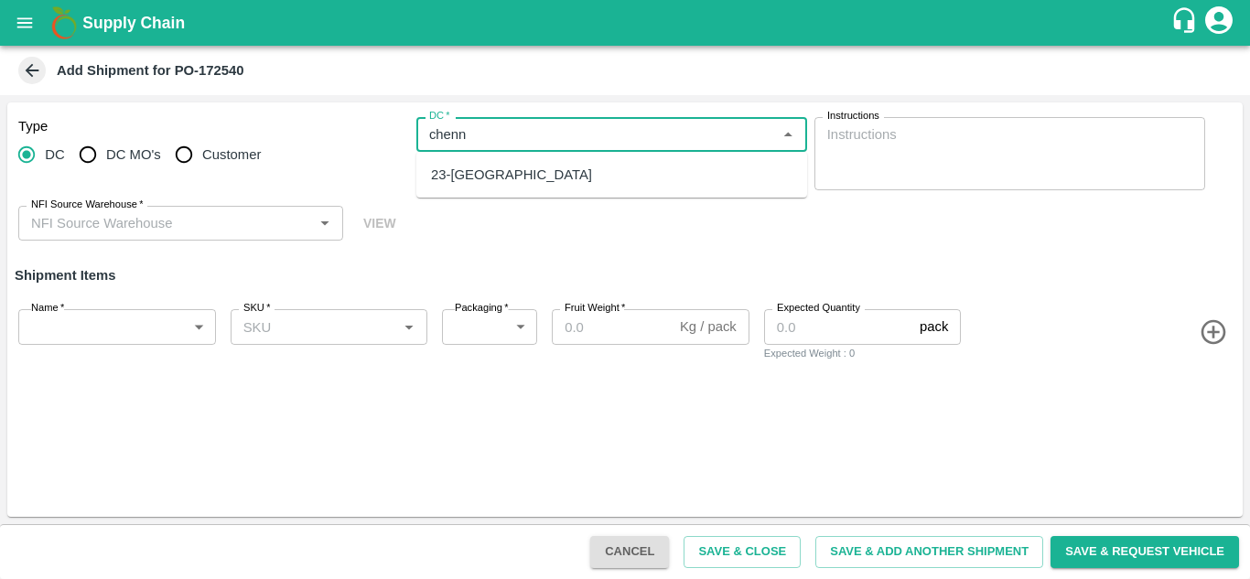
click at [481, 164] on div "23-[GEOGRAPHIC_DATA]" at bounding box center [611, 174] width 391 height 31
type input "23-[GEOGRAPHIC_DATA]"
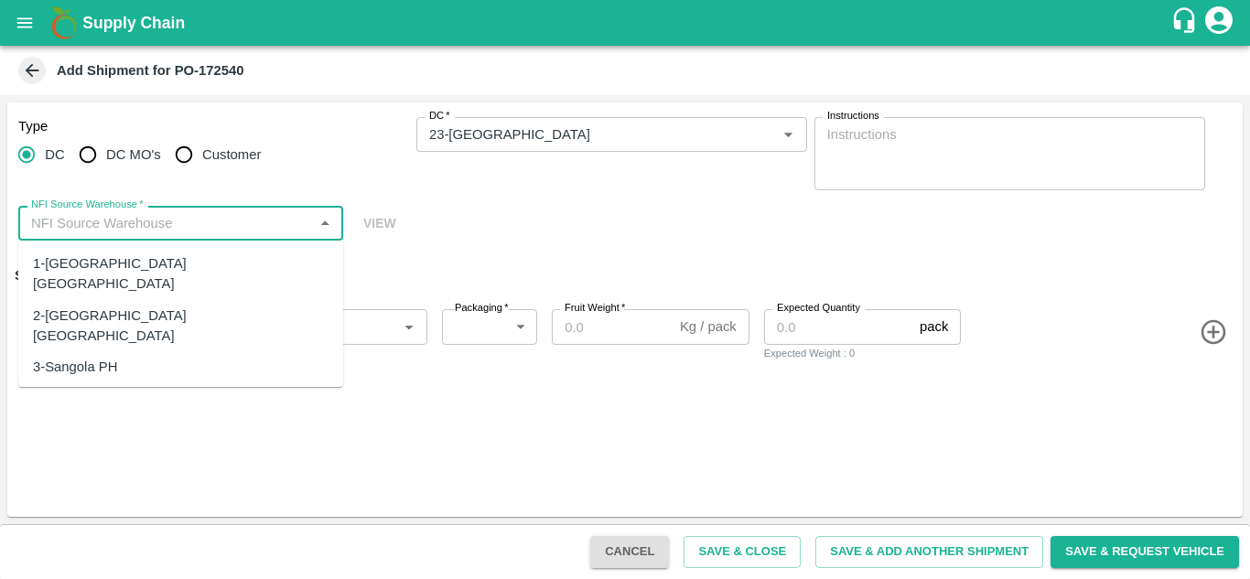
click at [91, 224] on input "NFI Source Warehouse   *" at bounding box center [166, 223] width 284 height 24
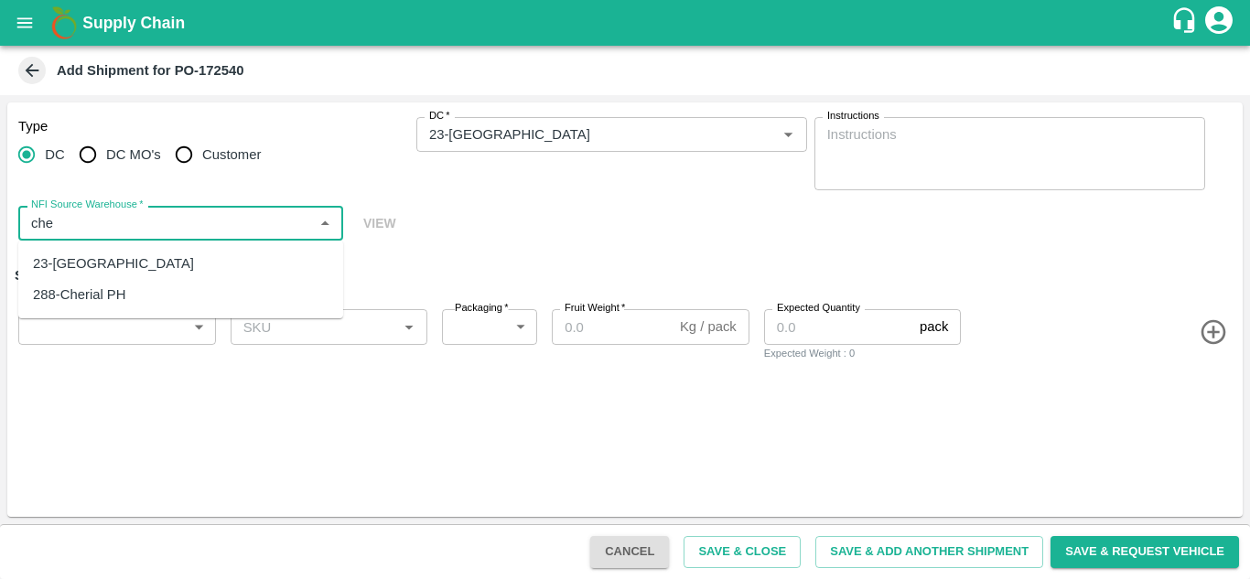
click at [90, 262] on div "23-[GEOGRAPHIC_DATA]" at bounding box center [113, 264] width 161 height 20
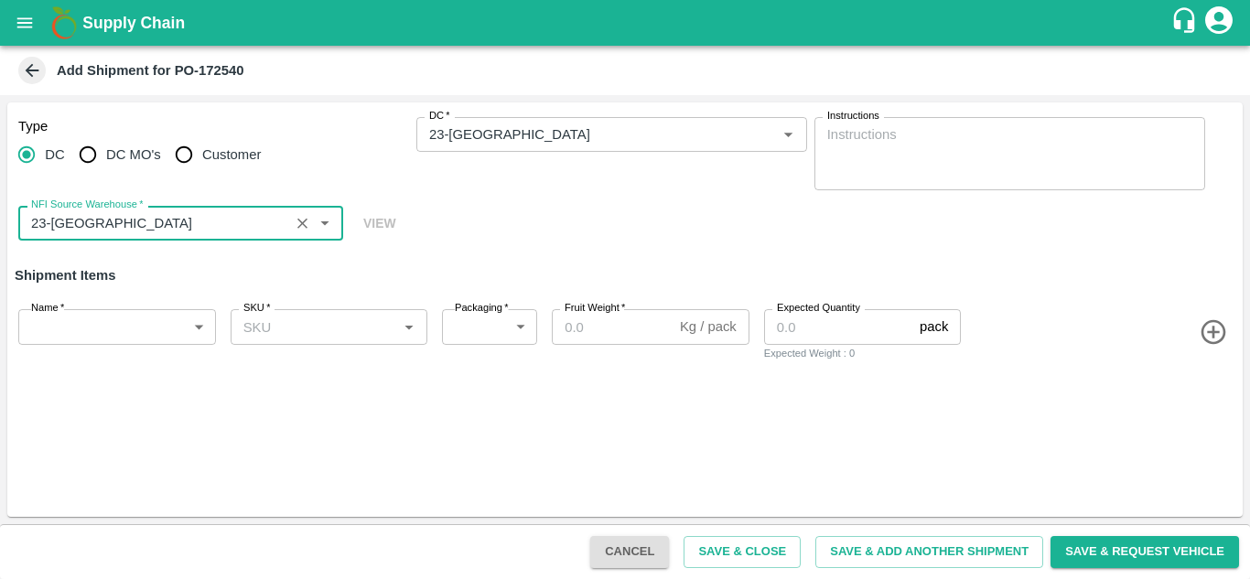
type input "23-[GEOGRAPHIC_DATA]"
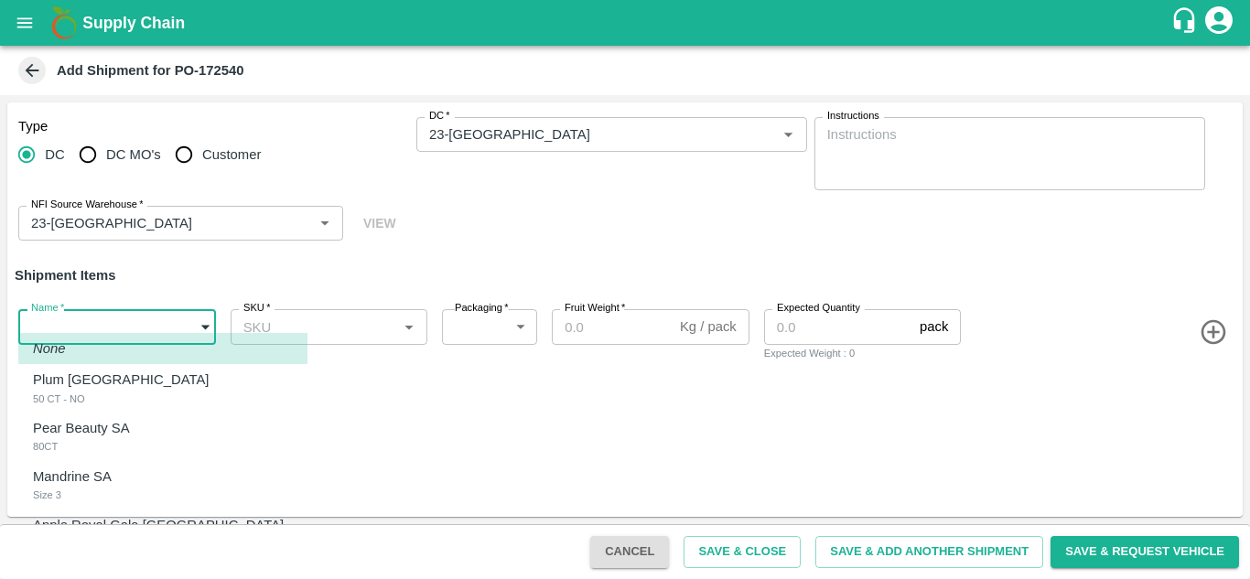
click at [104, 318] on body "Supply Chain Add Shipment for PO-172540 Type [GEOGRAPHIC_DATA] DC MO's Customer…" at bounding box center [625, 289] width 1250 height 579
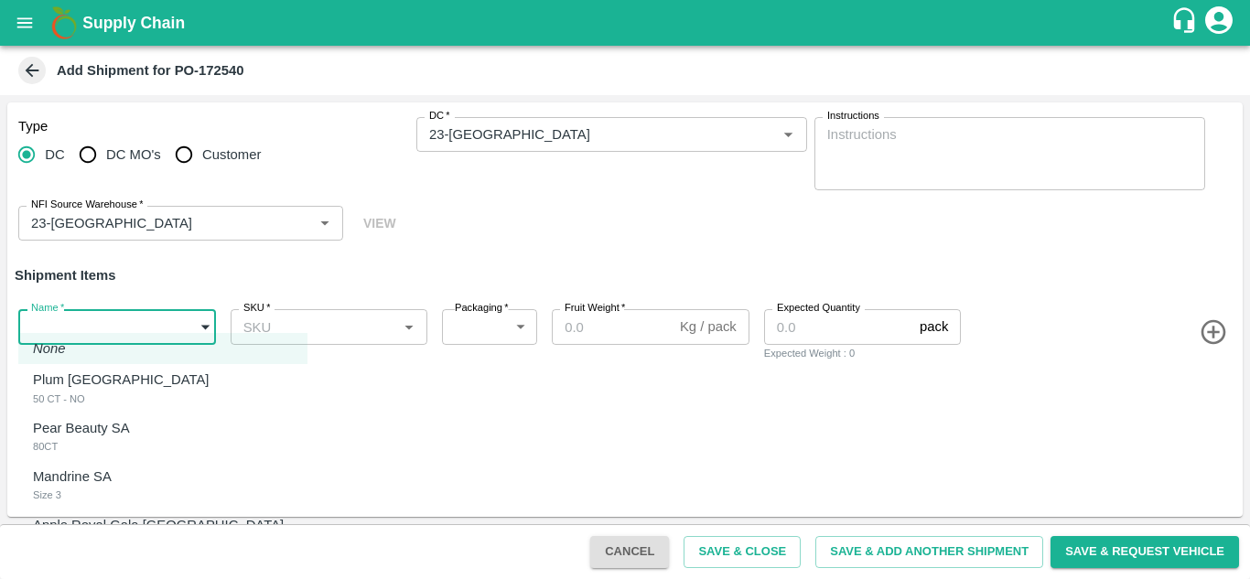
click at [89, 386] on p "Plum [GEOGRAPHIC_DATA]" at bounding box center [121, 380] width 176 height 20
type input "1962727"
type input "276"
type input "5"
type input "65"
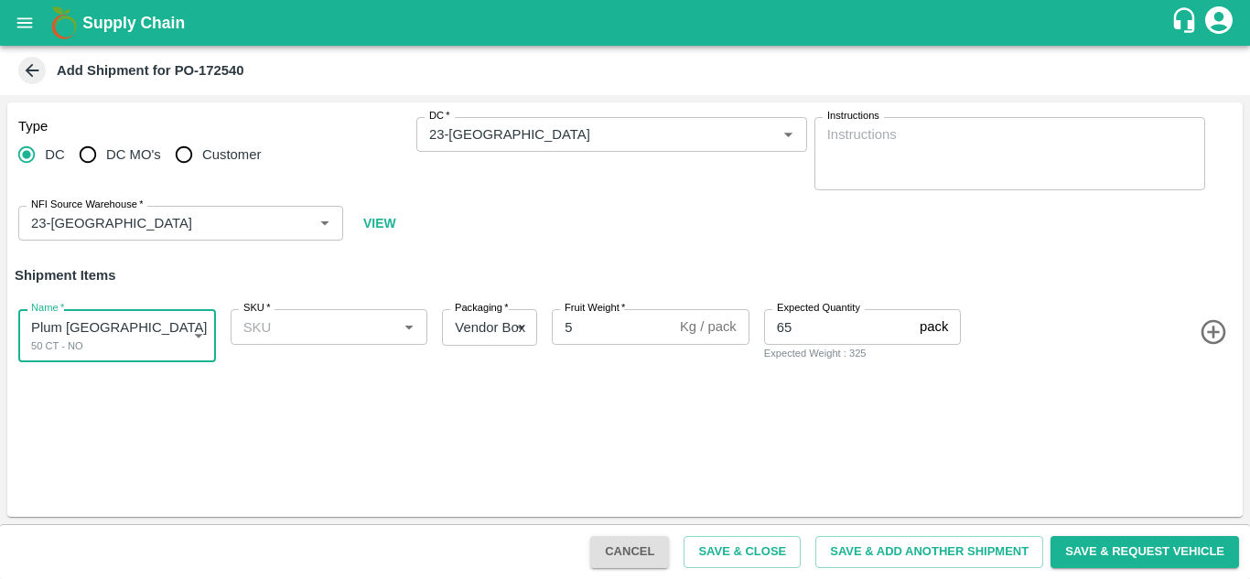
click at [199, 333] on body "Supply Chain Add Shipment for PO-172540 Type DC DC MO's Customer DC   * DC   * …" at bounding box center [625, 289] width 1250 height 579
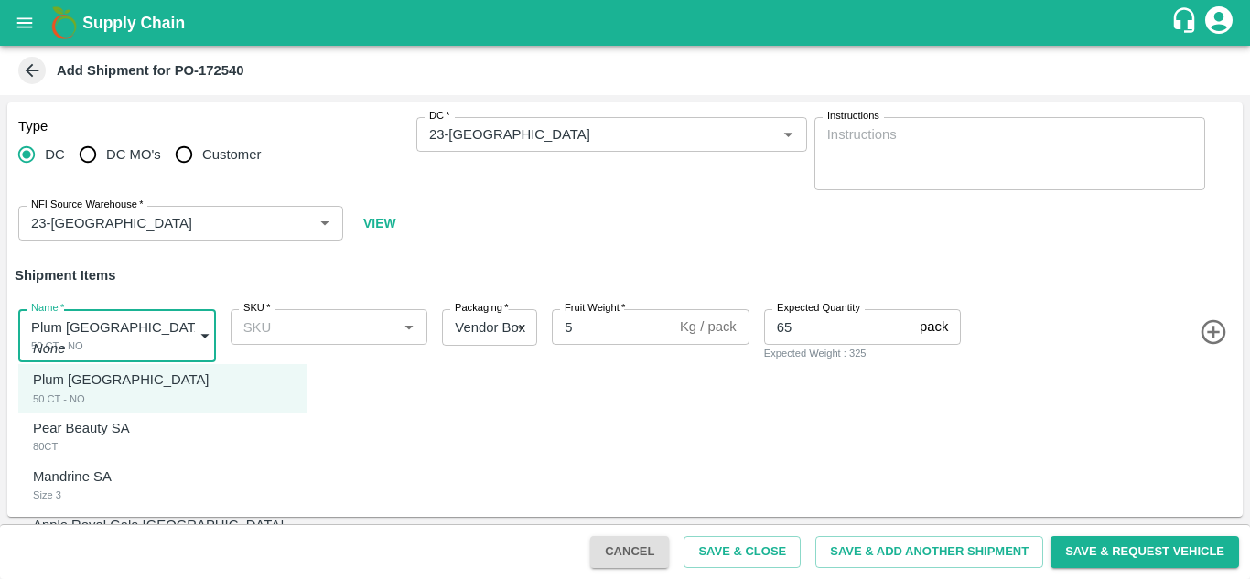
click at [120, 426] on p "Pear Beauty SA" at bounding box center [81, 428] width 97 height 20
type input "1962728"
type input "12.5"
type input "180"
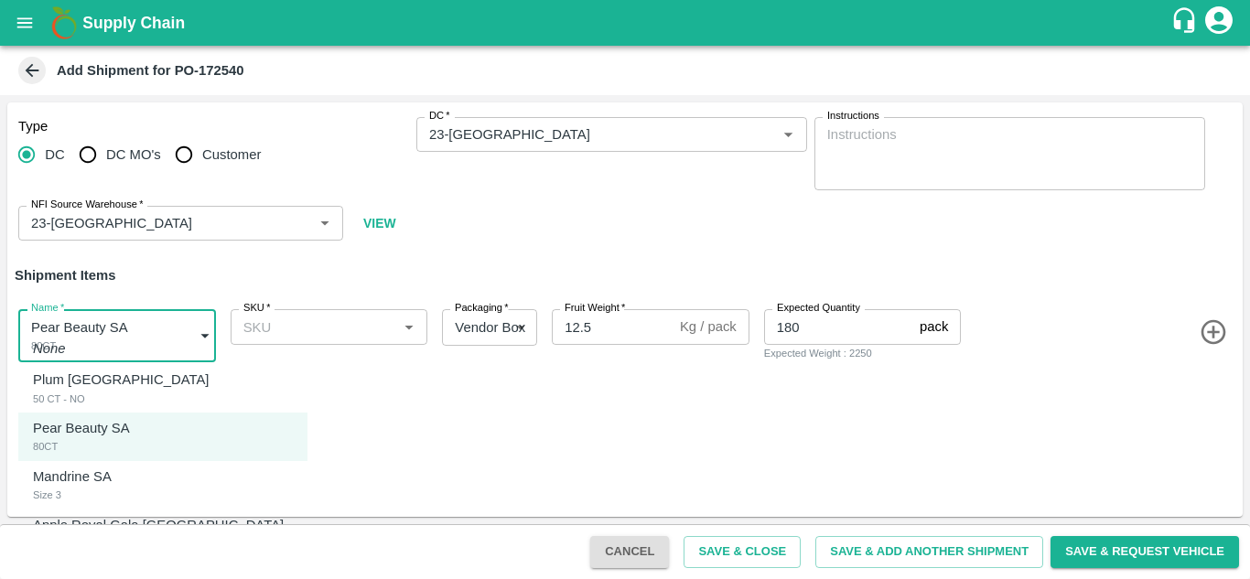
click at [196, 333] on body "Supply Chain Add Shipment for PO-172540 Type DC DC MO's Customer DC   * DC   * …" at bounding box center [625, 289] width 1250 height 579
click at [143, 372] on div "Plum [GEOGRAPHIC_DATA] 50 CT - NO" at bounding box center [125, 389] width 185 height 38
type input "1962727"
type input "5"
type input "65"
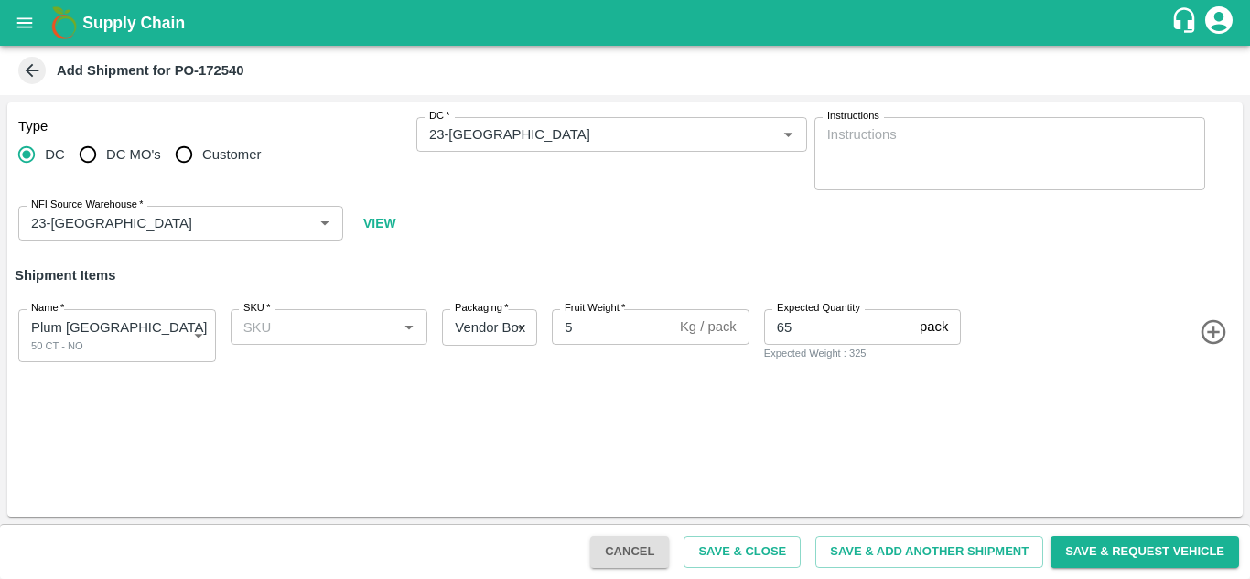
click at [1213, 325] on icon "button" at bounding box center [1214, 333] width 30 height 30
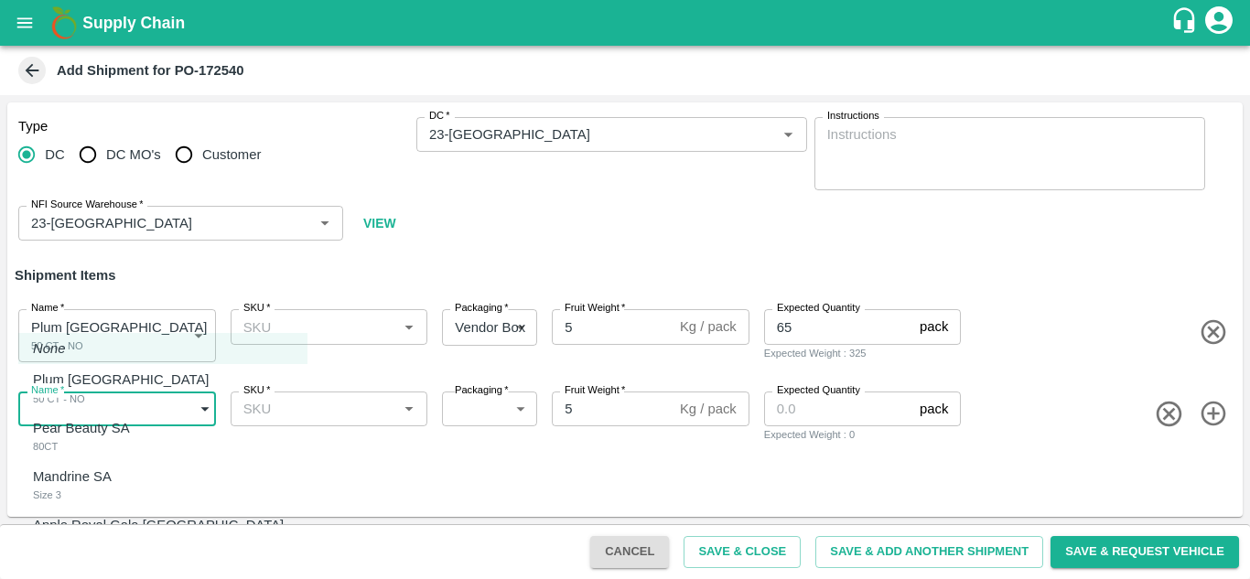
click at [99, 396] on body "Supply Chain Add Shipment for PO-172540 Type DC DC MO's Customer DC   * DC   * …" at bounding box center [625, 289] width 1250 height 579
click at [100, 417] on li "Pear Beauty SA 80CT" at bounding box center [162, 437] width 289 height 49
type input "1962728"
type input "276"
type input "12.5"
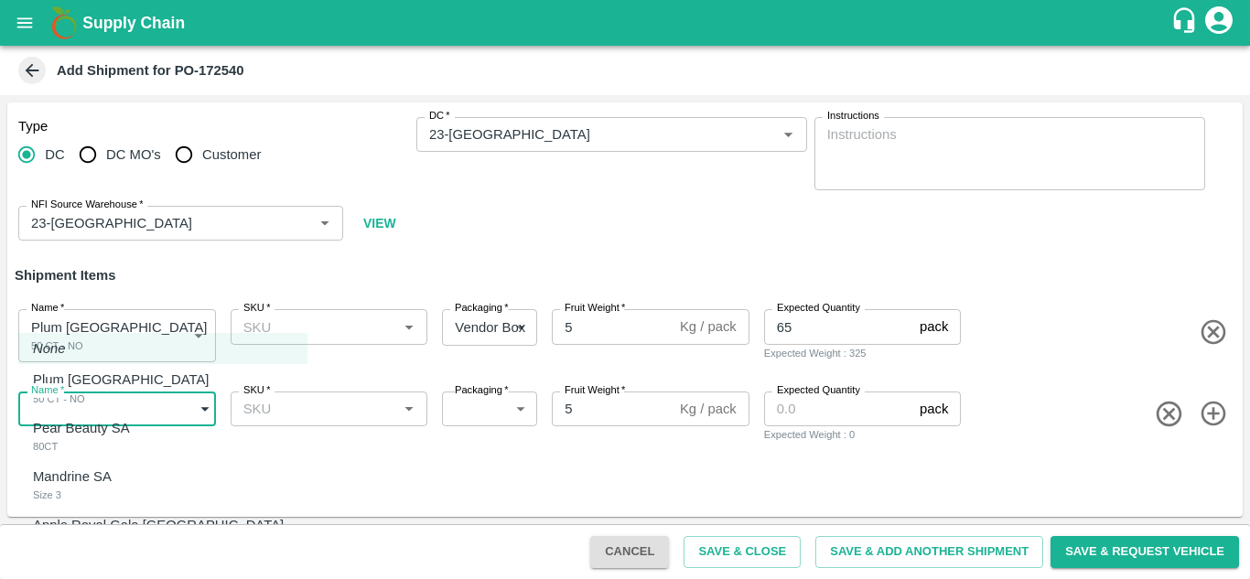
type input "180"
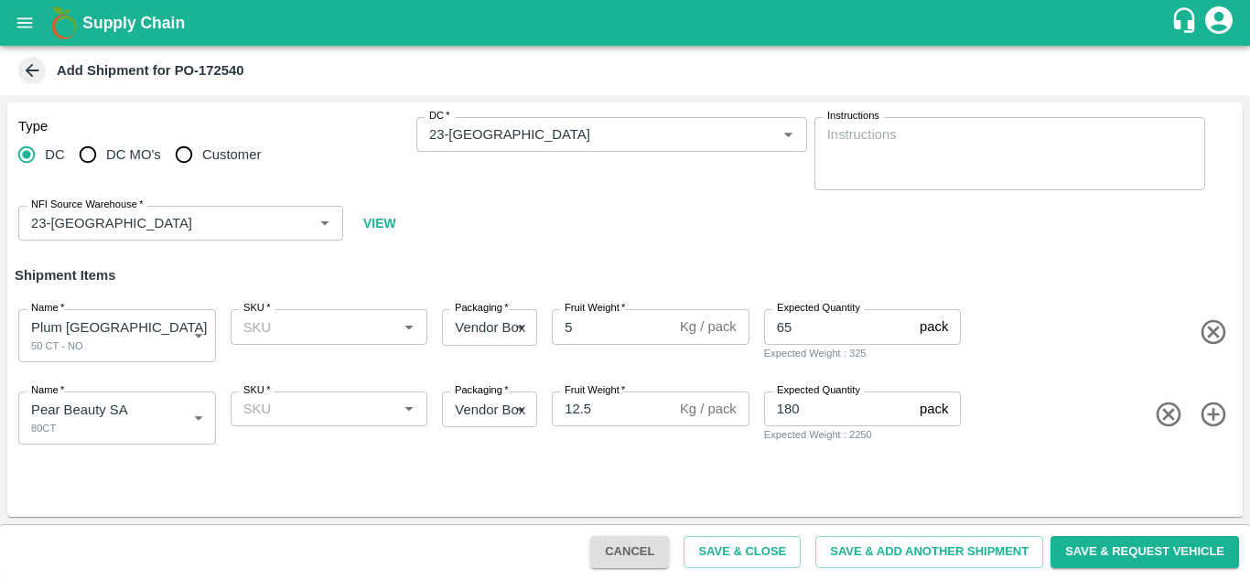
click at [1224, 416] on icon "button" at bounding box center [1213, 414] width 25 height 25
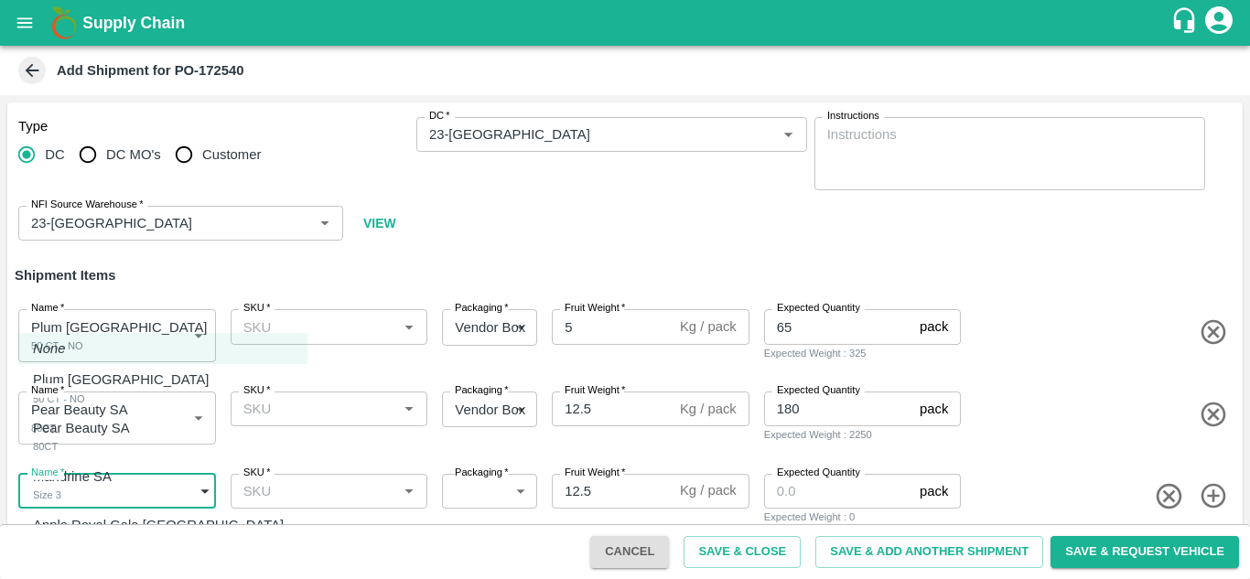
click at [75, 498] on body "Supply Chain Add Shipment for PO-172540 Type DC DC MO's Customer DC   * DC   * …" at bounding box center [625, 289] width 1250 height 579
click at [71, 478] on p "Mandrine SA" at bounding box center [72, 477] width 79 height 20
type input "1962729"
type input "276"
type input "10"
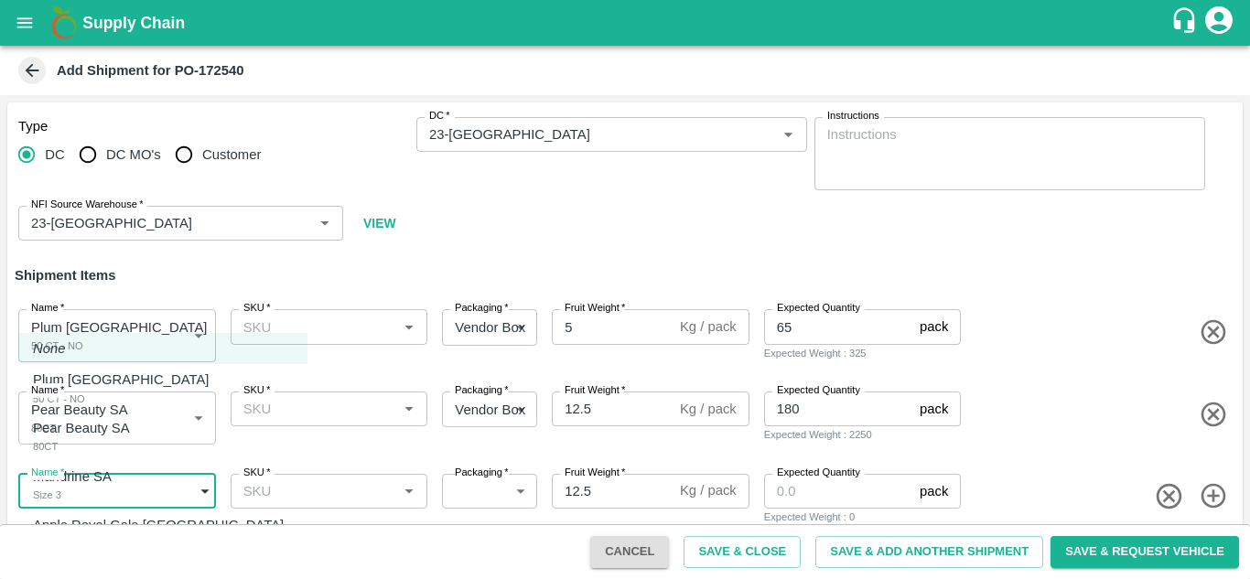
type input "250"
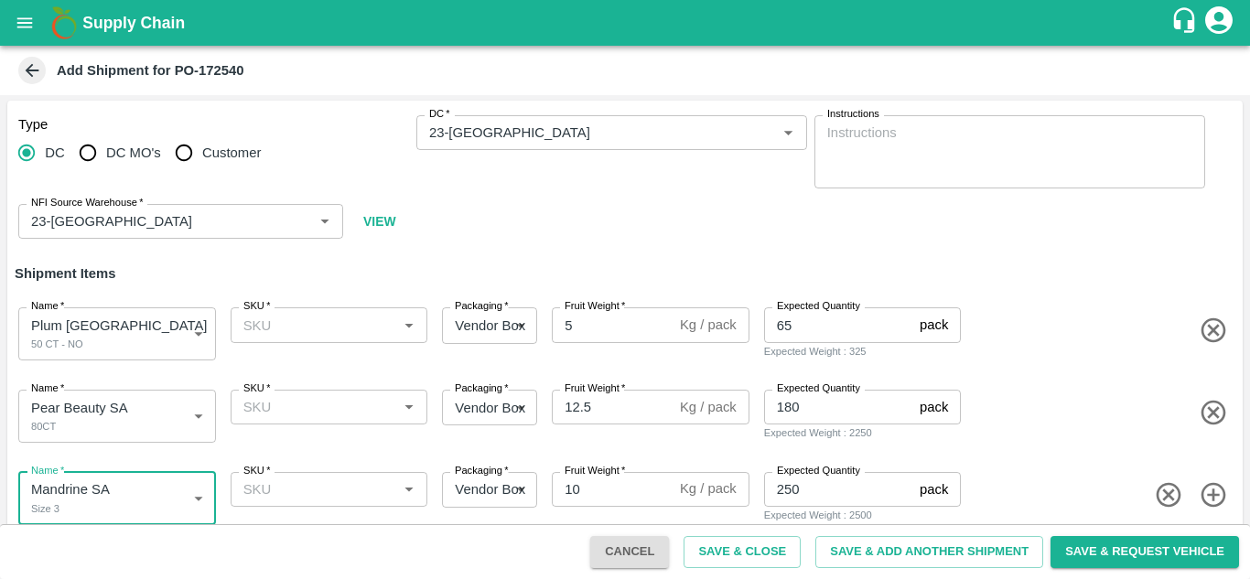
scroll to position [25, 0]
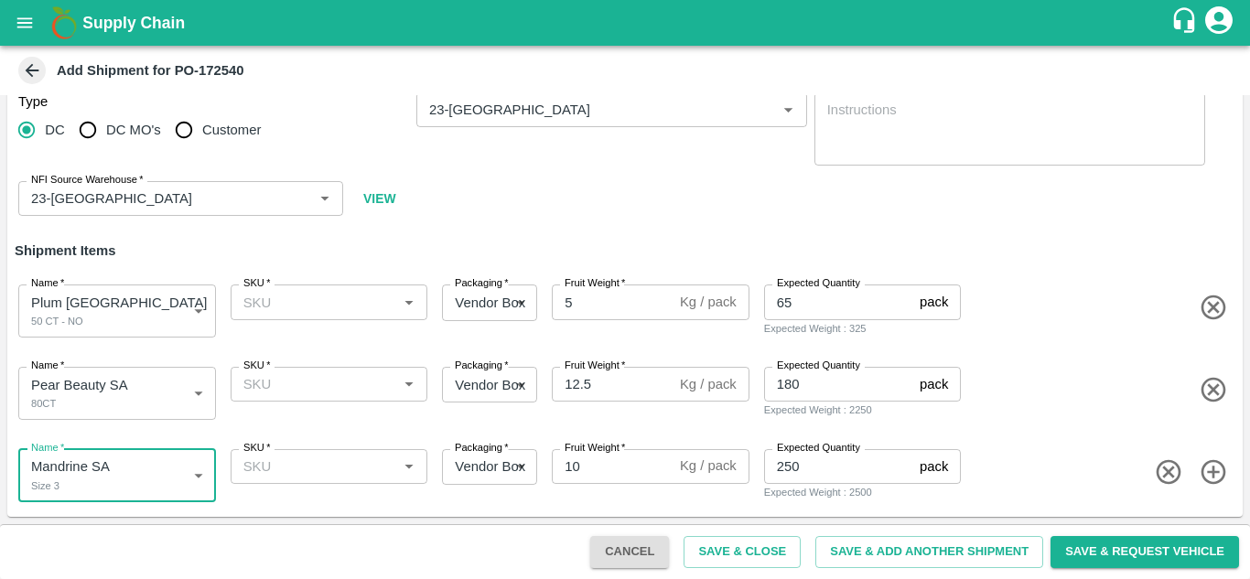
click at [1208, 473] on icon "button" at bounding box center [1213, 471] width 25 height 25
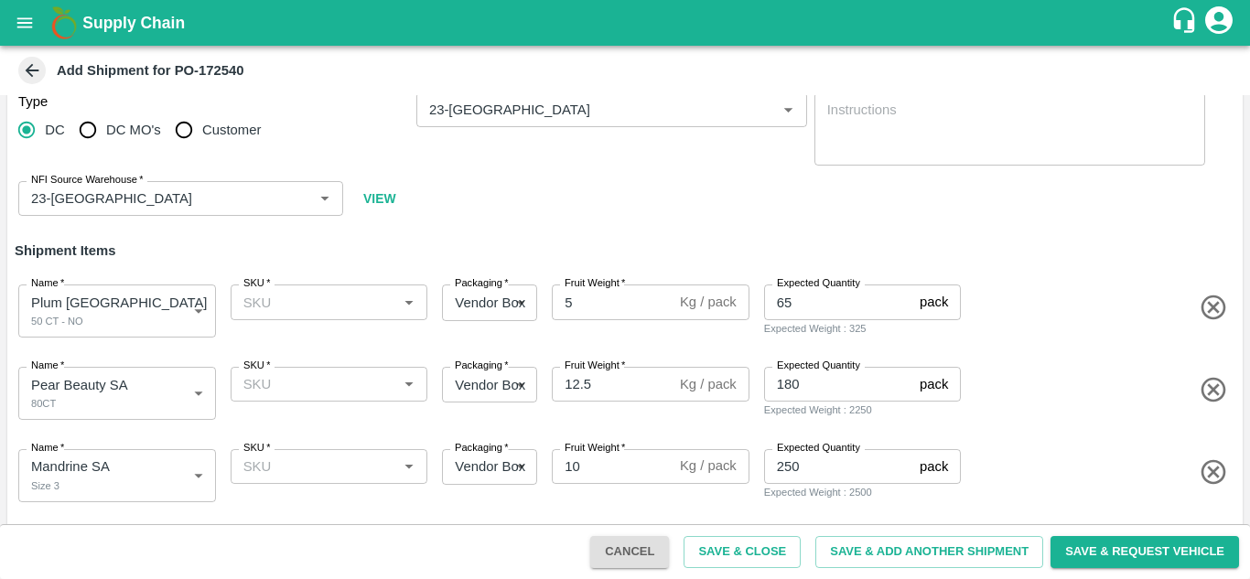
scroll to position [105, 0]
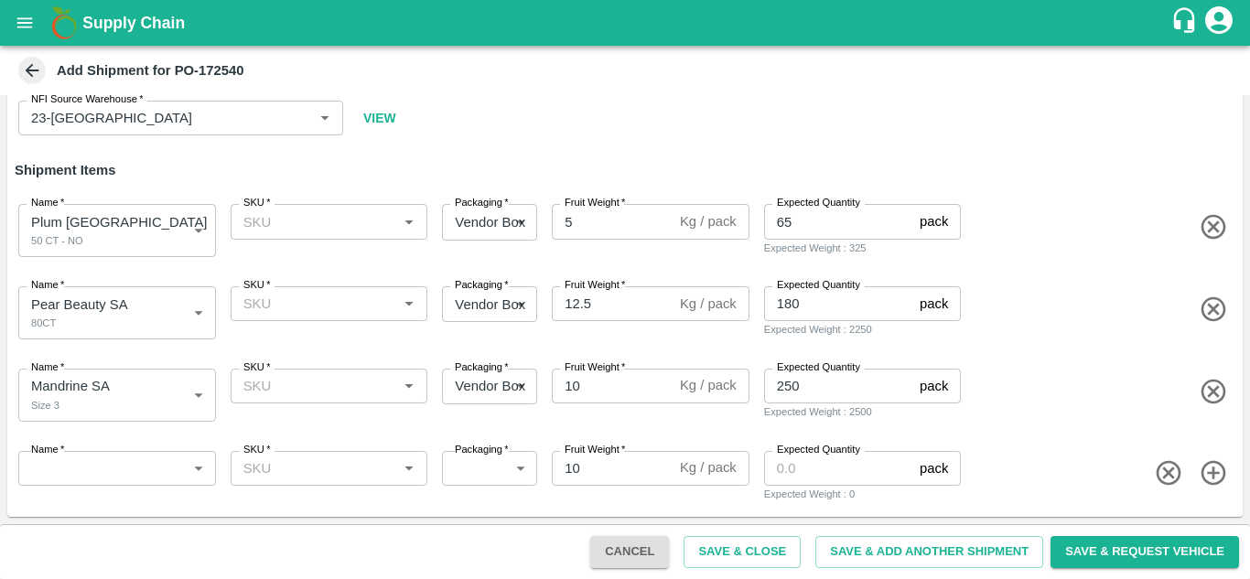
click at [47, 459] on body "Supply Chain Add Shipment for PO-172540 Type DC DC MO's Customer DC   * DC   * …" at bounding box center [625, 289] width 1250 height 579
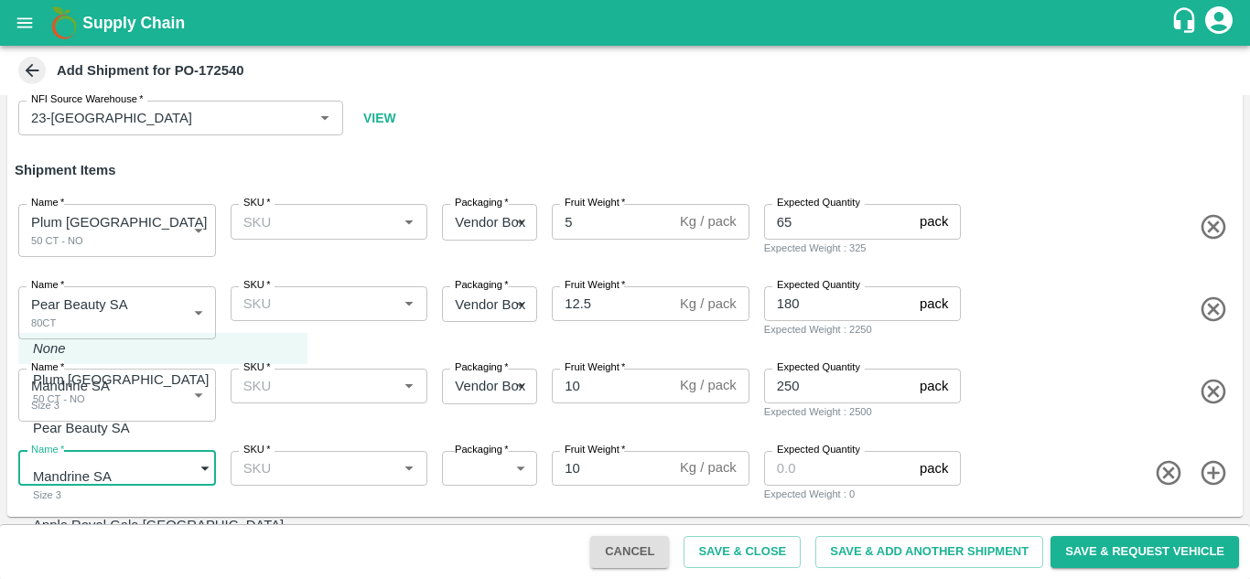
click at [76, 526] on p "Apple Royal Gala Brazil" at bounding box center [158, 525] width 251 height 20
type input "1962730"
type input "276"
type input "18"
type input "400"
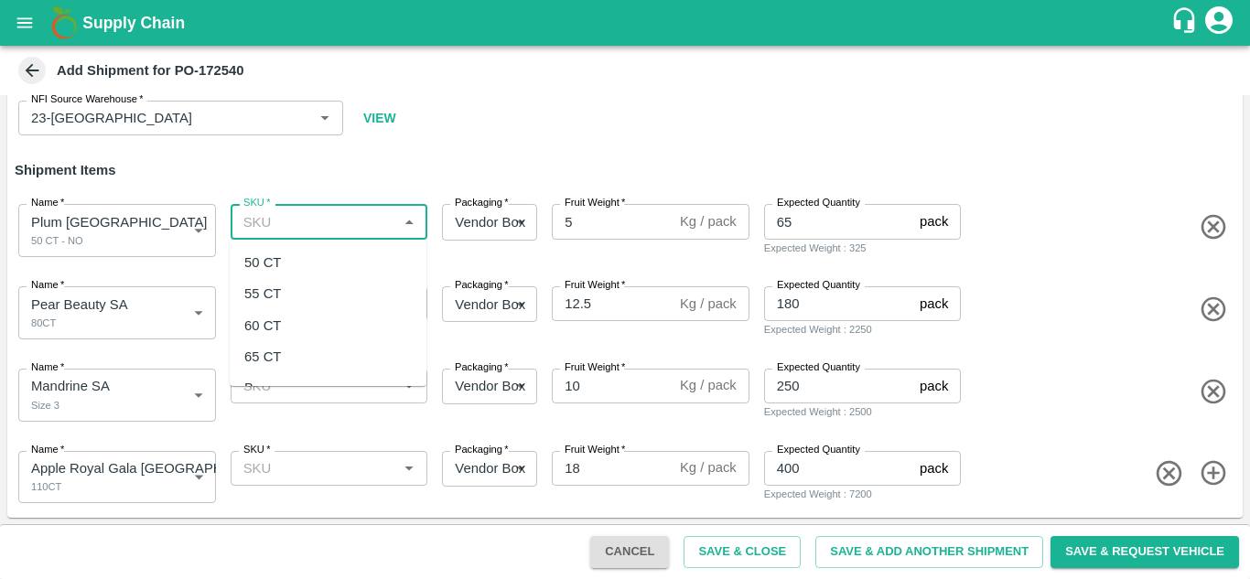
click at [256, 228] on input "SKU   *" at bounding box center [314, 222] width 157 height 24
click at [264, 258] on div "50 CT" at bounding box center [262, 263] width 37 height 20
type input "50 CT"
click at [290, 231] on input "SKU   *" at bounding box center [302, 222] width 133 height 24
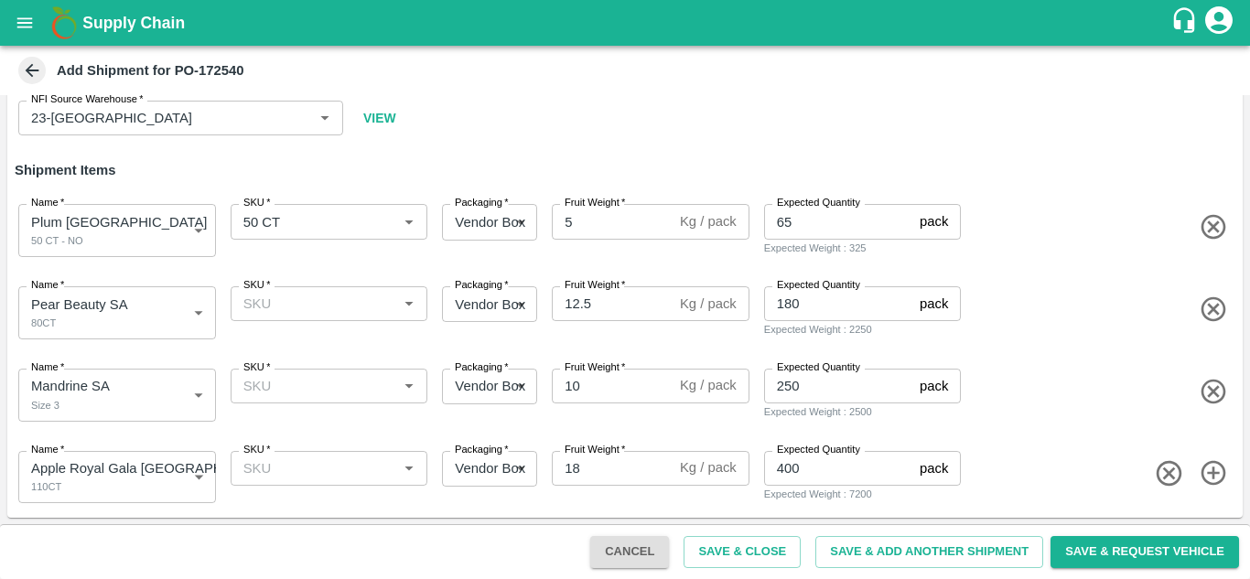
click at [135, 342] on div "Name   * Pear Beauty SA 80CT 1962728 Name SKU   * SKU   * Packaging   * Vendor …" at bounding box center [621, 310] width 1243 height 90
drag, startPoint x: 261, startPoint y: 324, endPoint x: 260, endPoint y: 300, distance: 23.8
click at [260, 300] on div "SKU   * SKU   *" at bounding box center [325, 309] width 205 height 60
click at [260, 300] on input "SKU   *" at bounding box center [314, 304] width 157 height 24
click at [272, 368] on div "80CT" at bounding box center [260, 375] width 33 height 20
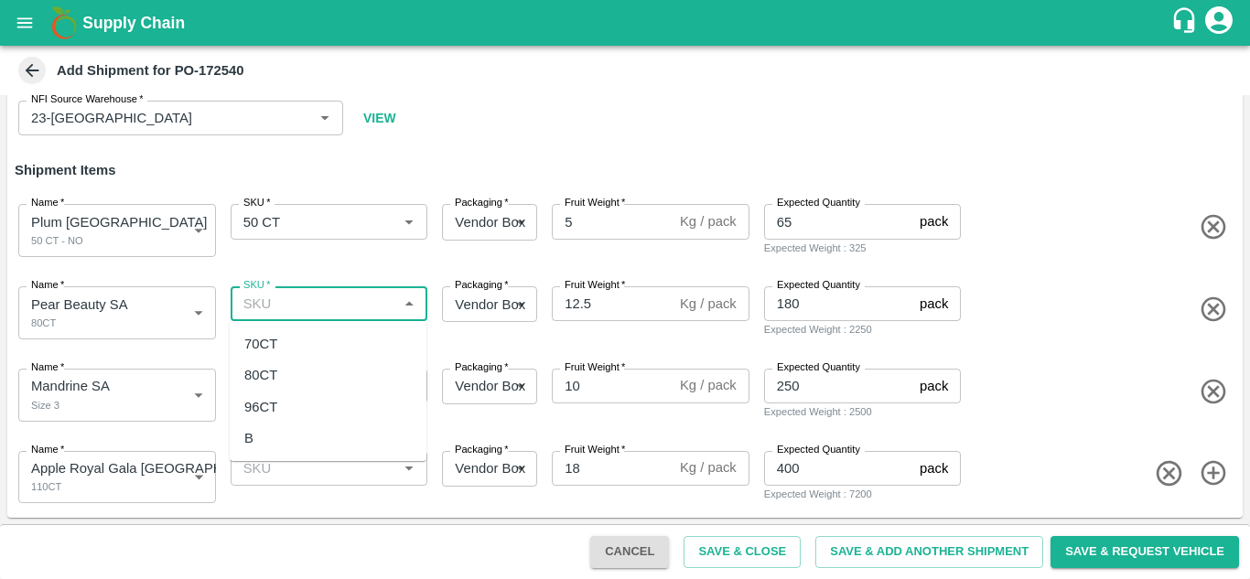
type input "80CT"
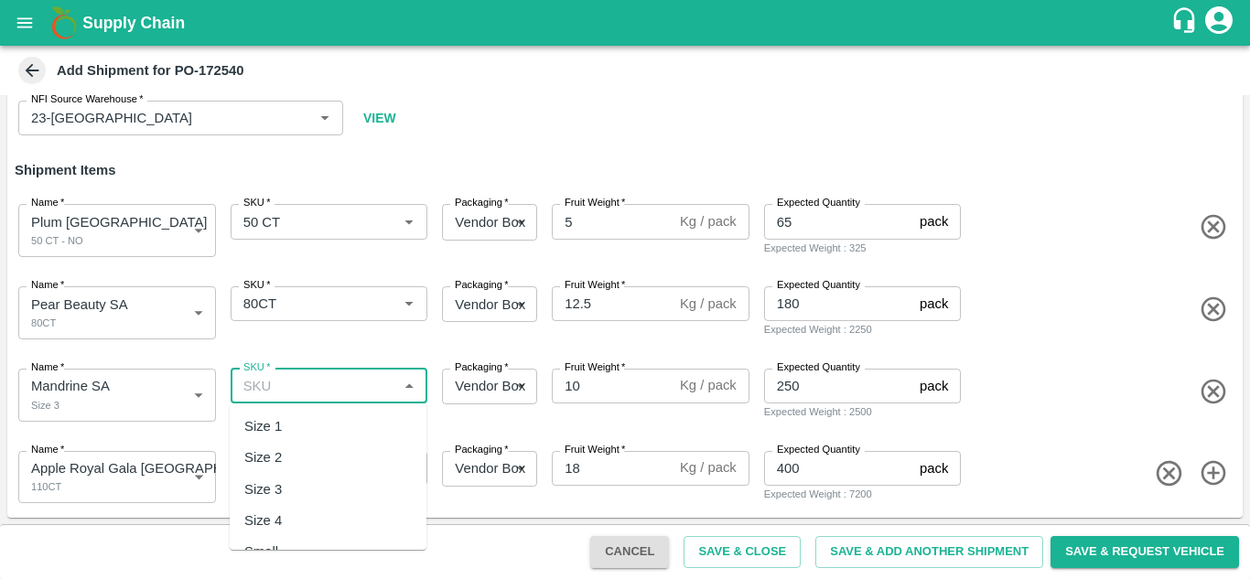
click at [281, 389] on input "SKU   *" at bounding box center [314, 386] width 157 height 24
click at [286, 479] on div "Size 3" at bounding box center [328, 489] width 197 height 31
type input "Size 3"
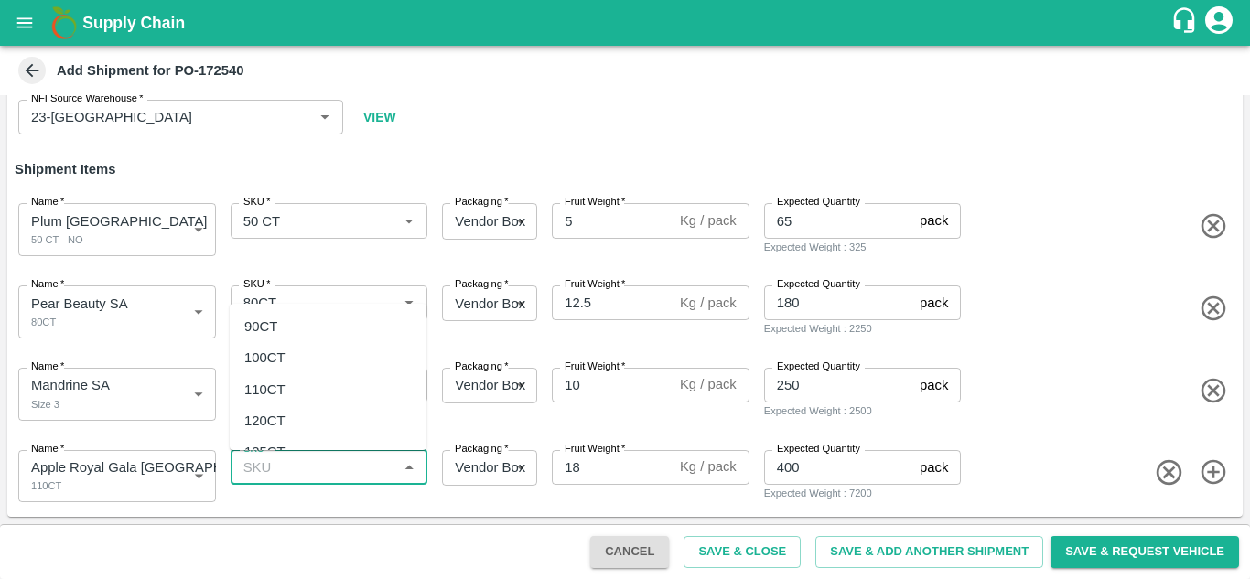
click at [281, 473] on input "SKU   *" at bounding box center [314, 468] width 157 height 24
click at [272, 380] on div "110CT" at bounding box center [264, 390] width 41 height 20
type input "110CT"
click at [724, 558] on button "Save & Close" at bounding box center [742, 552] width 117 height 32
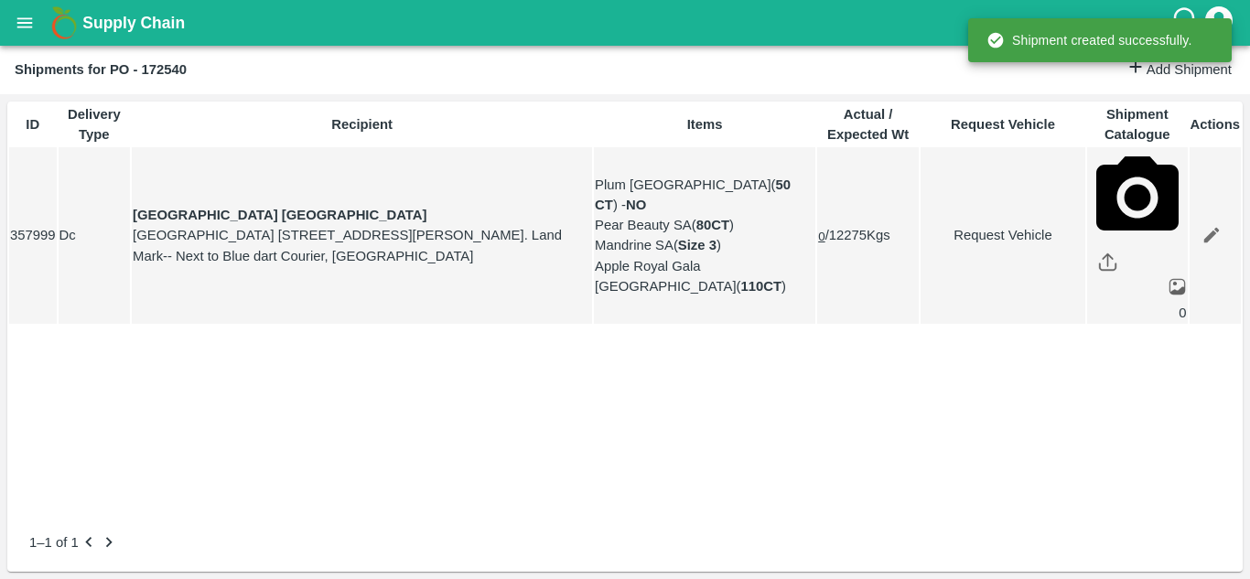
click at [27, 26] on icon "open drawer" at bounding box center [25, 23] width 20 height 20
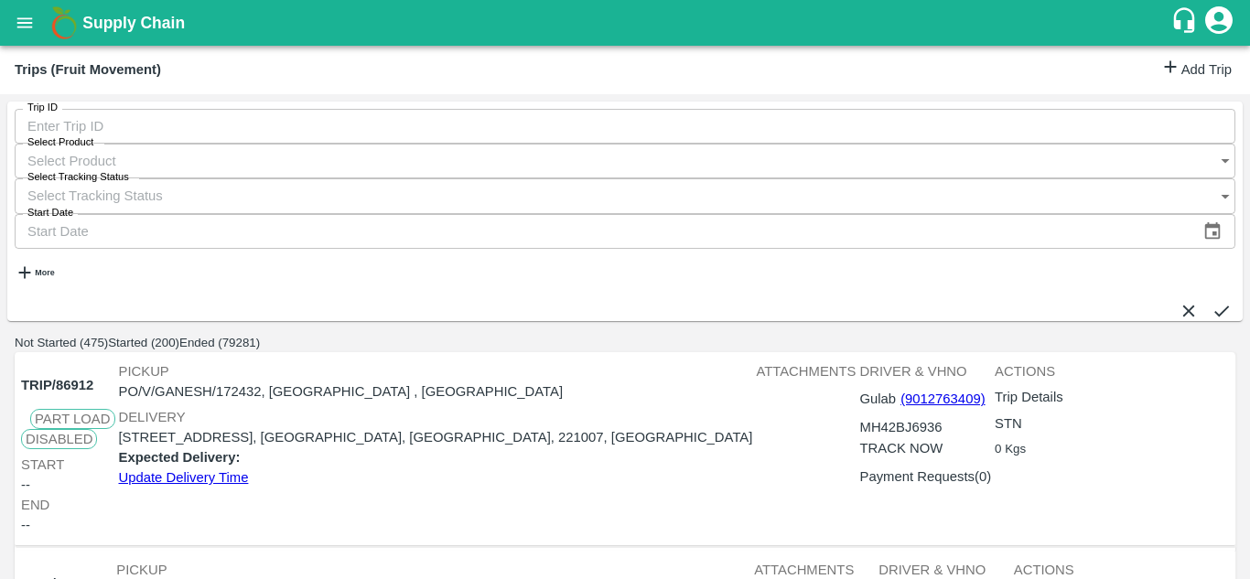
click at [1165, 77] on link "Add Trip" at bounding box center [1196, 70] width 71 height 27
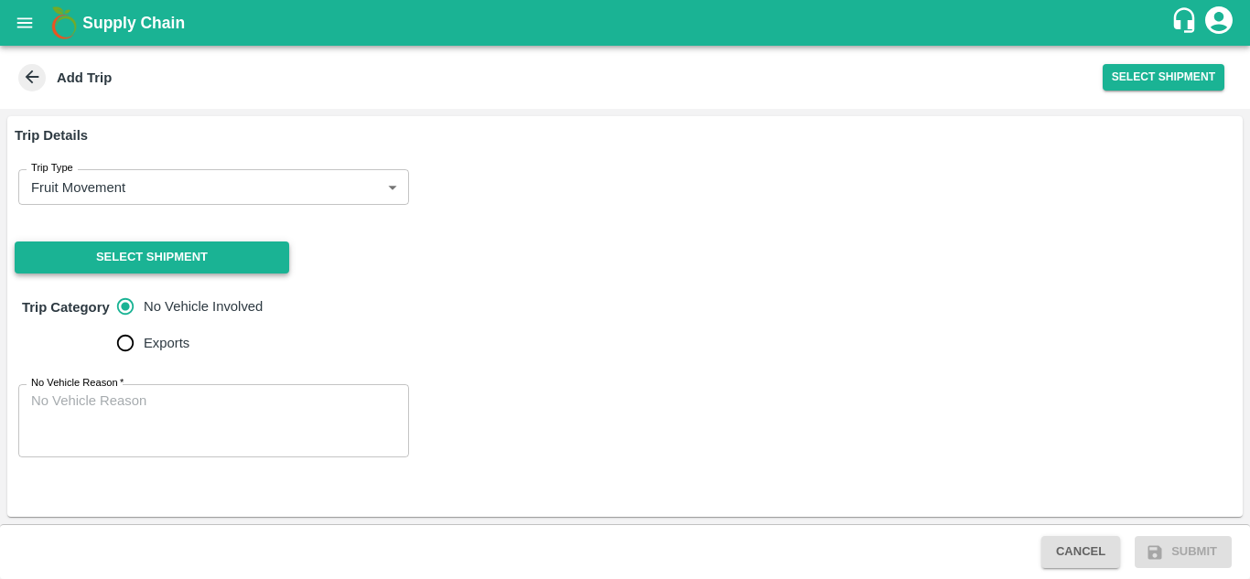
click at [166, 264] on button "Select Shipment" at bounding box center [152, 258] width 275 height 32
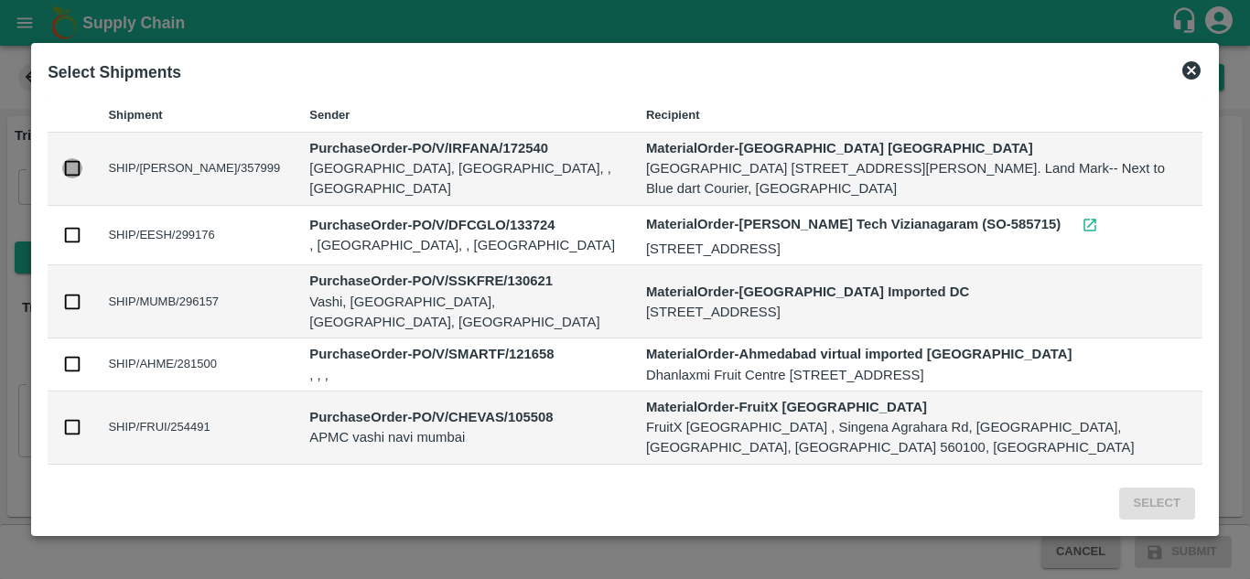
click at [69, 169] on input "checkbox" at bounding box center [72, 168] width 20 height 20
checkbox input "true"
click at [1166, 512] on button "Select" at bounding box center [1157, 504] width 76 height 32
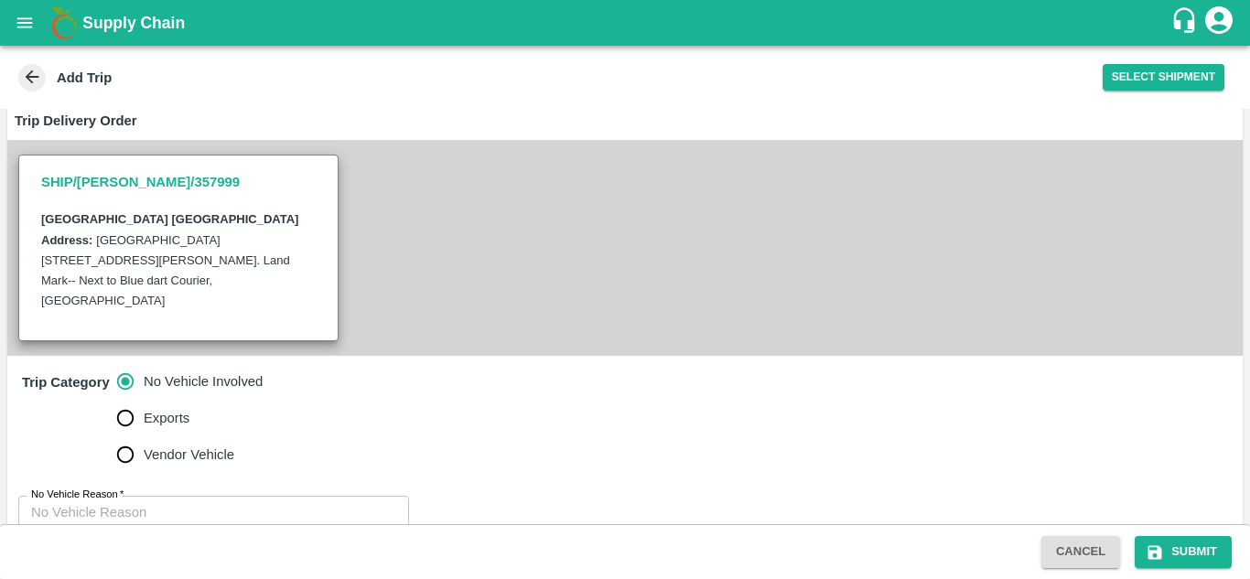
scroll to position [372, 0]
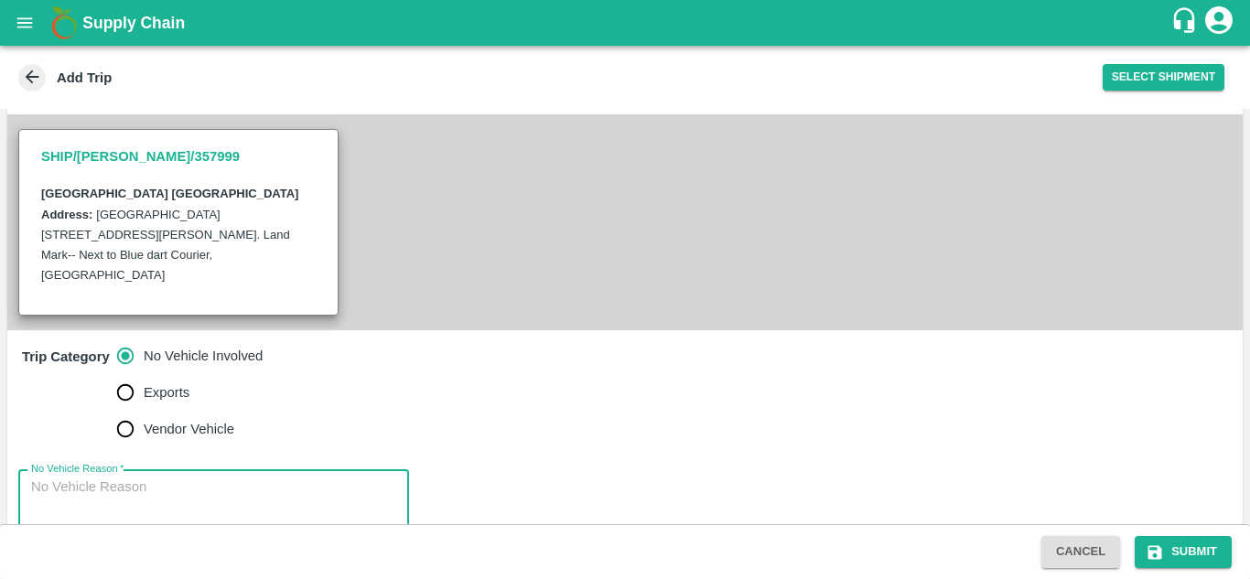
click at [144, 478] on textarea "No Vehicle Reason   *" at bounding box center [213, 507] width 365 height 58
type textarea "na"
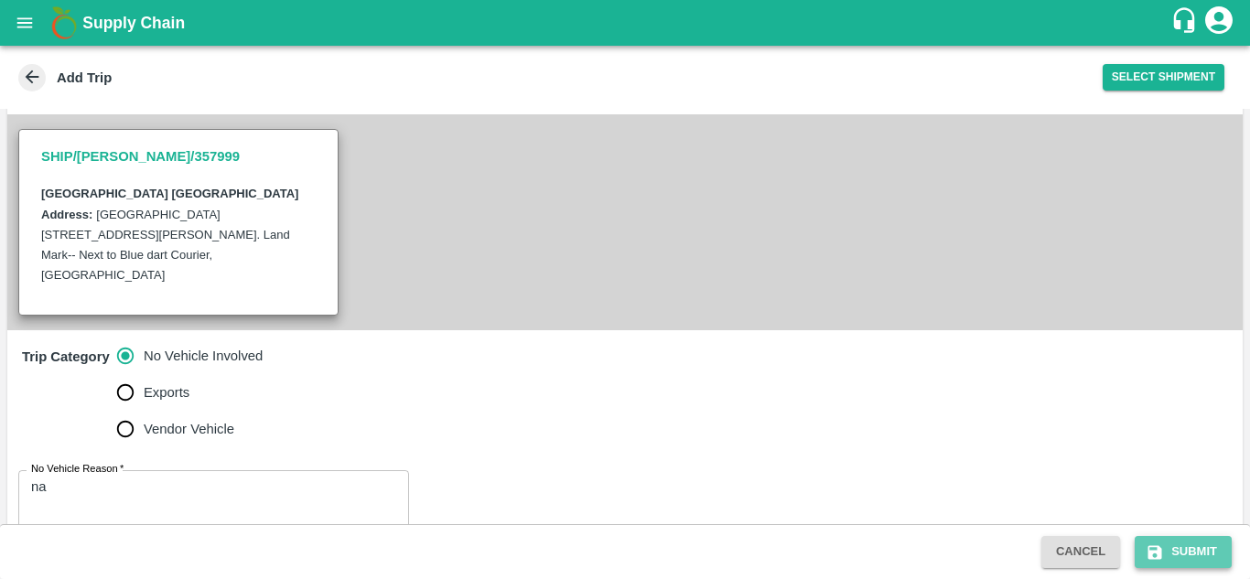
click at [1158, 547] on icon "submit" at bounding box center [1156, 552] width 14 height 14
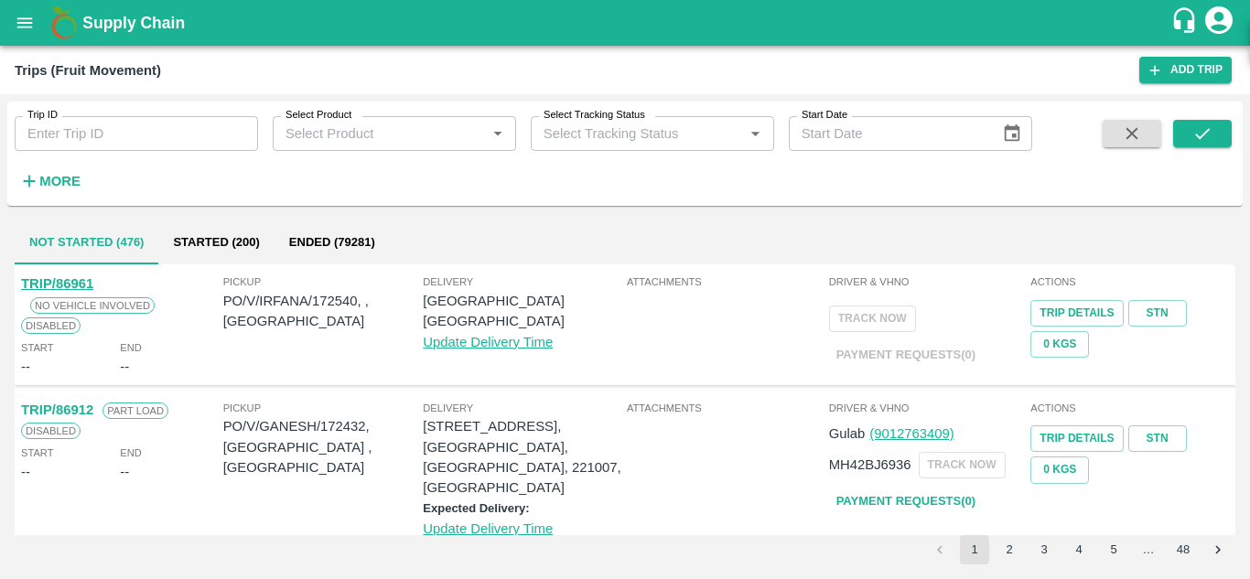
click at [322, 303] on p "PO/V/IRFANA/172540, , Telangana" at bounding box center [323, 311] width 200 height 41
copy p "172540"
click at [23, 37] on button "open drawer" at bounding box center [25, 23] width 42 height 42
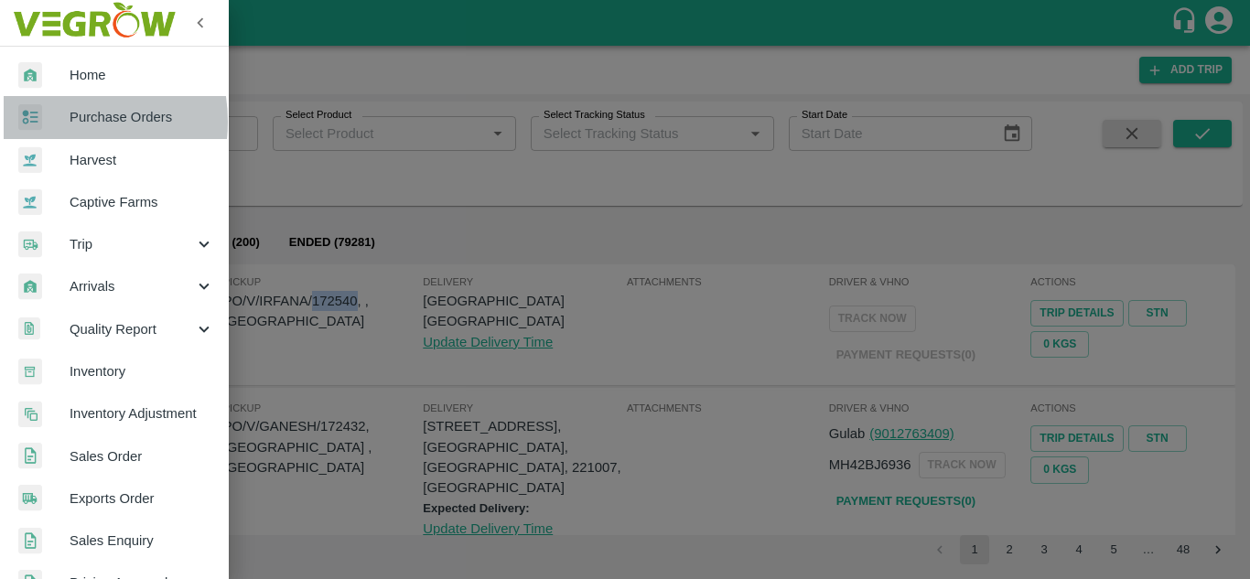
click at [51, 122] on div at bounding box center [43, 117] width 51 height 27
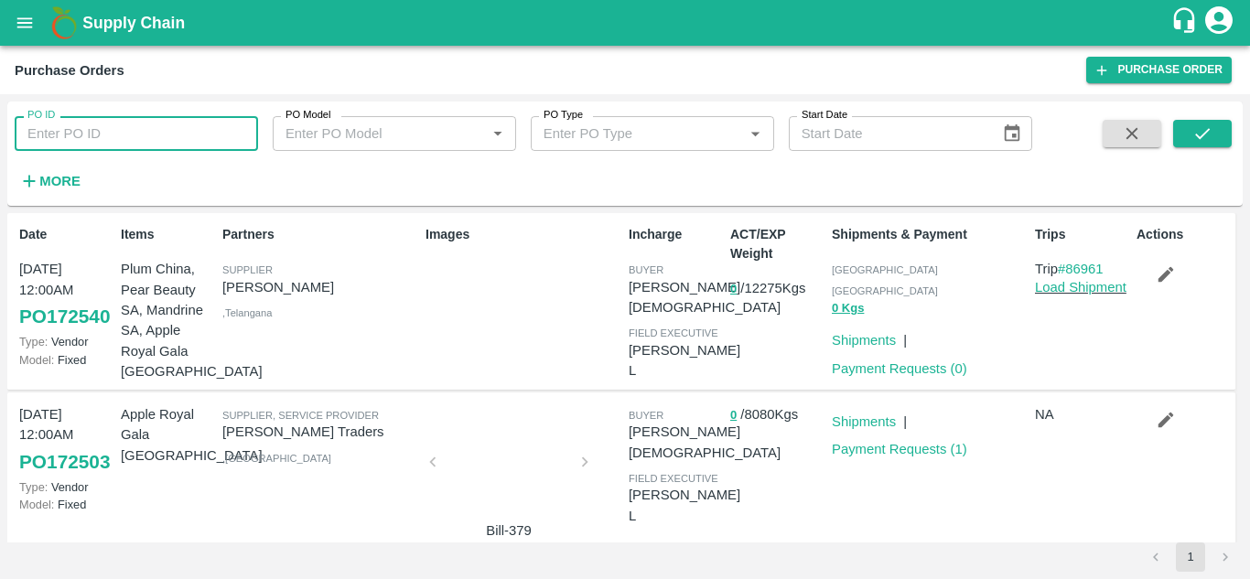
click at [62, 135] on input "PO ID" at bounding box center [136, 133] width 243 height 35
paste input "172540"
type input "172540"
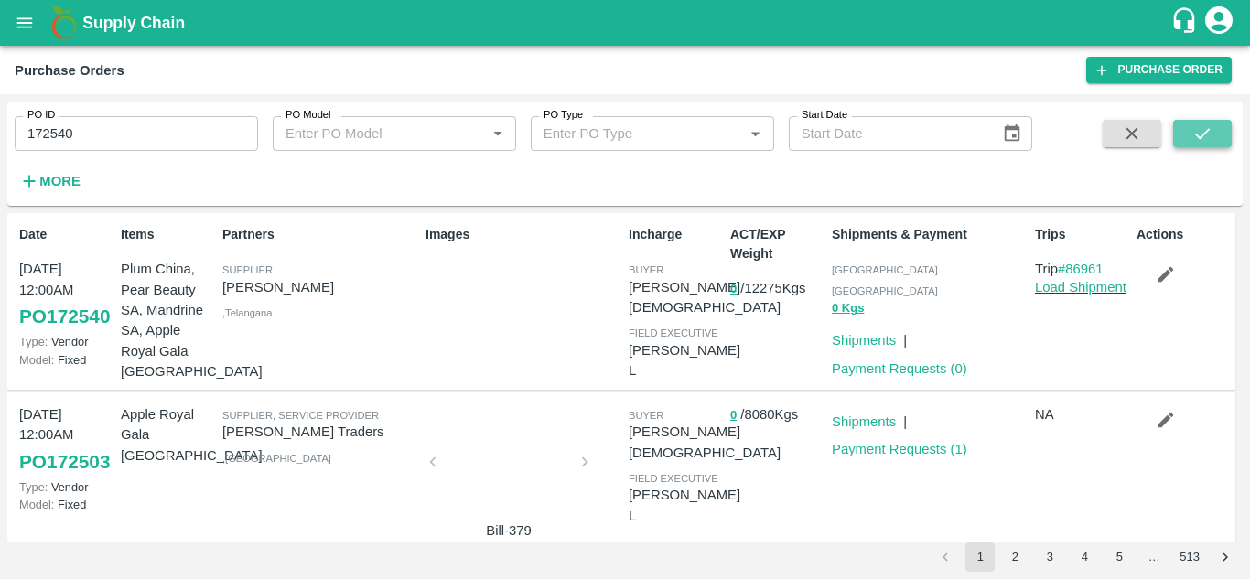
click at [1217, 124] on button "submit" at bounding box center [1202, 133] width 59 height 27
click at [1074, 285] on link "Load Shipment" at bounding box center [1081, 287] width 92 height 15
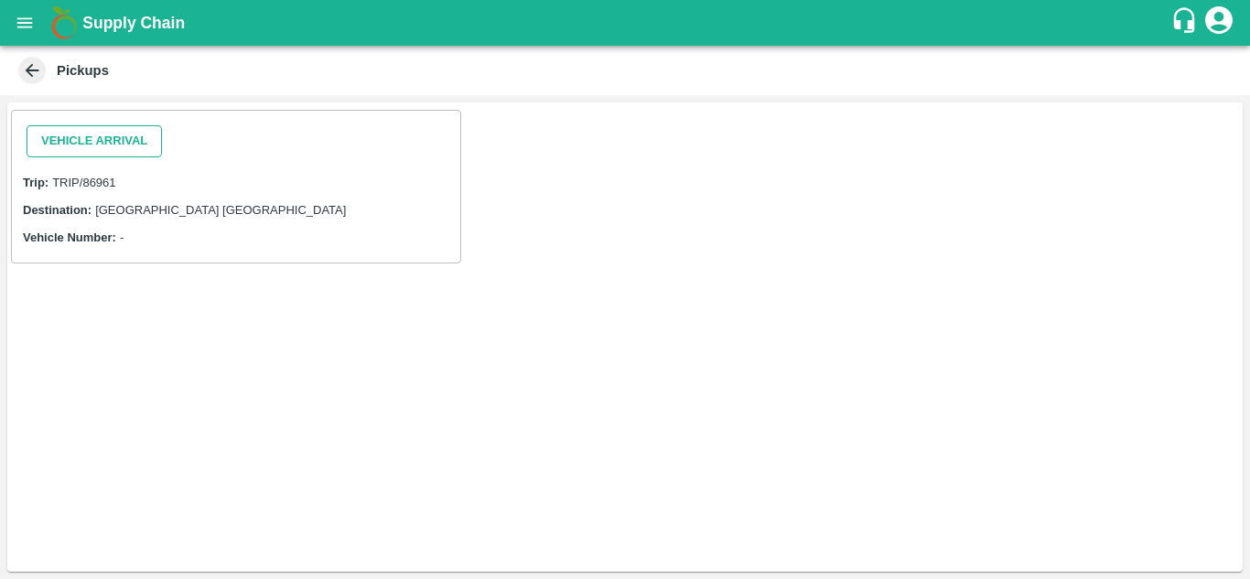
click at [83, 152] on button "Vehicle Arrival" at bounding box center [94, 141] width 135 height 32
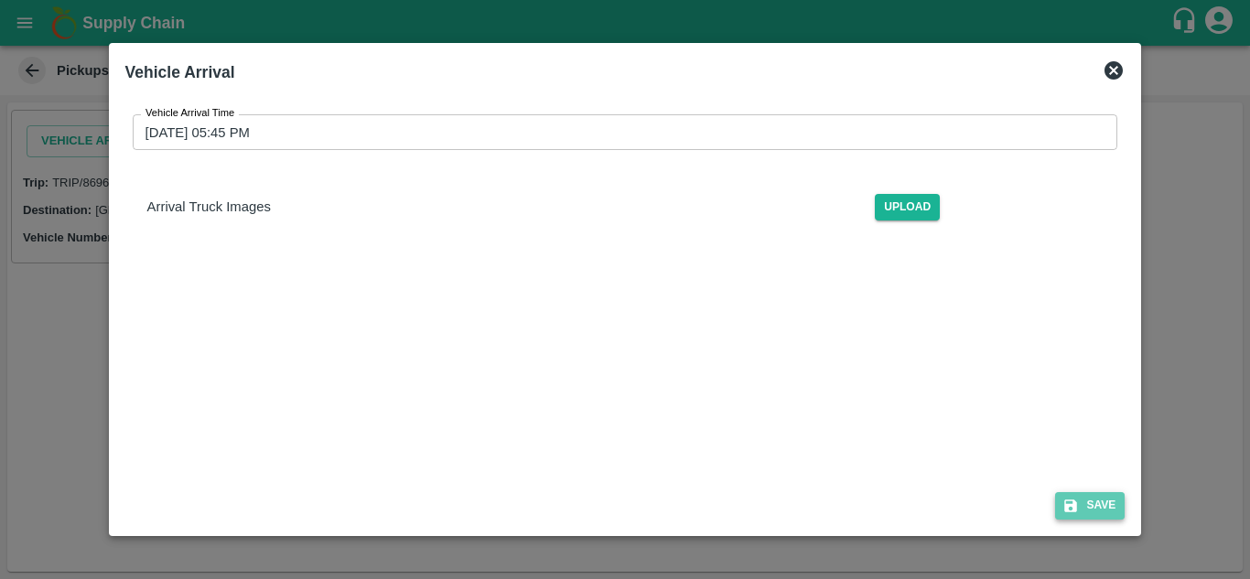
click at [1077, 513] on icon "submit" at bounding box center [1071, 506] width 16 height 16
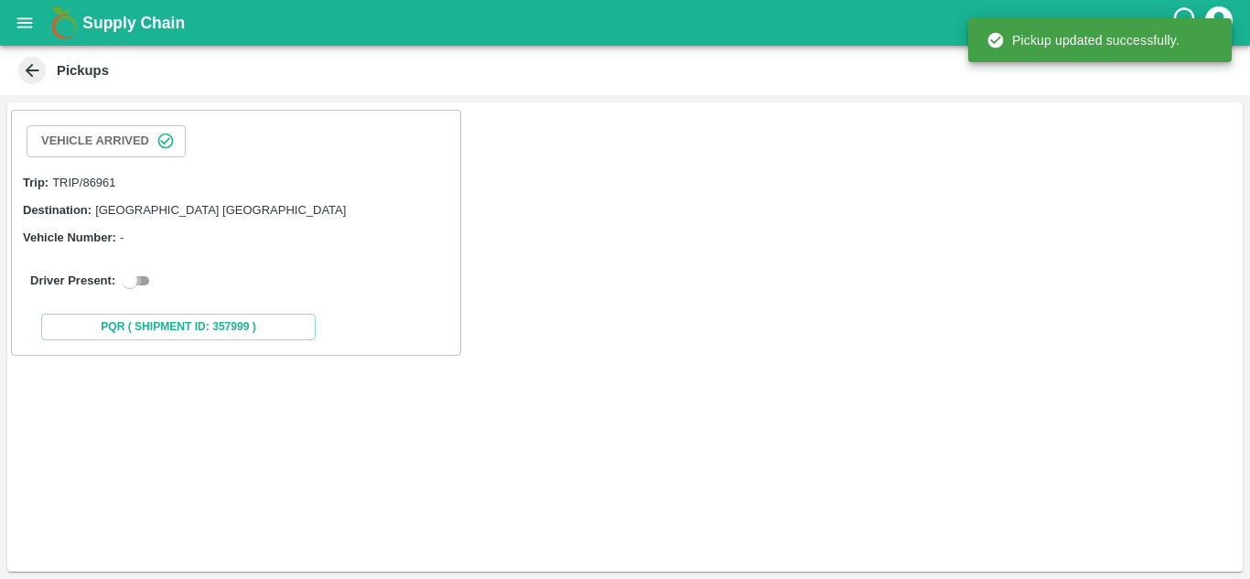
click at [135, 275] on input "checkbox" at bounding box center [130, 281] width 66 height 22
checkbox input "true"
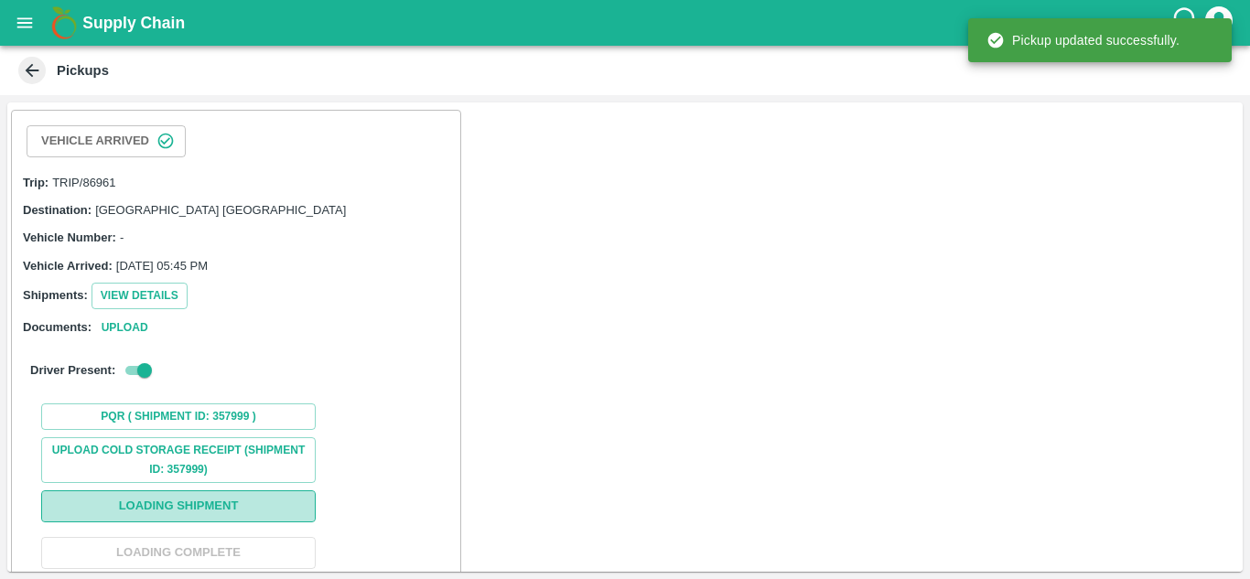
click at [81, 500] on button "Loading Shipment" at bounding box center [178, 507] width 275 height 32
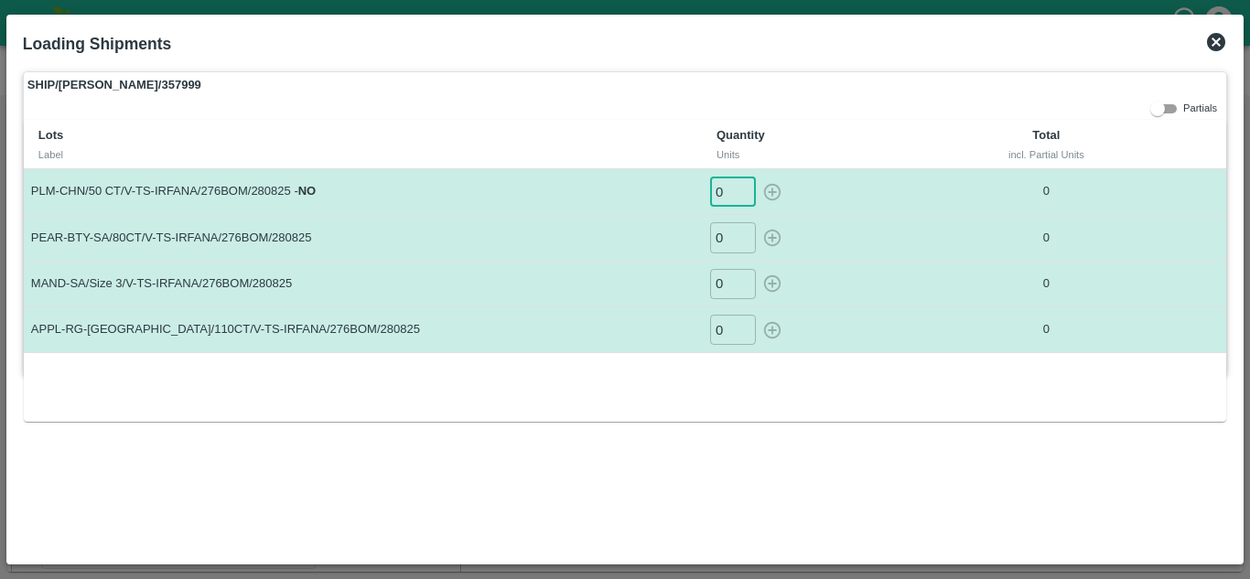
click at [729, 196] on input "0" at bounding box center [733, 192] width 46 height 30
type input "65"
click at [714, 243] on input "0" at bounding box center [733, 237] width 46 height 30
type input "180"
click at [722, 281] on input "0" at bounding box center [733, 284] width 46 height 30
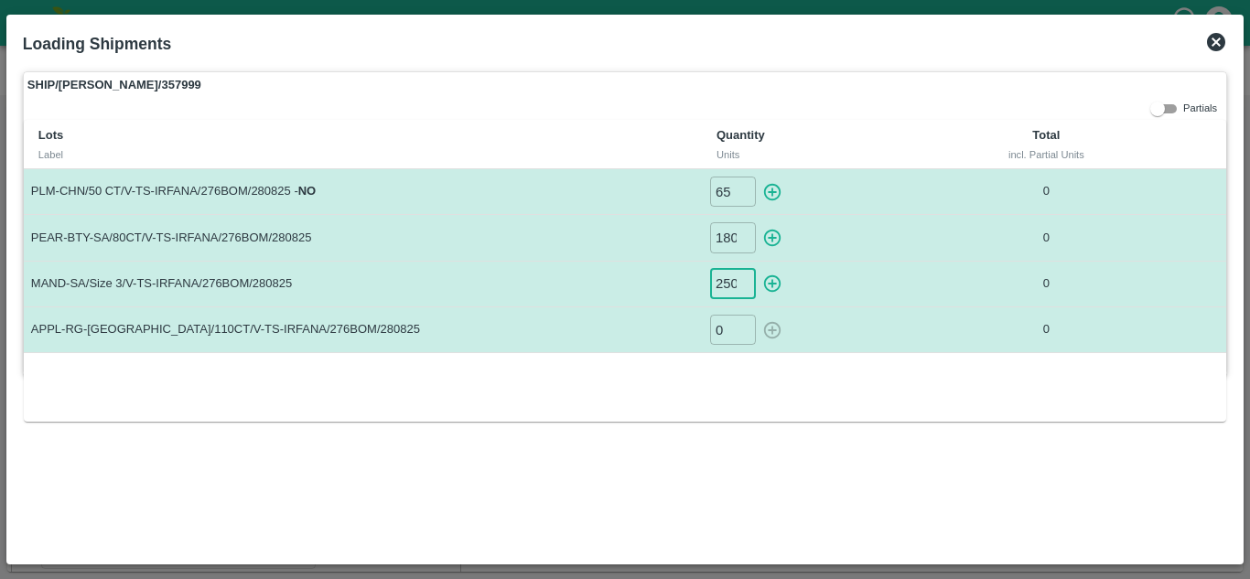
scroll to position [0, 1]
type input "250"
click at [723, 335] on input "0" at bounding box center [733, 330] width 46 height 30
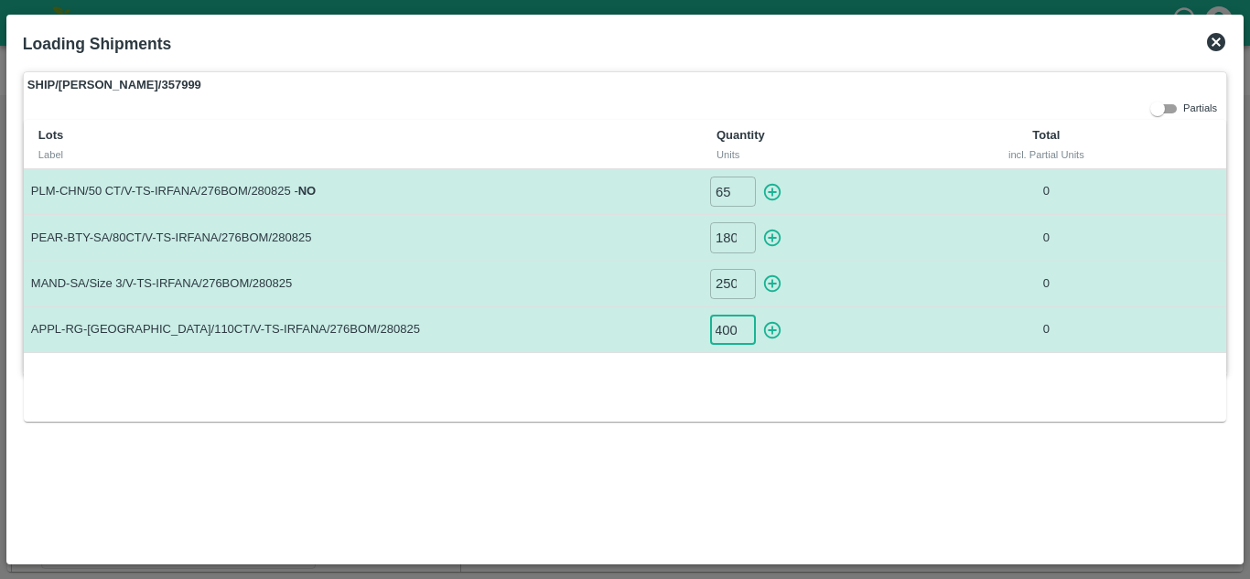
type input "400"
click at [770, 204] on button "button" at bounding box center [772, 192] width 29 height 30
type input "0"
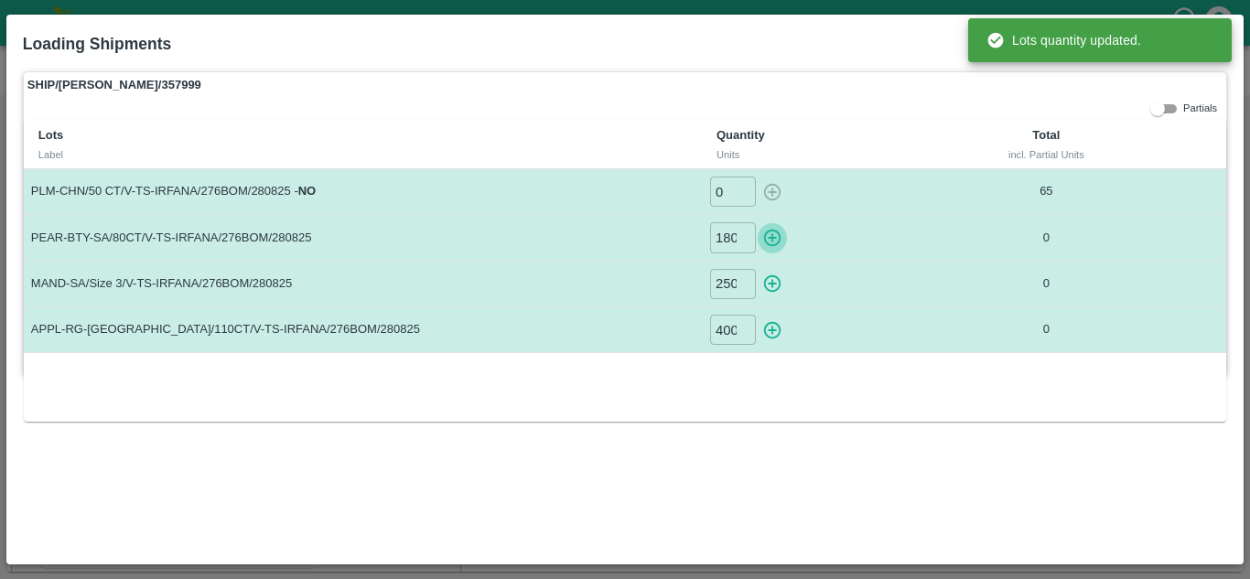
click at [770, 229] on icon "button" at bounding box center [772, 238] width 20 height 20
type input "0"
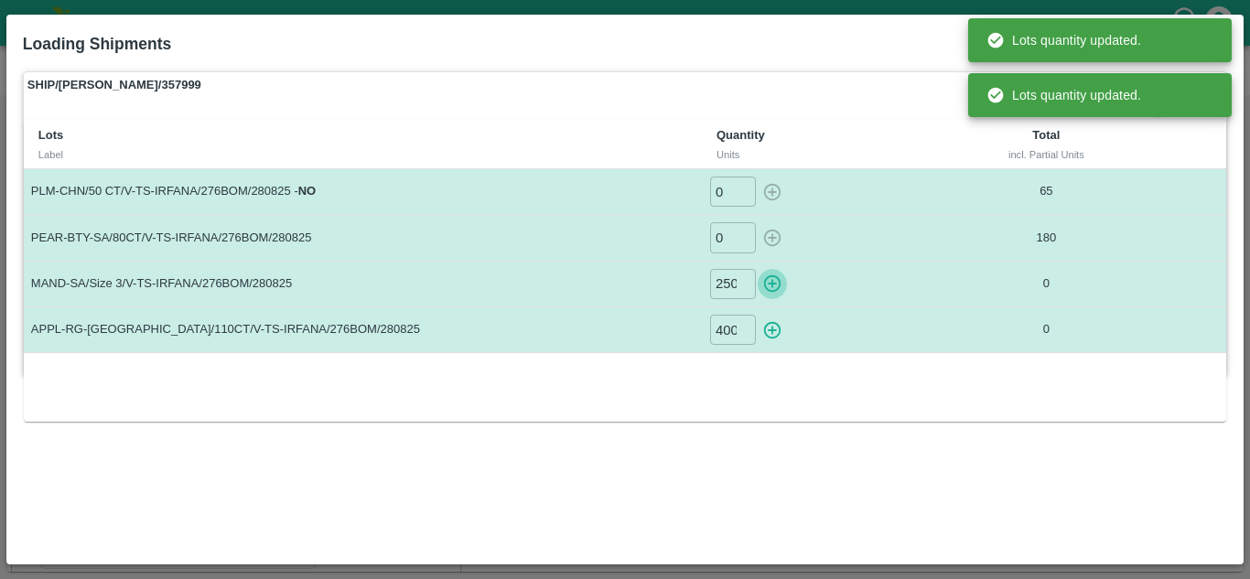
click at [768, 282] on icon "button" at bounding box center [772, 284] width 20 height 20
type input "0"
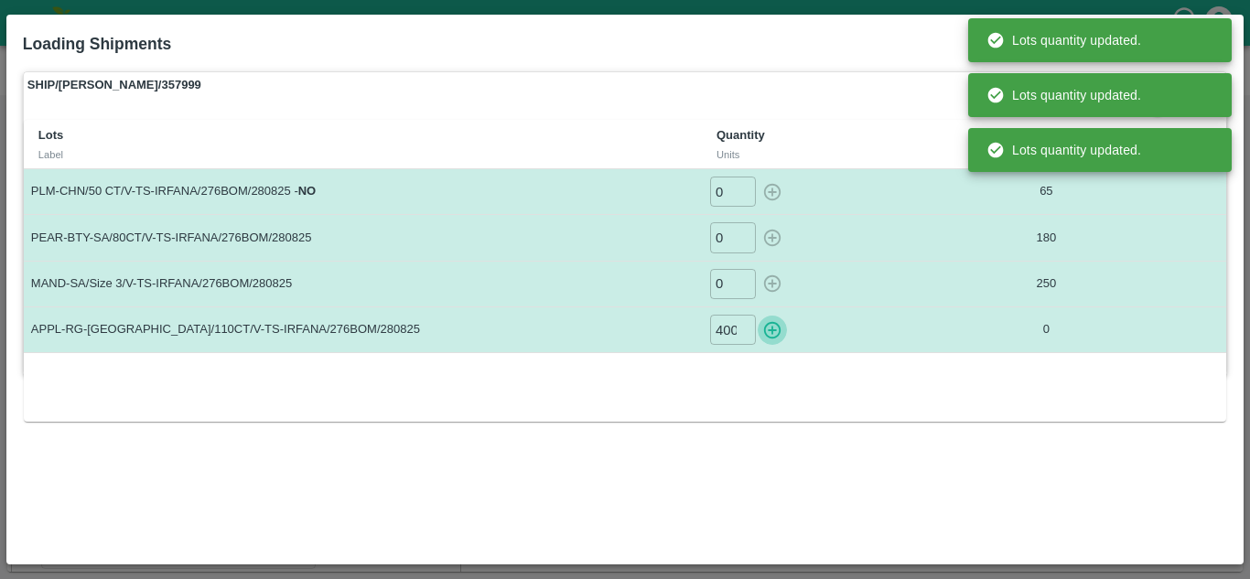
click at [773, 332] on icon "button" at bounding box center [772, 329] width 17 height 17
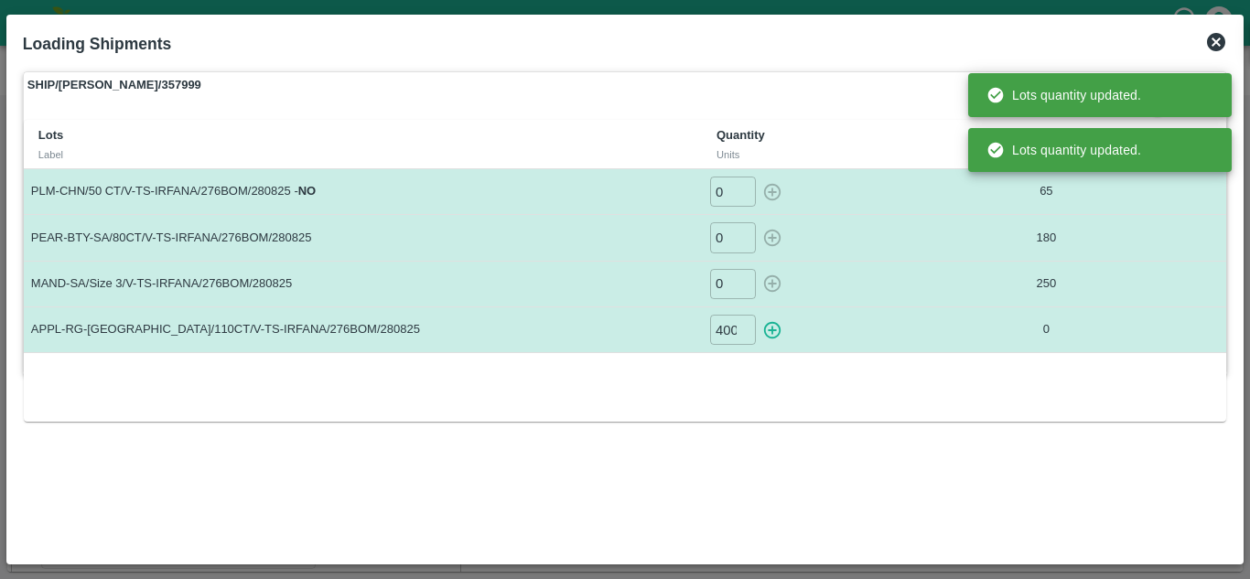
type input "0"
click at [836, 72] on label "SHIP/CHEN/357999" at bounding box center [625, 85] width 1203 height 26
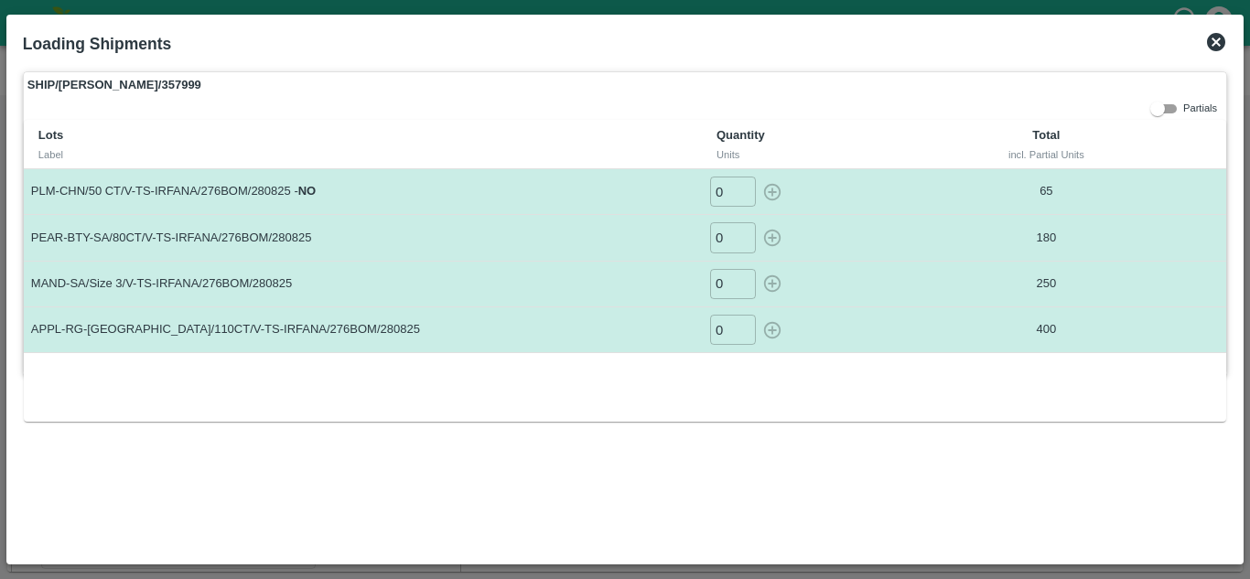
click at [1212, 51] on icon at bounding box center [1216, 42] width 22 height 22
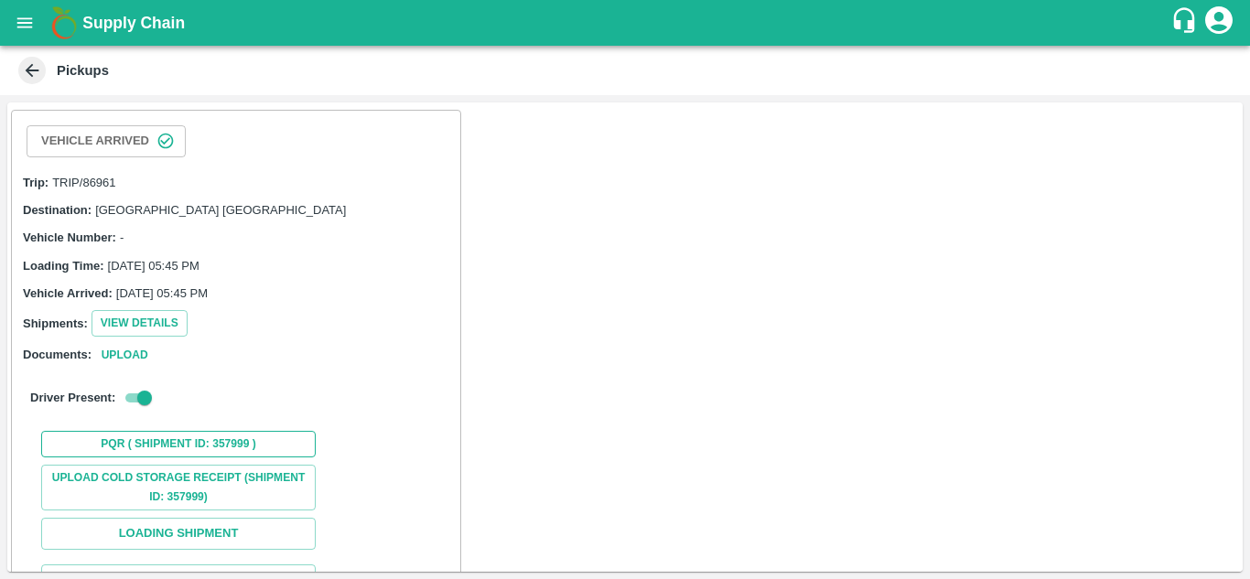
scroll to position [141, 0]
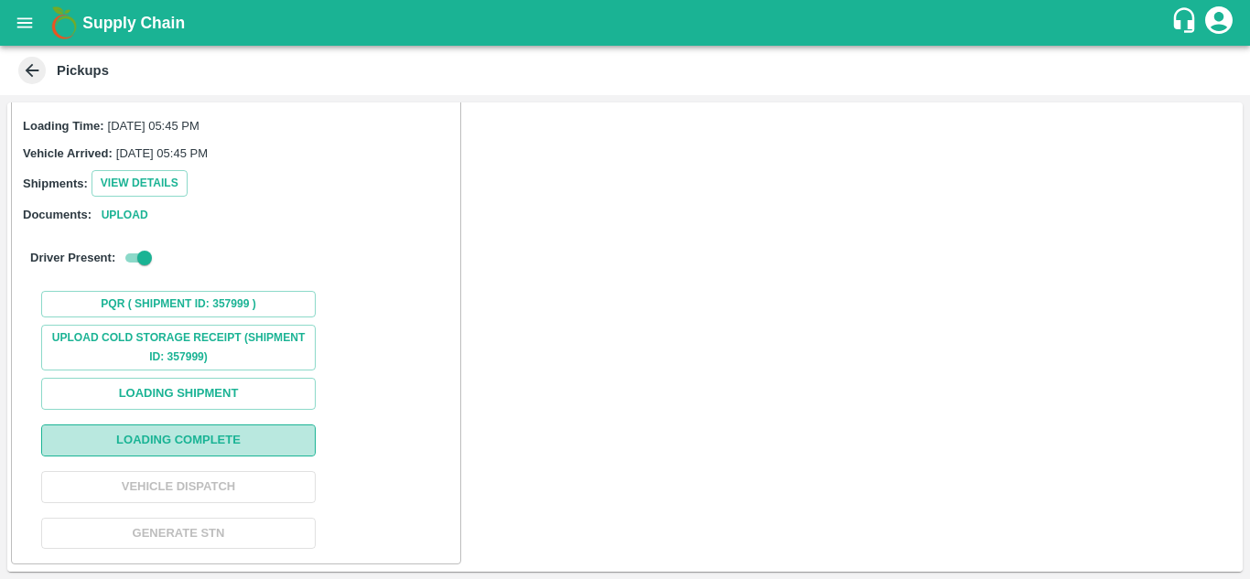
click at [168, 449] on button "Loading Complete" at bounding box center [178, 441] width 275 height 32
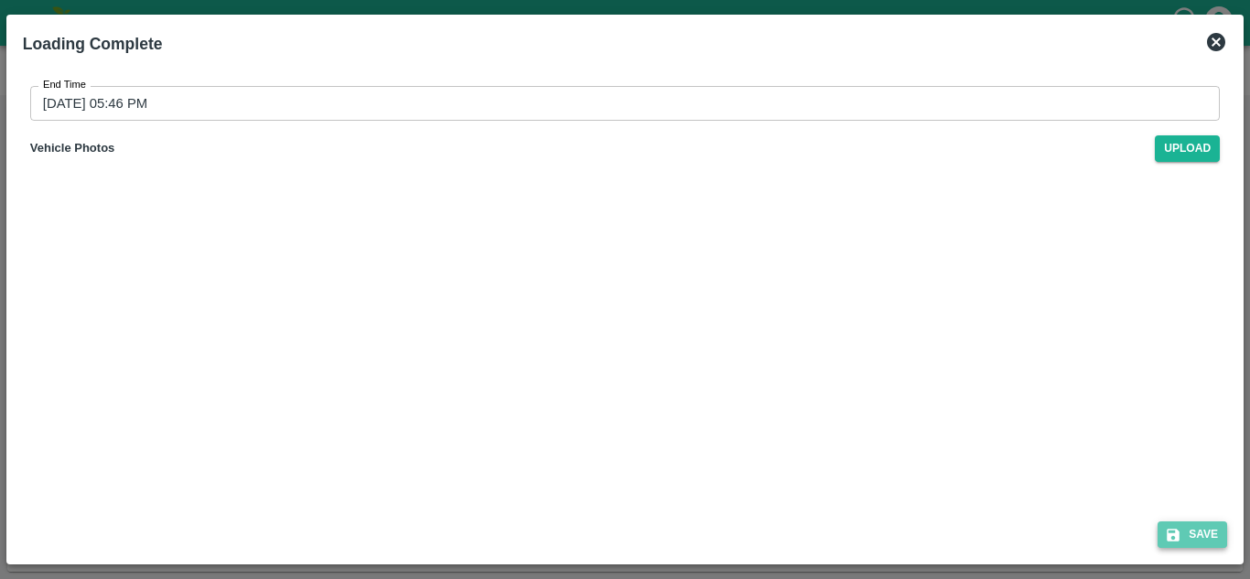
click at [1180, 539] on icon "submit" at bounding box center [1173, 535] width 16 height 16
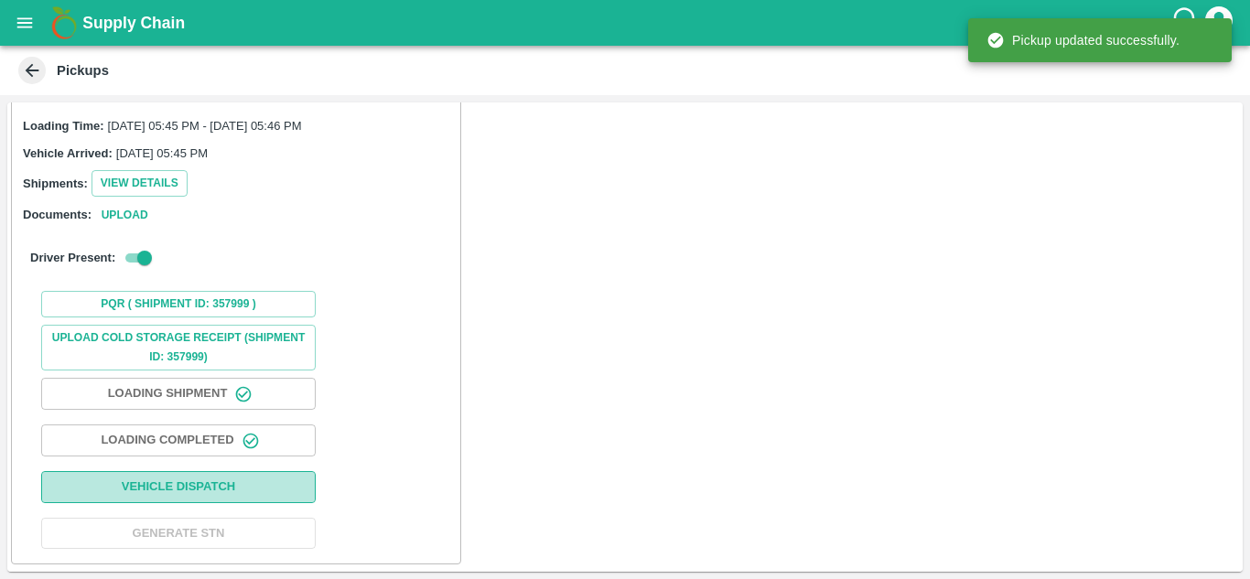
click at [206, 490] on button "Vehicle Dispatch" at bounding box center [178, 487] width 275 height 32
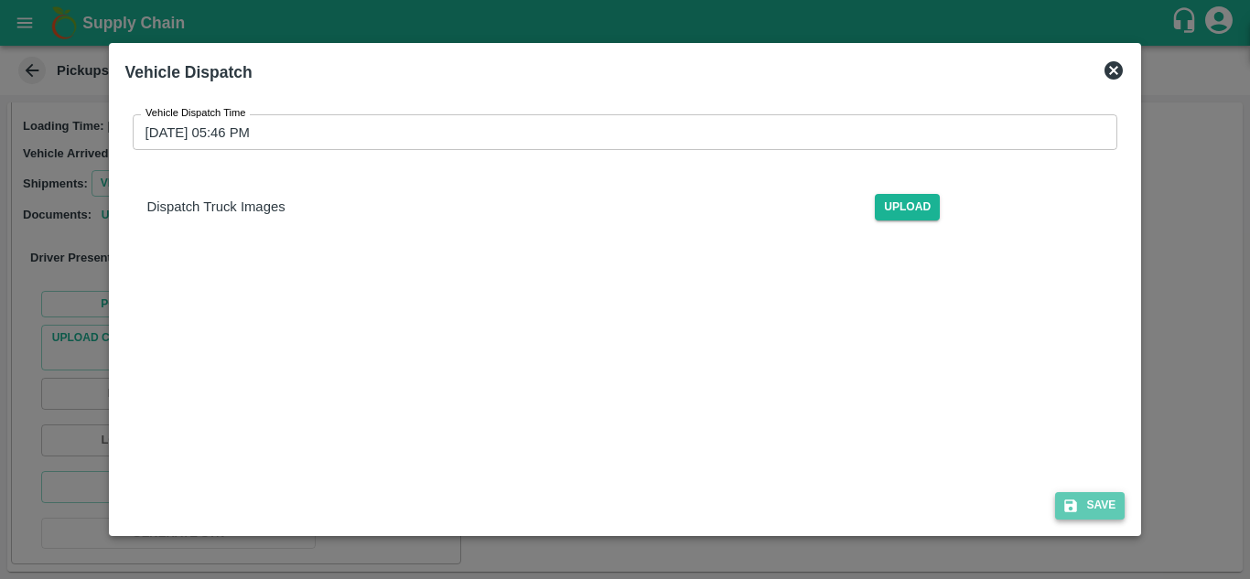
click at [1114, 512] on button "Save" at bounding box center [1090, 505] width 70 height 27
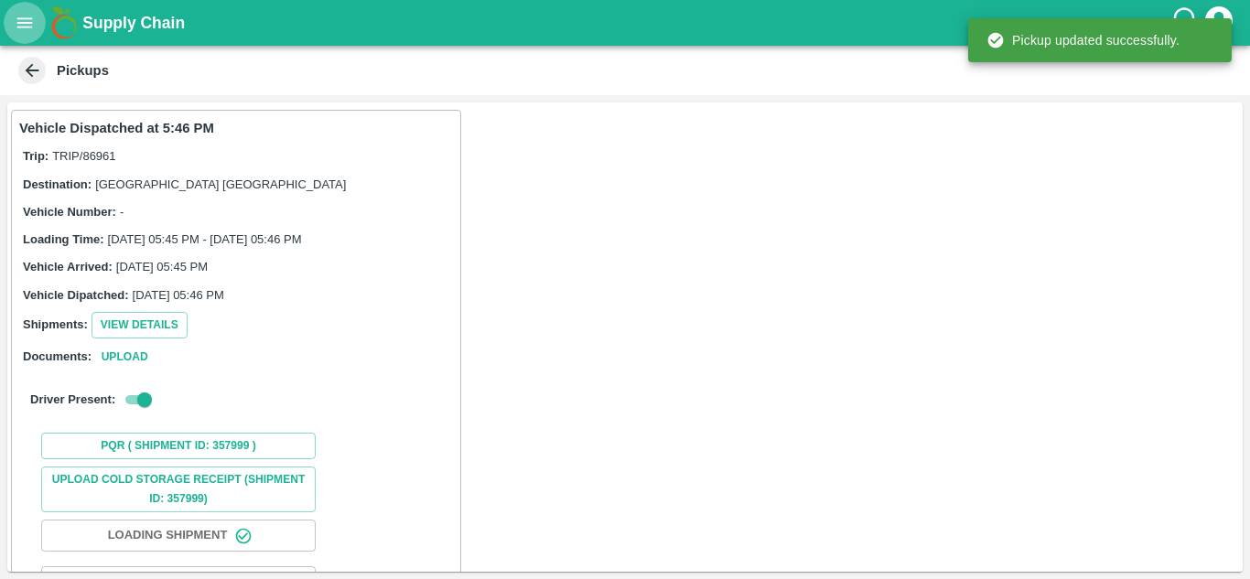
click at [10, 17] on button "open drawer" at bounding box center [25, 23] width 42 height 42
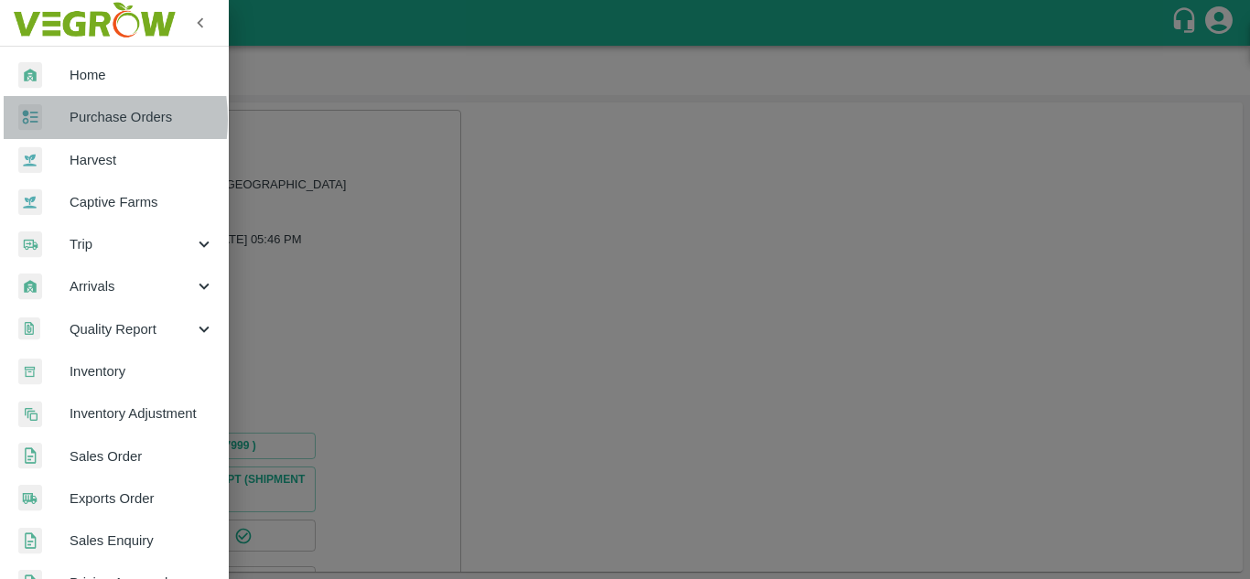
click at [47, 119] on div at bounding box center [43, 117] width 51 height 27
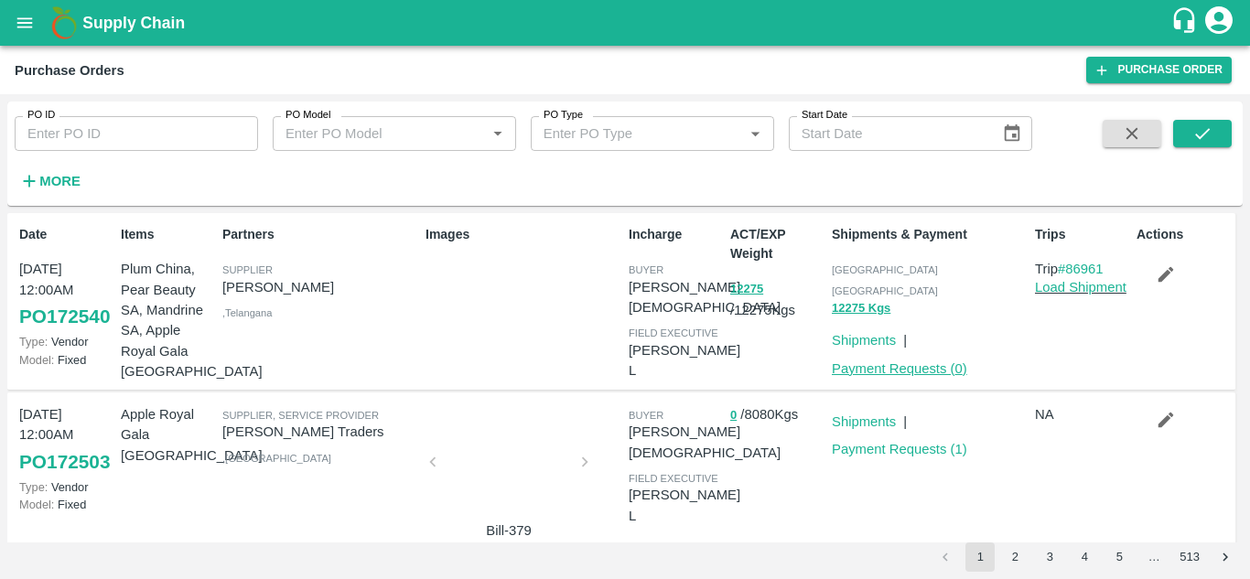
click at [856, 362] on link "Payment Requests ( 0 )" at bounding box center [899, 369] width 135 height 15
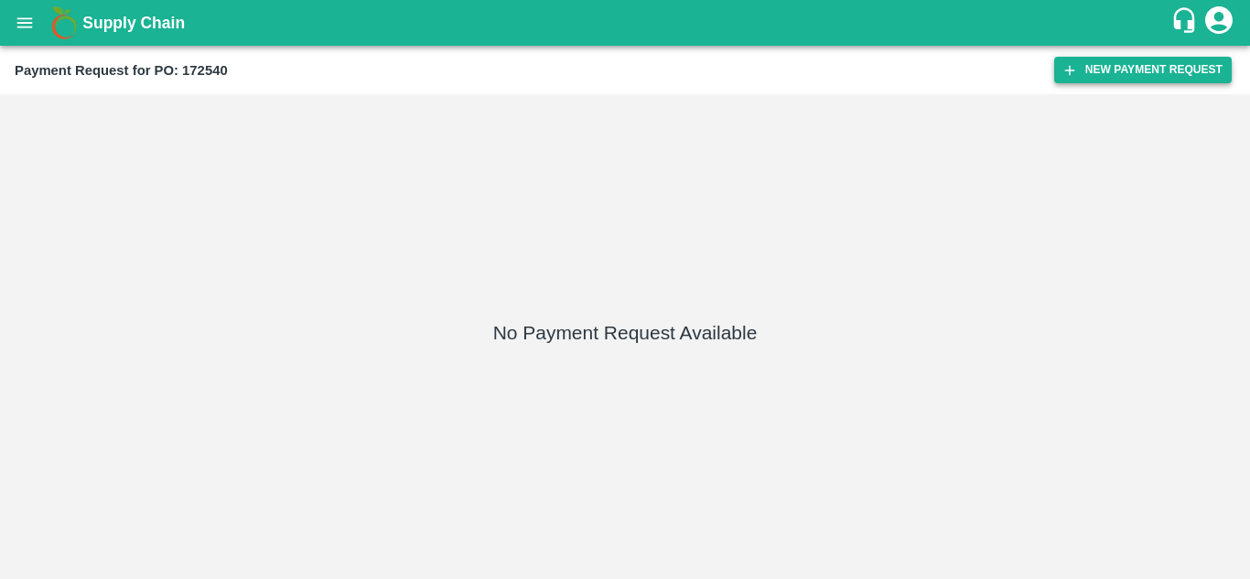
click at [1128, 66] on button "New Payment Request" at bounding box center [1143, 70] width 178 height 27
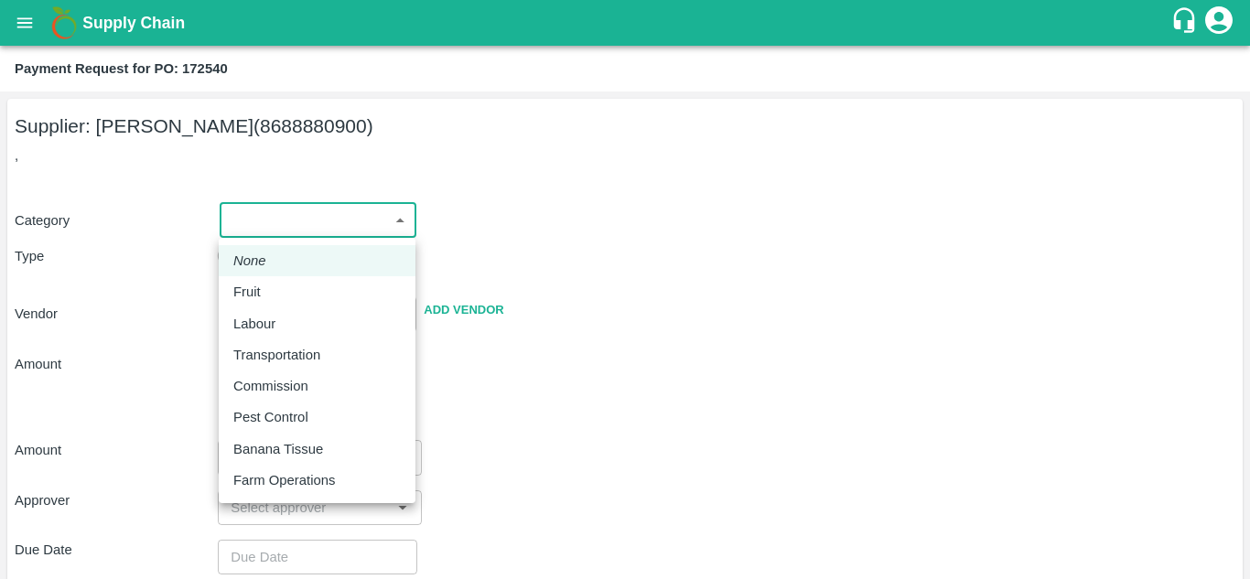
click at [260, 215] on body "Supply Chain Payment Request for PO: 172540 Supplier: [PERSON_NAME] (8688880900…" at bounding box center [625, 289] width 1250 height 579
click at [256, 281] on li "Fruit" at bounding box center [317, 291] width 197 height 31
type input "1"
type input "[PERSON_NAME] - 8688880900(Supplier)"
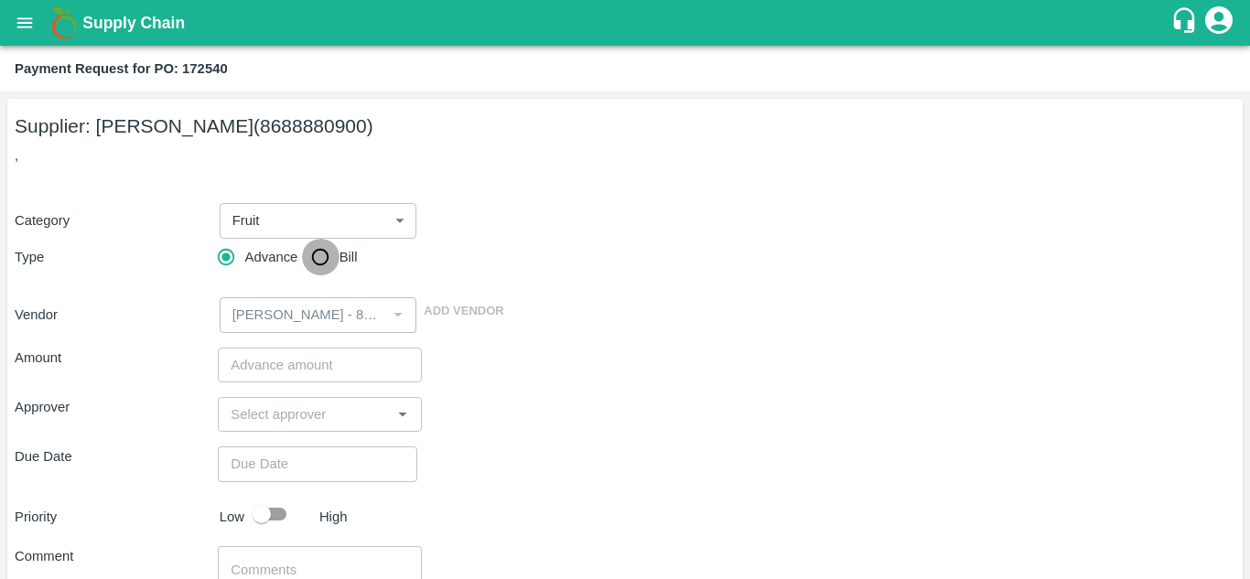
click at [324, 258] on input "Bill" at bounding box center [320, 257] width 37 height 37
radio input "true"
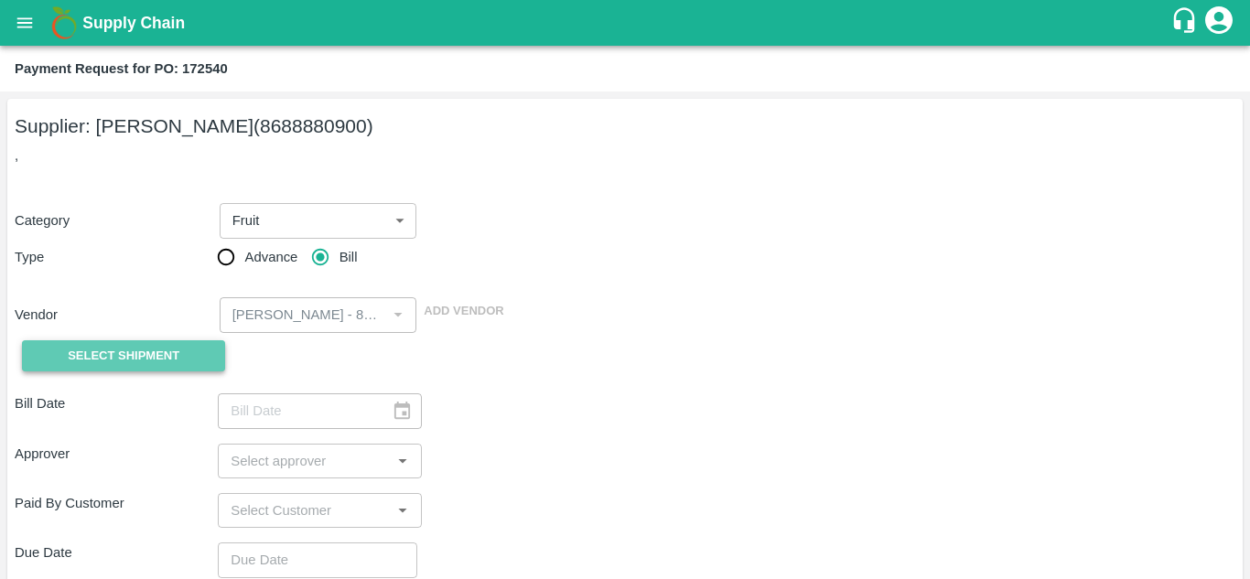
click at [120, 354] on span "Select Shipment" at bounding box center [124, 356] width 112 height 21
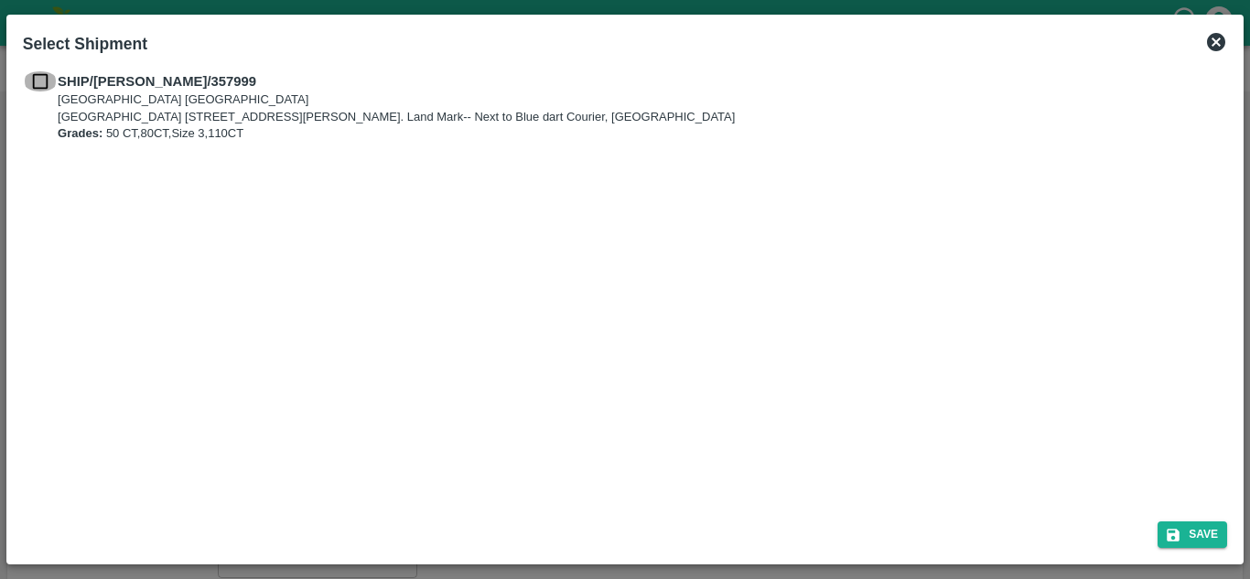
click at [47, 80] on input "checkbox" at bounding box center [40, 81] width 35 height 20
checkbox input "true"
click at [1177, 534] on icon "submit" at bounding box center [1173, 535] width 13 height 13
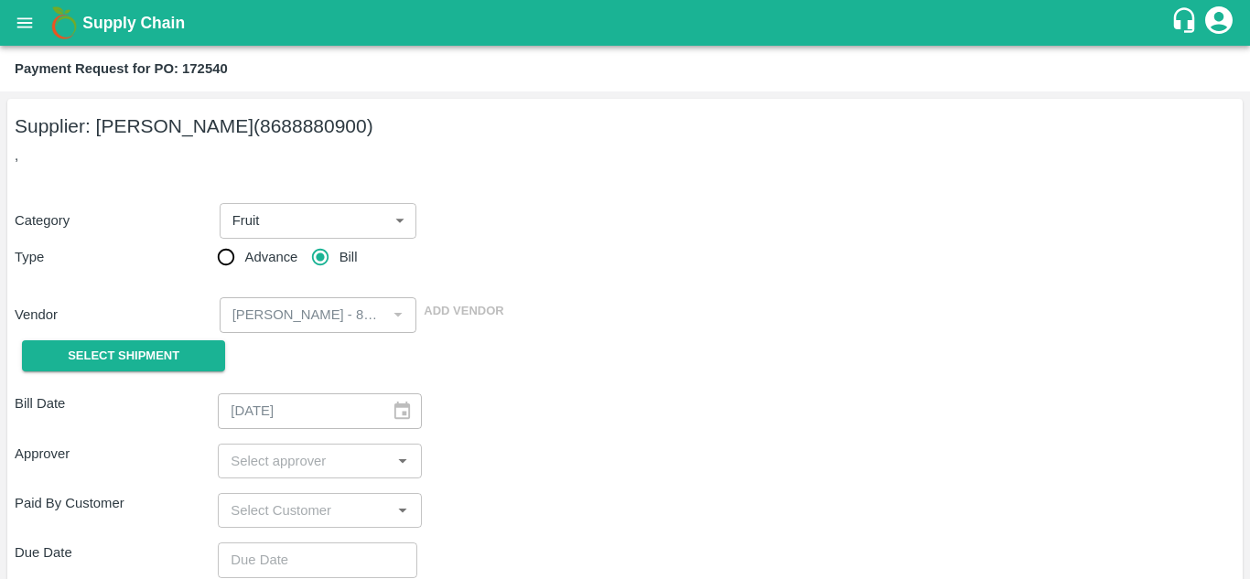
type input "[DATE]"
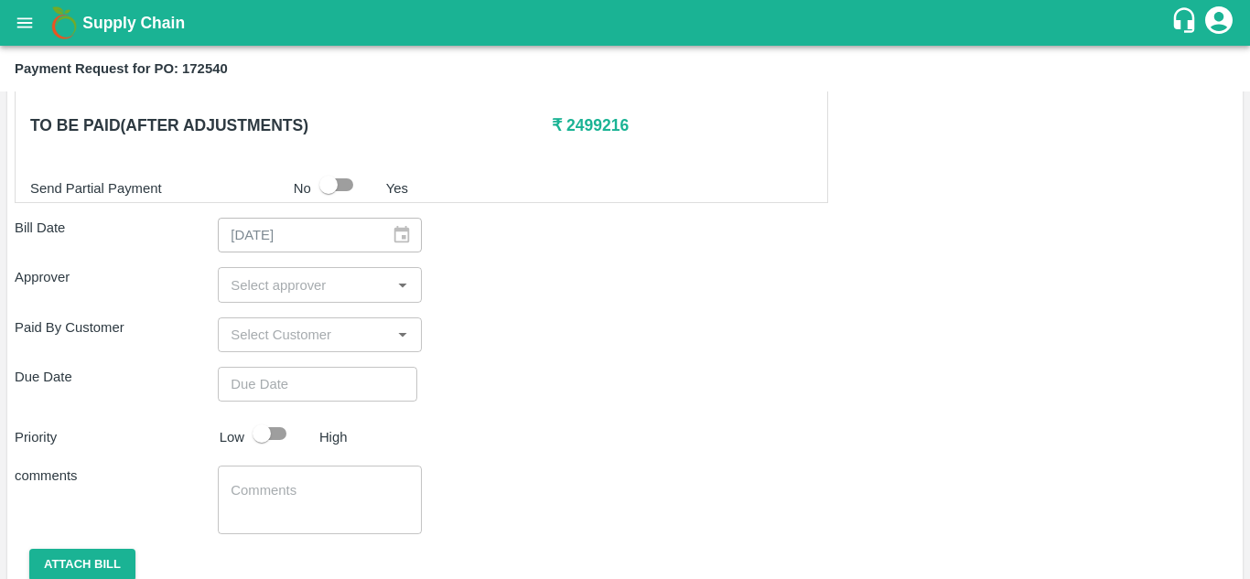
scroll to position [594, 0]
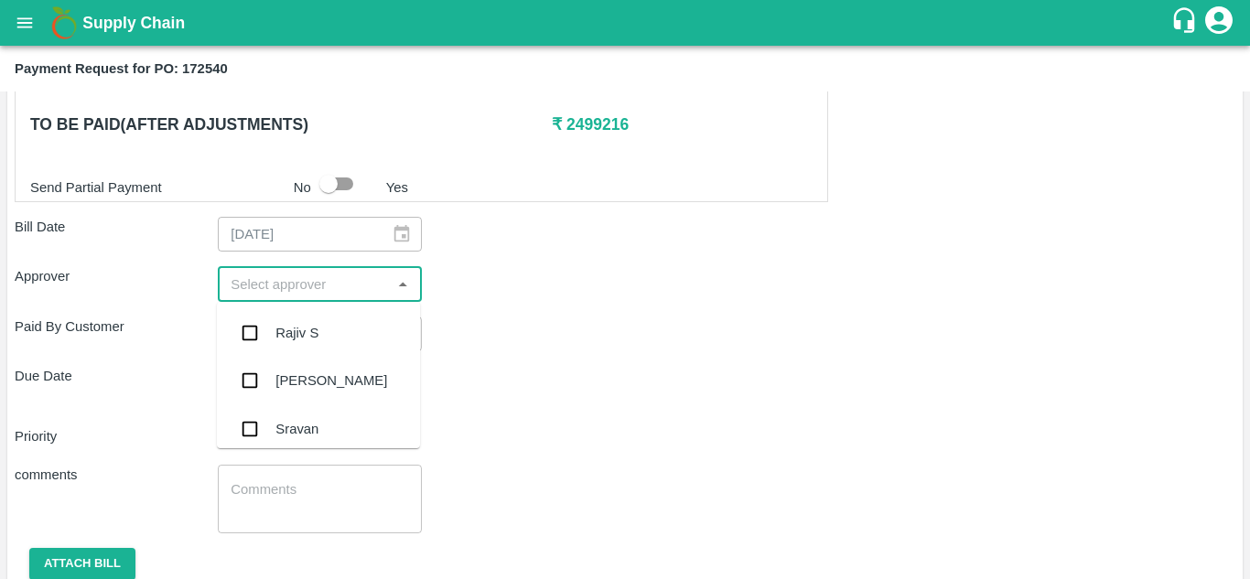
click at [291, 290] on input "input" at bounding box center [304, 284] width 162 height 24
type input "nee"
click at [320, 433] on div "[PERSON_NAME][DEMOGRAPHIC_DATA]" at bounding box center [351, 431] width 152 height 41
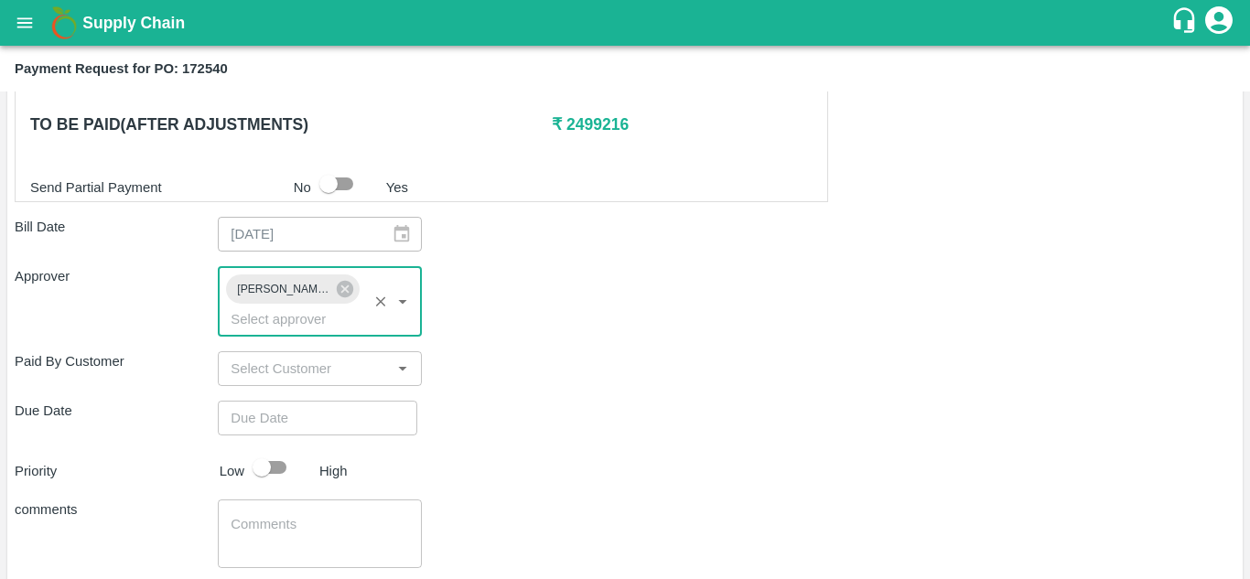
type input "DD/MM/YYYY hh:mm aa"
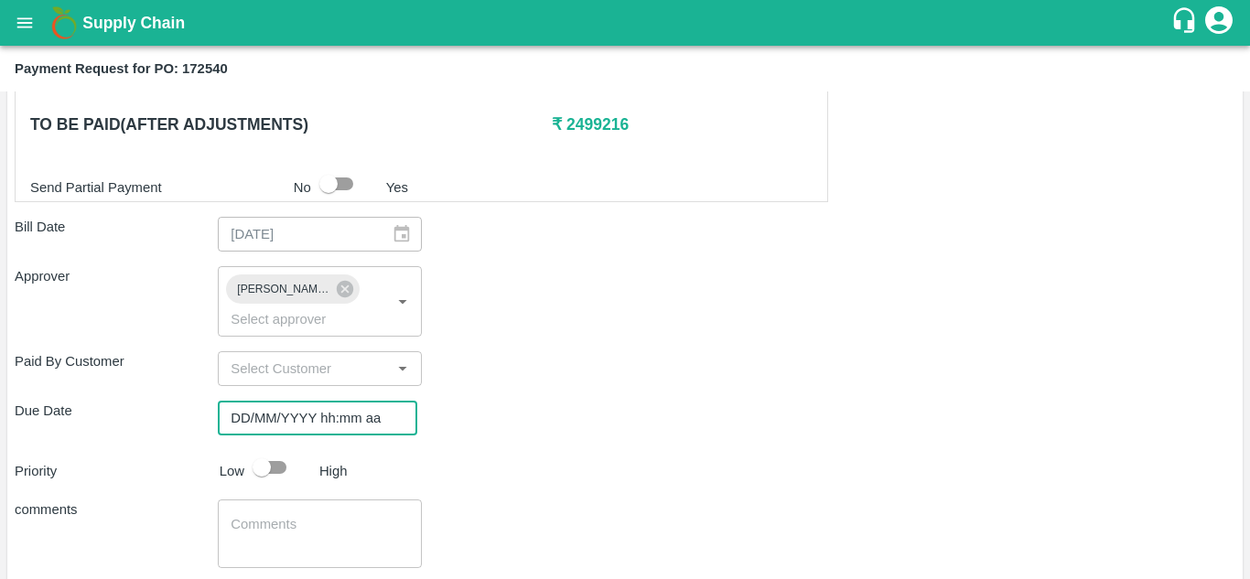
click at [274, 401] on input "DD/MM/YYYY hh:mm aa" at bounding box center [311, 418] width 187 height 35
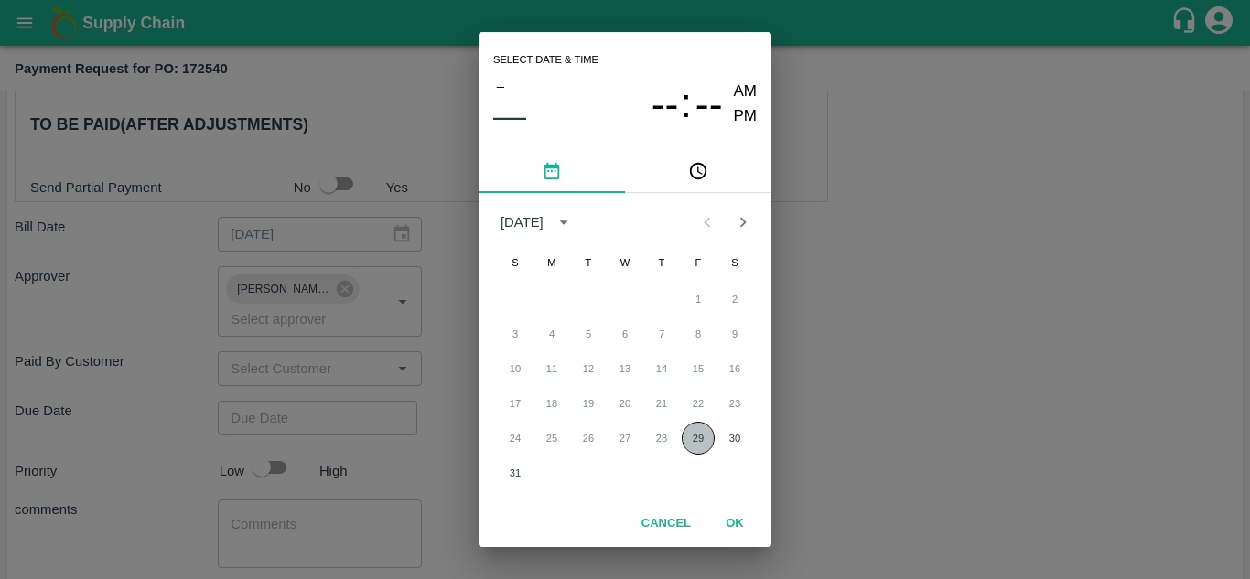
click at [700, 435] on button "29" at bounding box center [698, 438] width 33 height 33
type input "[DATE] 12:00 AM"
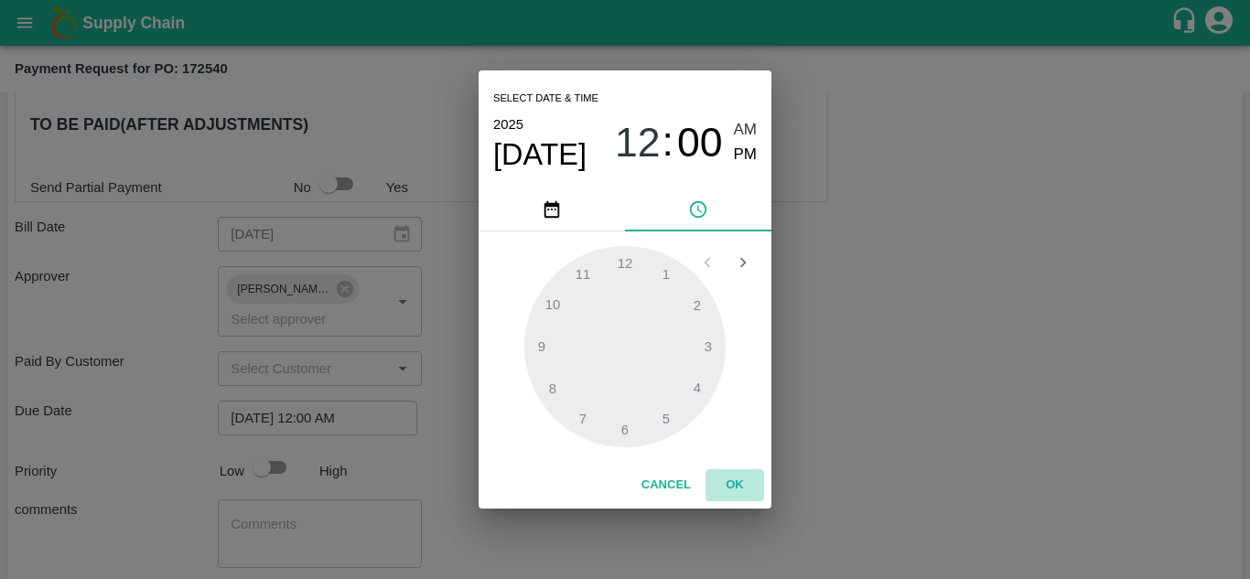
click at [740, 492] on button "OK" at bounding box center [735, 486] width 59 height 32
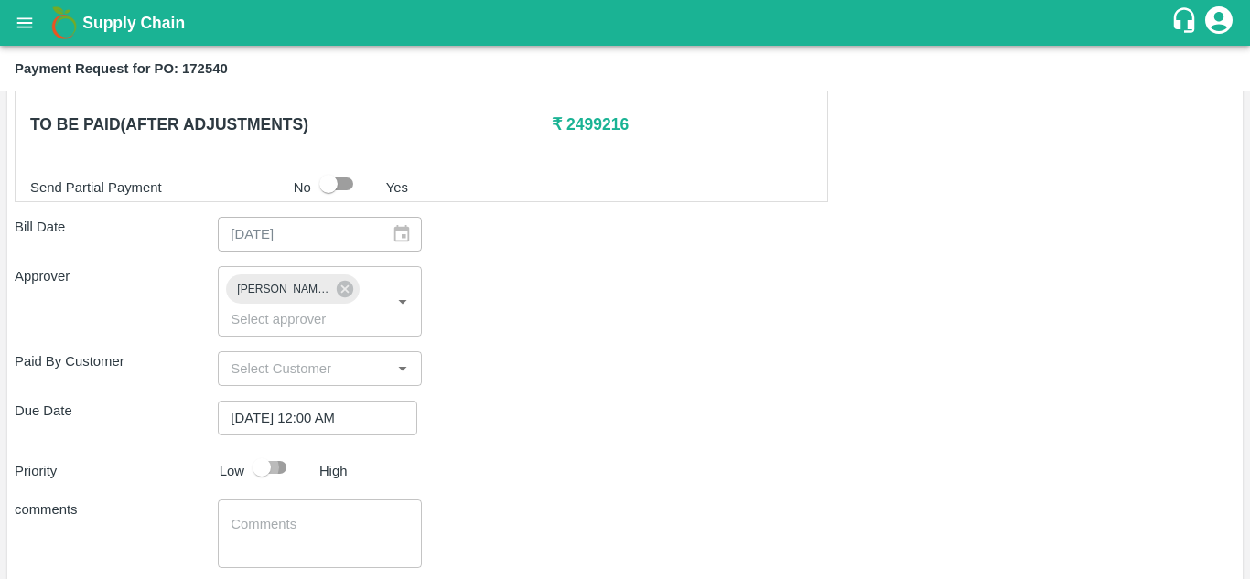
click at [264, 450] on input "checkbox" at bounding box center [262, 467] width 104 height 35
checkbox input "true"
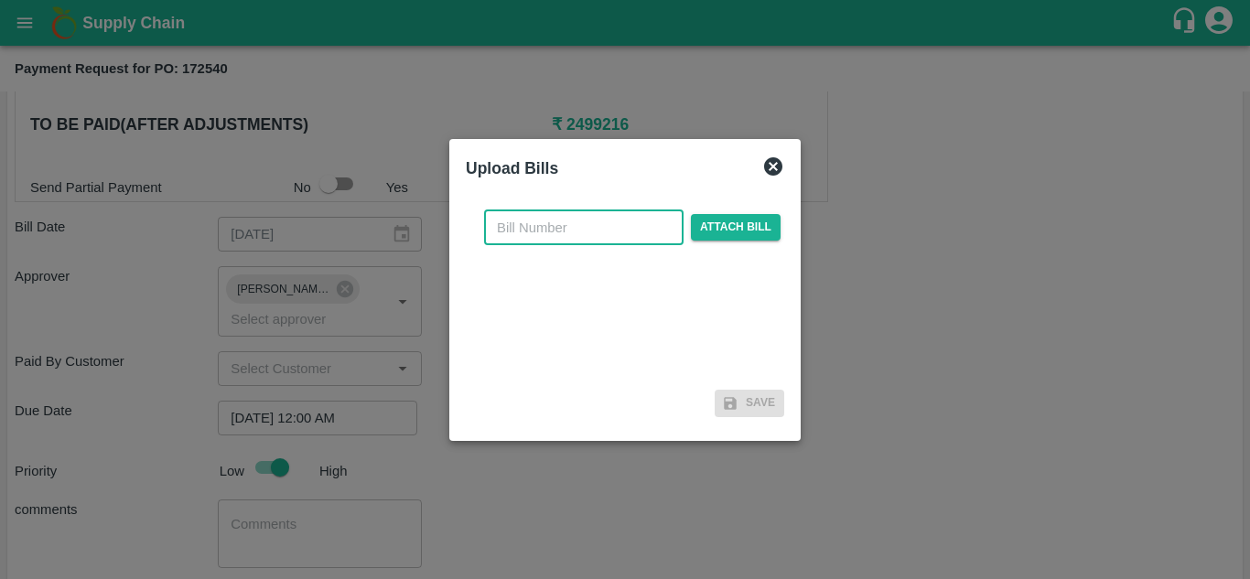
click at [610, 230] on input "text" at bounding box center [584, 228] width 200 height 35
type input "zzafc/capvtltd/hyd/25-26/08/0001"
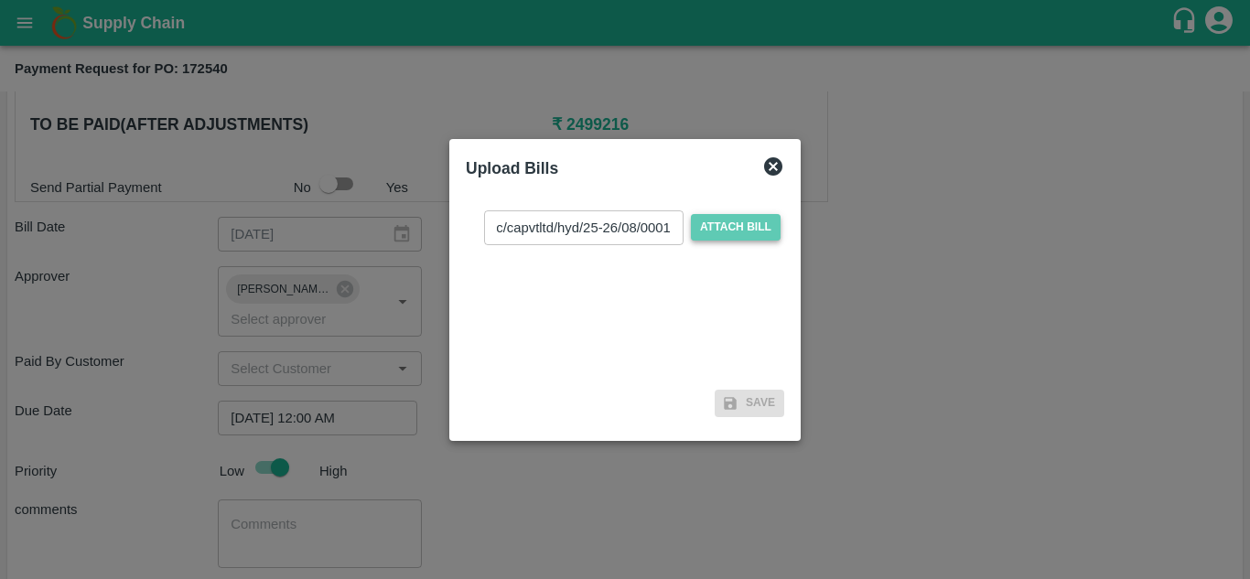
scroll to position [0, 0]
click at [729, 220] on span "Attach bill" at bounding box center [736, 227] width 90 height 27
click at [0, 0] on input "Attach bill" at bounding box center [0, 0] width 0 height 0
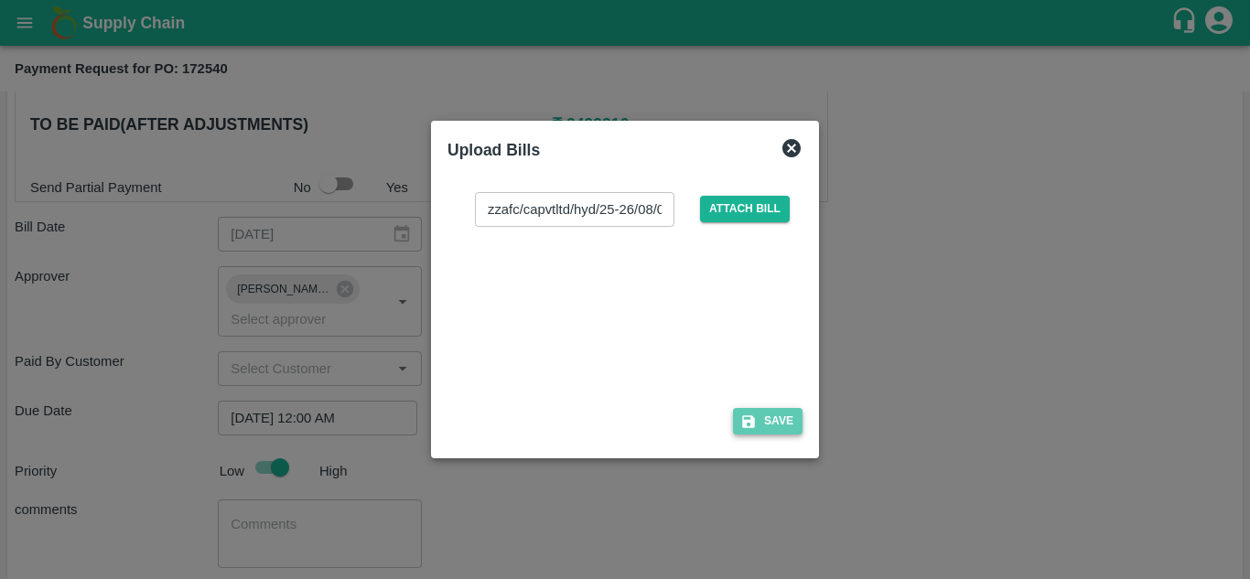
click at [756, 425] on icon "button" at bounding box center [748, 422] width 16 height 16
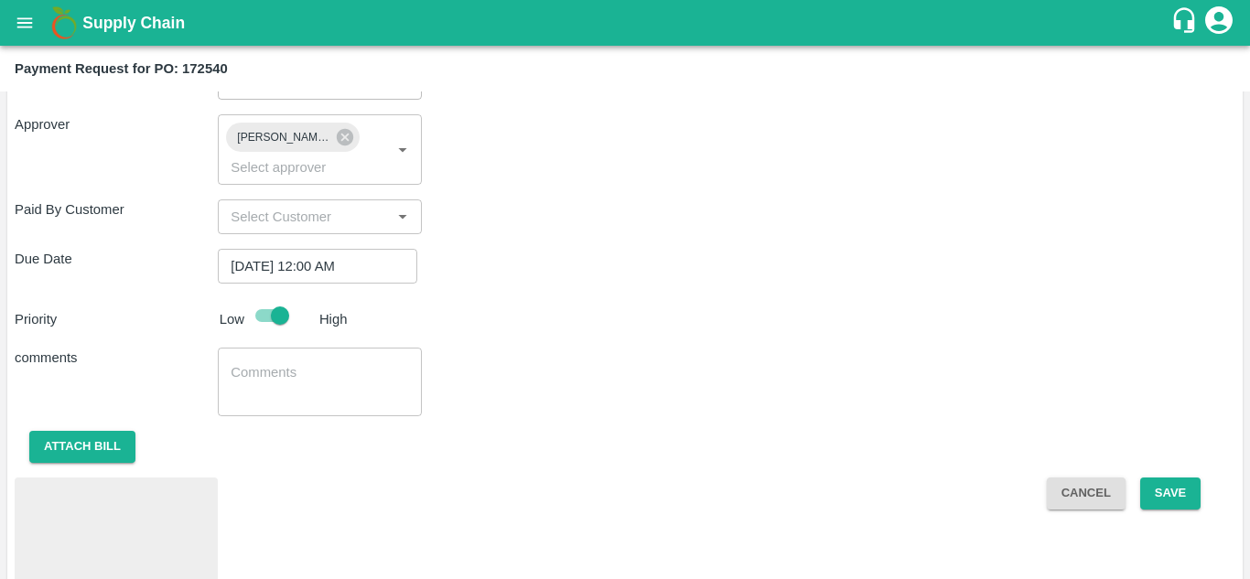
scroll to position [788, 0]
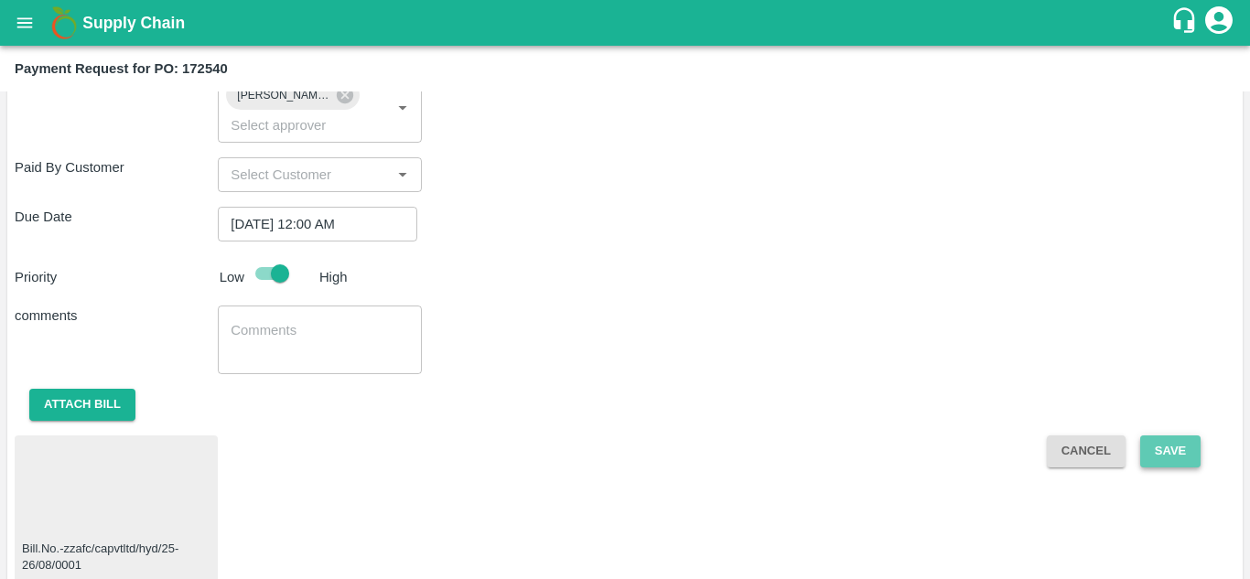
click at [1161, 436] on button "Save" at bounding box center [1170, 452] width 60 height 32
